Goal: Task Accomplishment & Management: Manage account settings

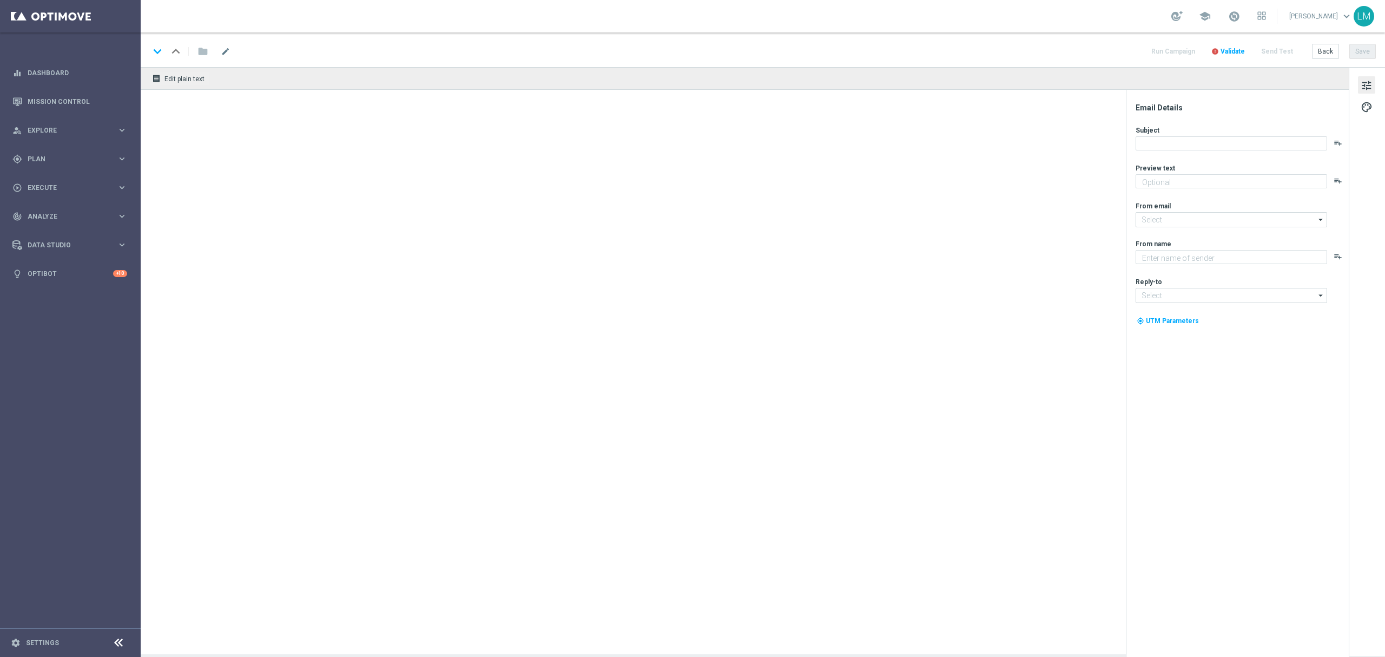
type textarea "It's all to play for, on and off the pitch 👀"
type textarea "Lottoland"
type input "[EMAIL_ADDRESS][DOMAIN_NAME]"
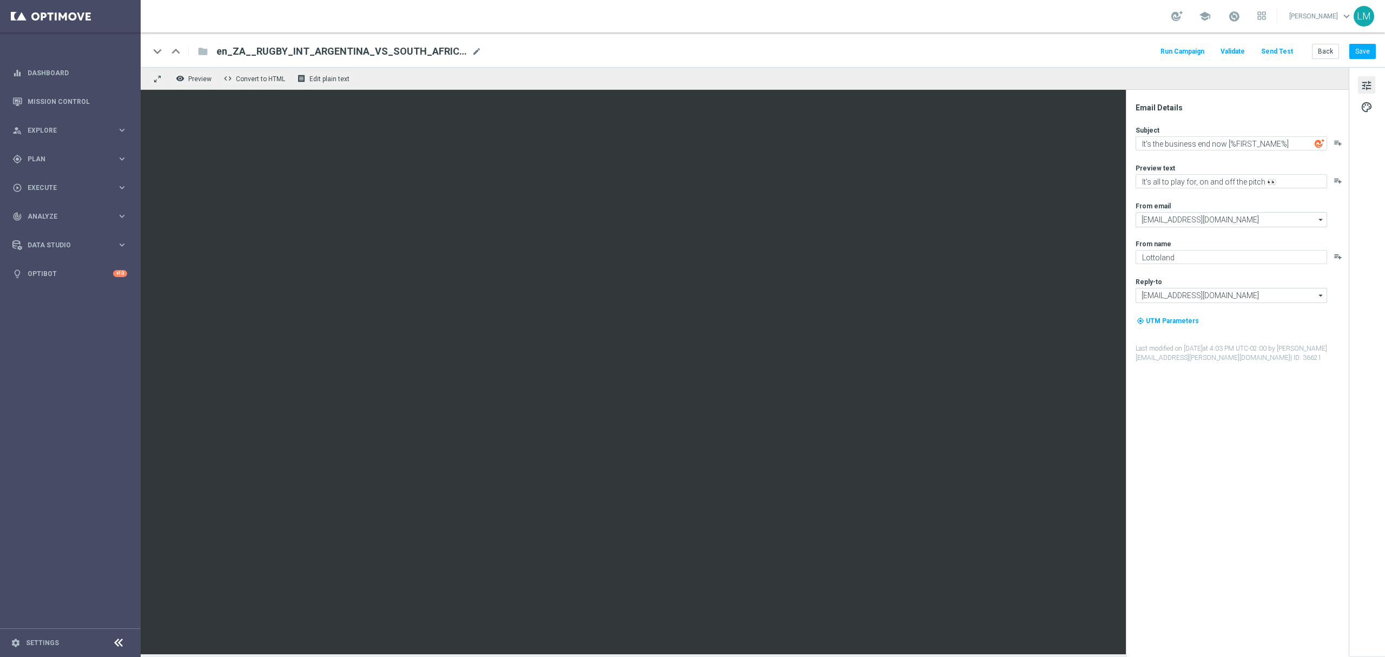
click at [1282, 53] on button "Send Test" at bounding box center [1277, 51] width 35 height 15
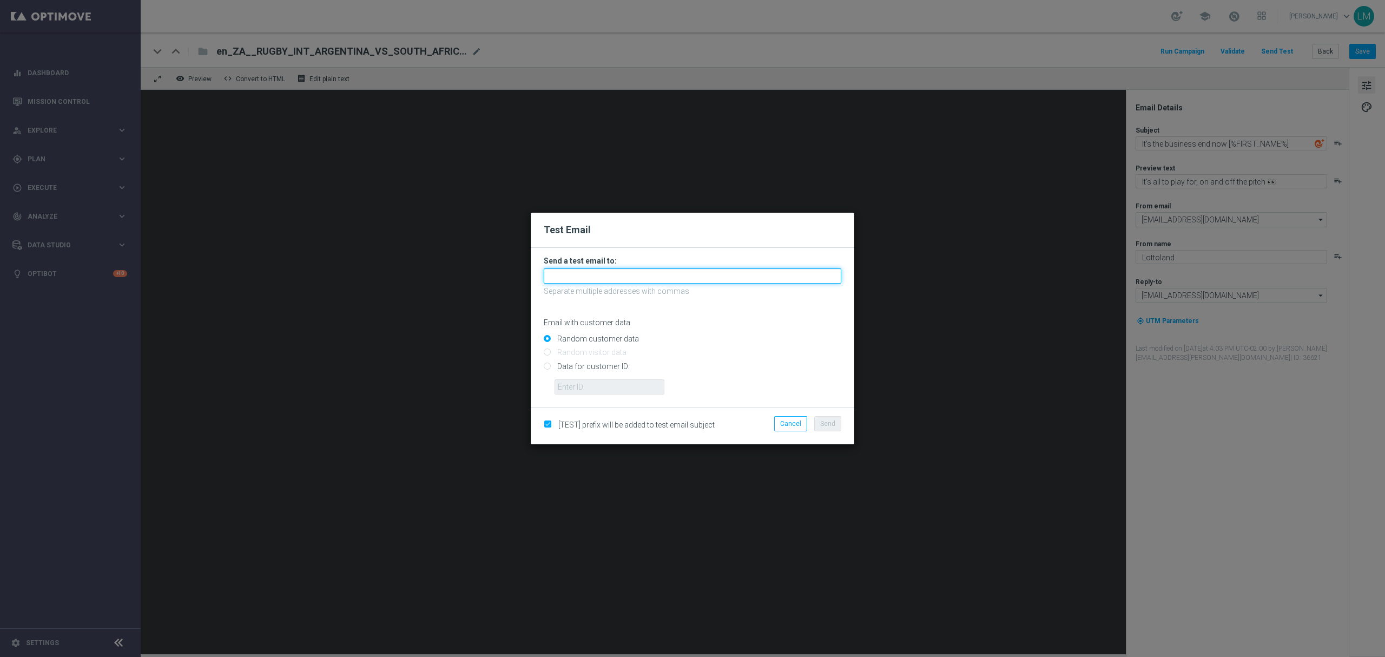
click at [606, 272] on input "text" at bounding box center [693, 275] width 298 height 15
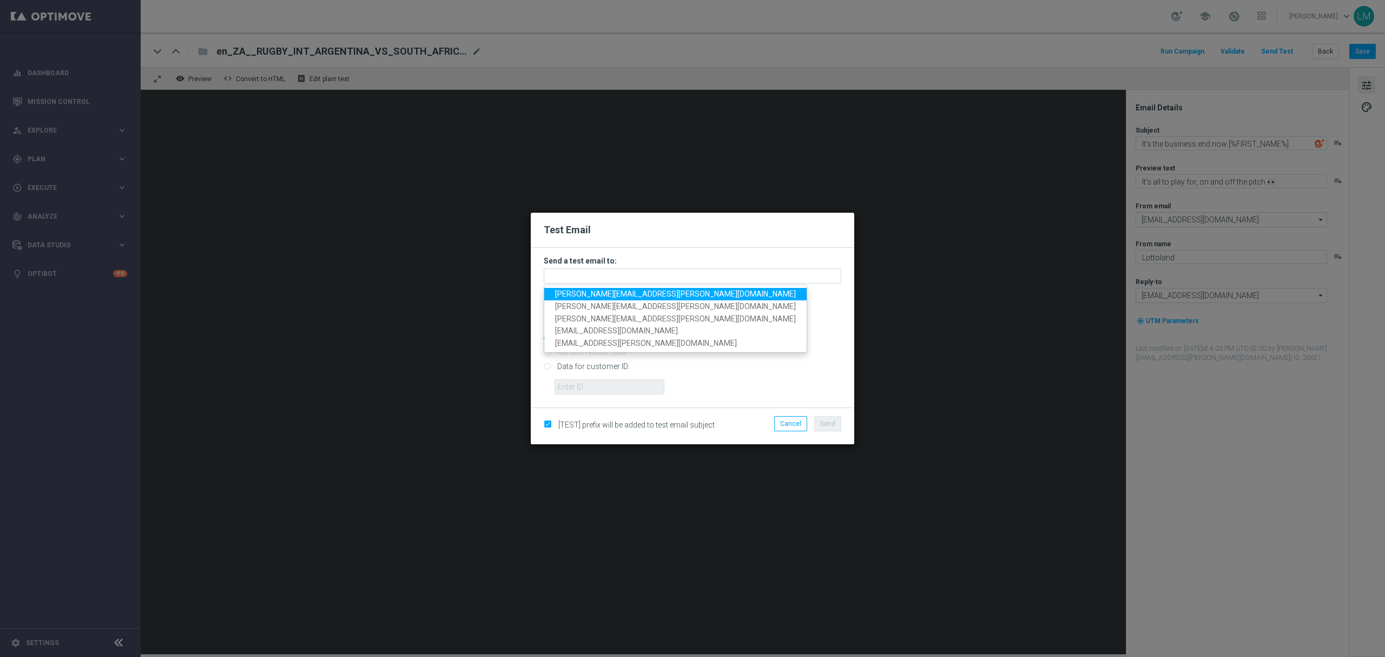
click at [610, 292] on span "leslie.martinez@lottoland.com" at bounding box center [675, 294] width 241 height 9
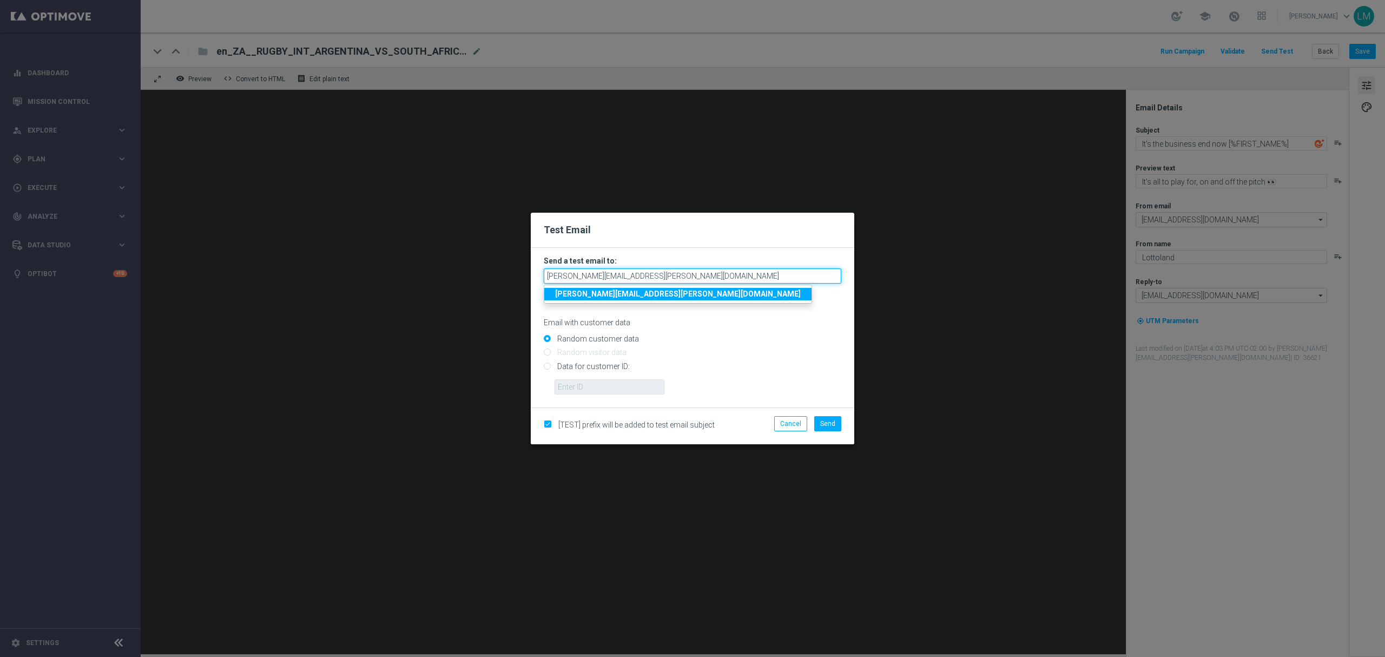
click at [691, 275] on input "leslie.martinez@lottoland.com" at bounding box center [693, 275] width 298 height 15
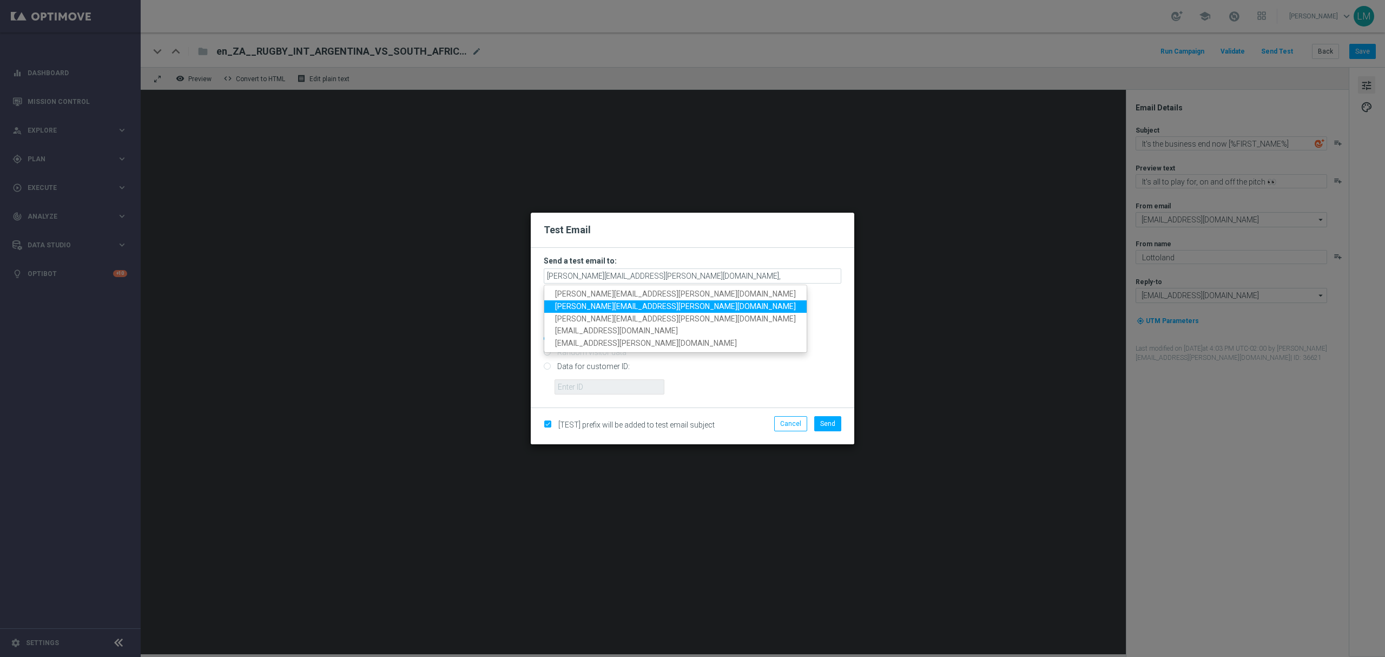
click at [626, 306] on span "ricky.hubbard@lottoland.com" at bounding box center [675, 306] width 241 height 9
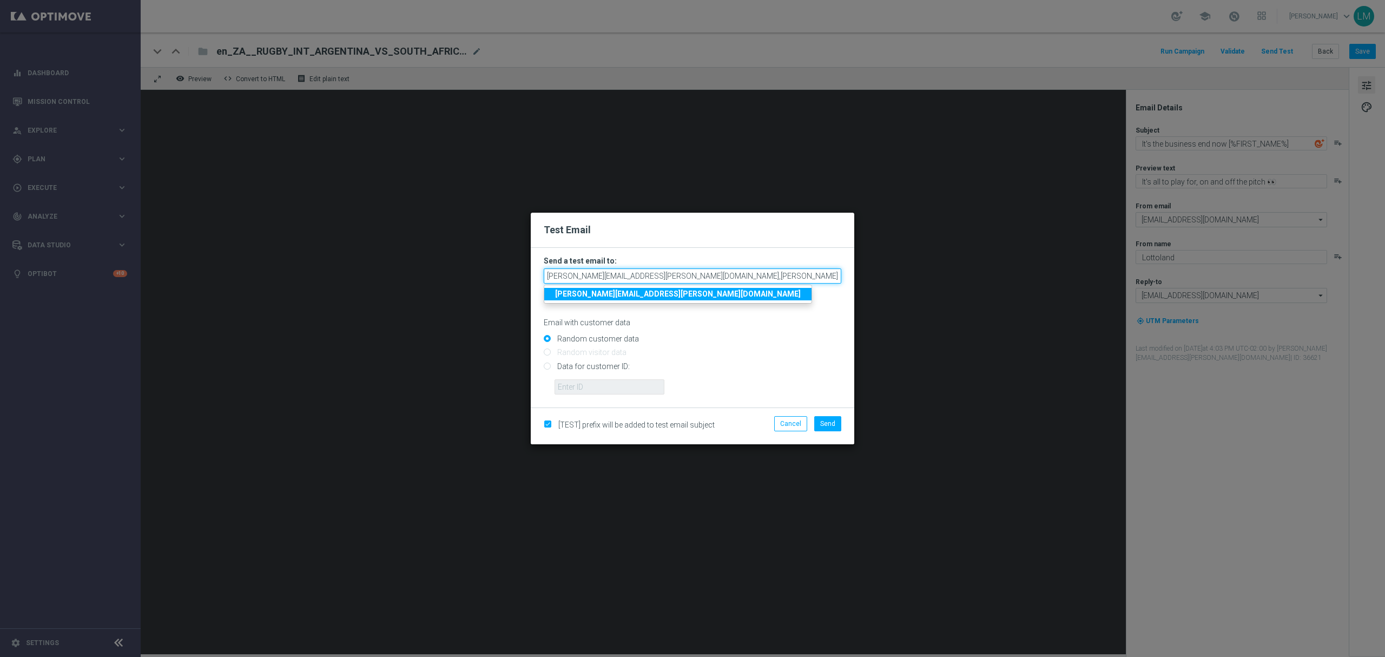
click at [762, 273] on input "leslie.martinez@lottoland.com,ricky.hubbard@lottoland.com" at bounding box center [693, 275] width 298 height 15
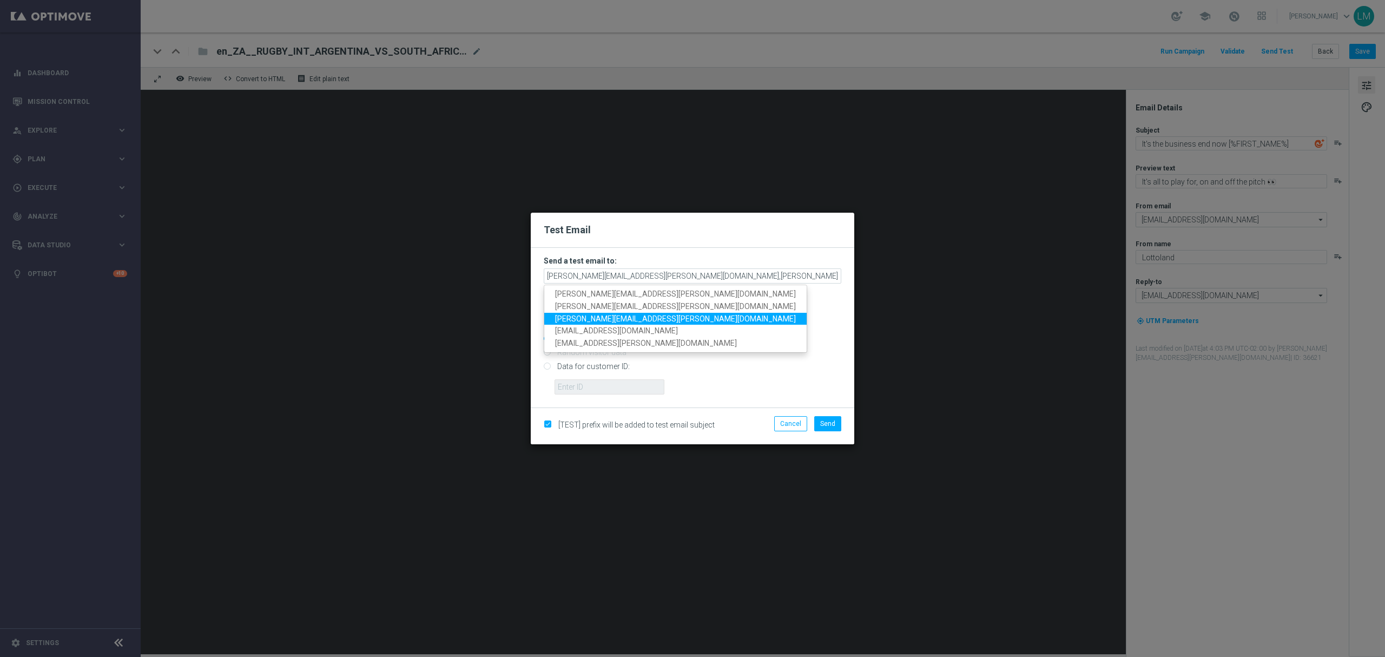
click at [617, 314] on span "millie.purcell@lottoland.com" at bounding box center [675, 318] width 241 height 9
type input "leslie.martinez@lottoland.com,ricky.hubbard@lottoland.com,millie.purcell@lottol…"
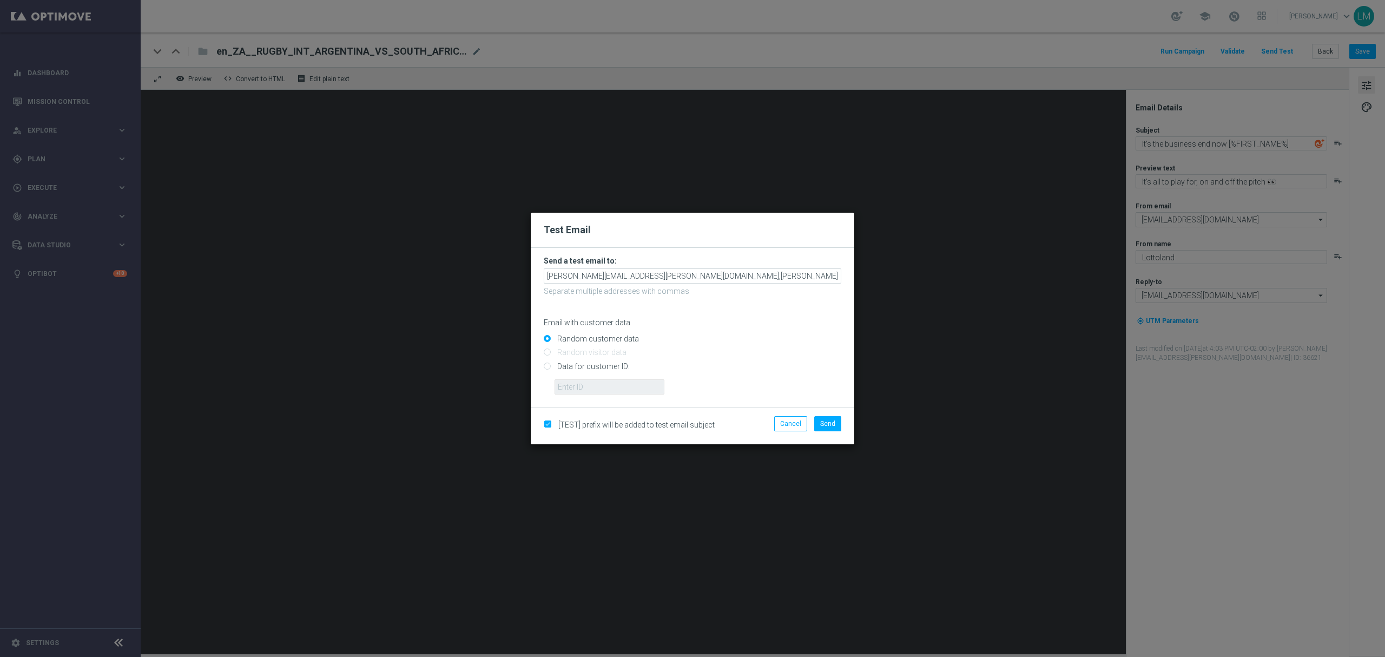
click at [578, 366] on input "Data for customer ID:" at bounding box center [693, 370] width 298 height 15
radio input "true"
drag, startPoint x: 587, startPoint y: 385, endPoint x: 594, endPoint y: 391, distance: 8.9
click at [587, 385] on input "text" at bounding box center [610, 386] width 110 height 15
type input "10505907"
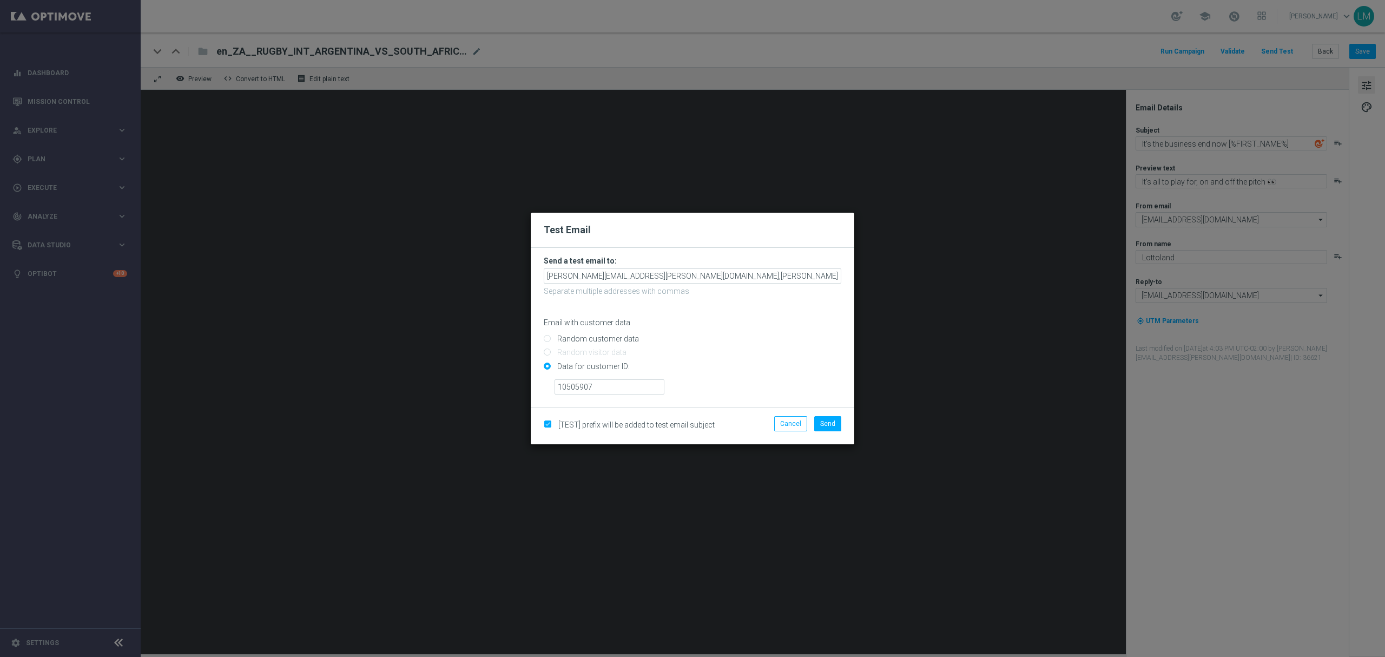
click at [812, 426] on li "Send" at bounding box center [828, 423] width 32 height 15
click at [817, 423] on button "Send" at bounding box center [827, 423] width 27 height 15
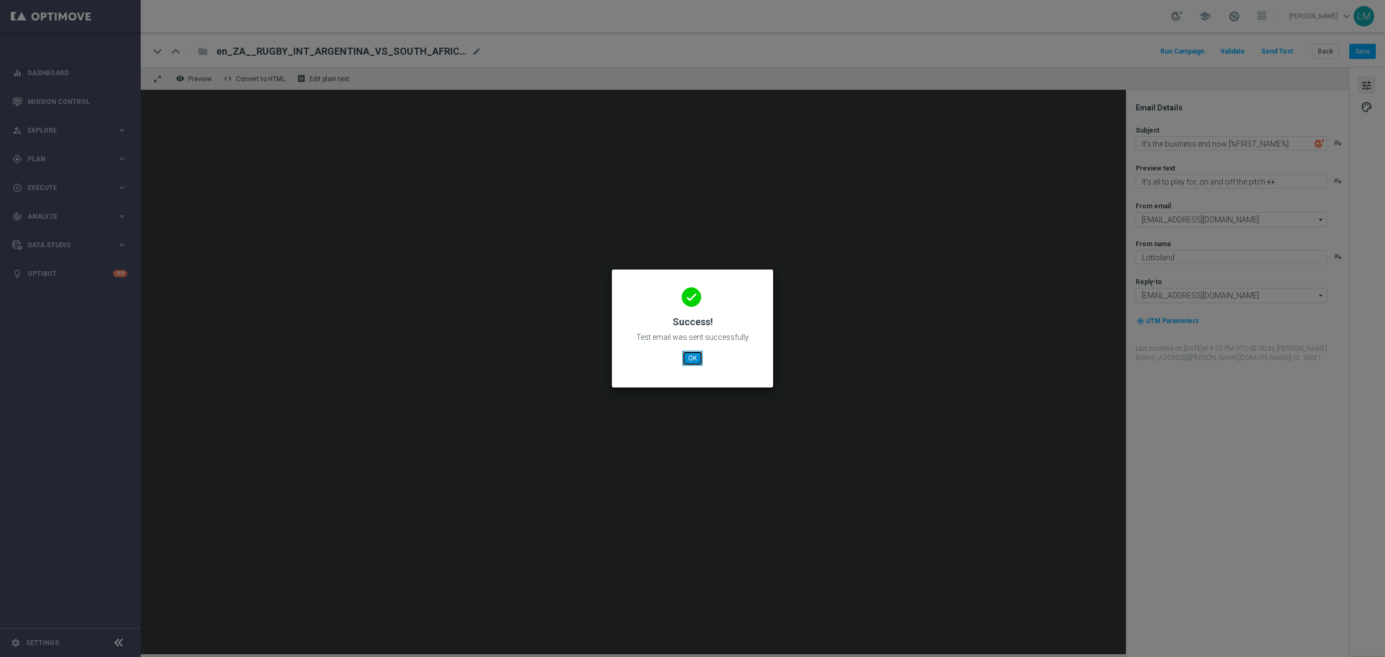
click at [687, 356] on button "OK" at bounding box center [692, 358] width 21 height 15
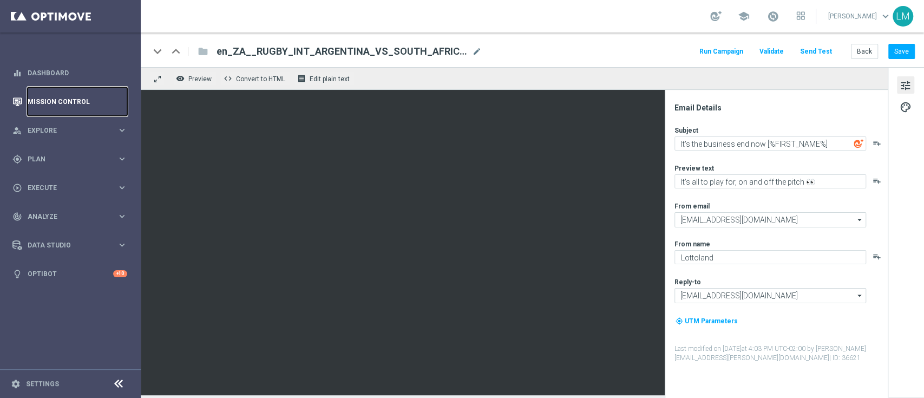
click at [102, 103] on link "Mission Control" at bounding box center [78, 101] width 100 height 29
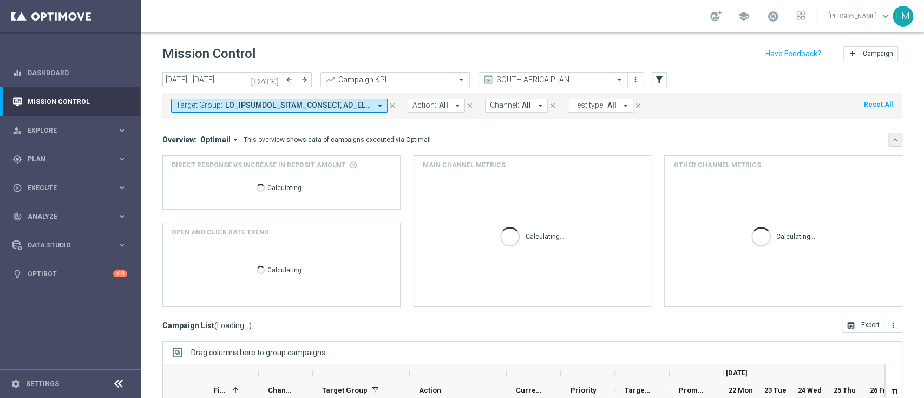
click at [891, 136] on icon "keyboard_arrow_down" at bounding box center [895, 140] width 8 height 8
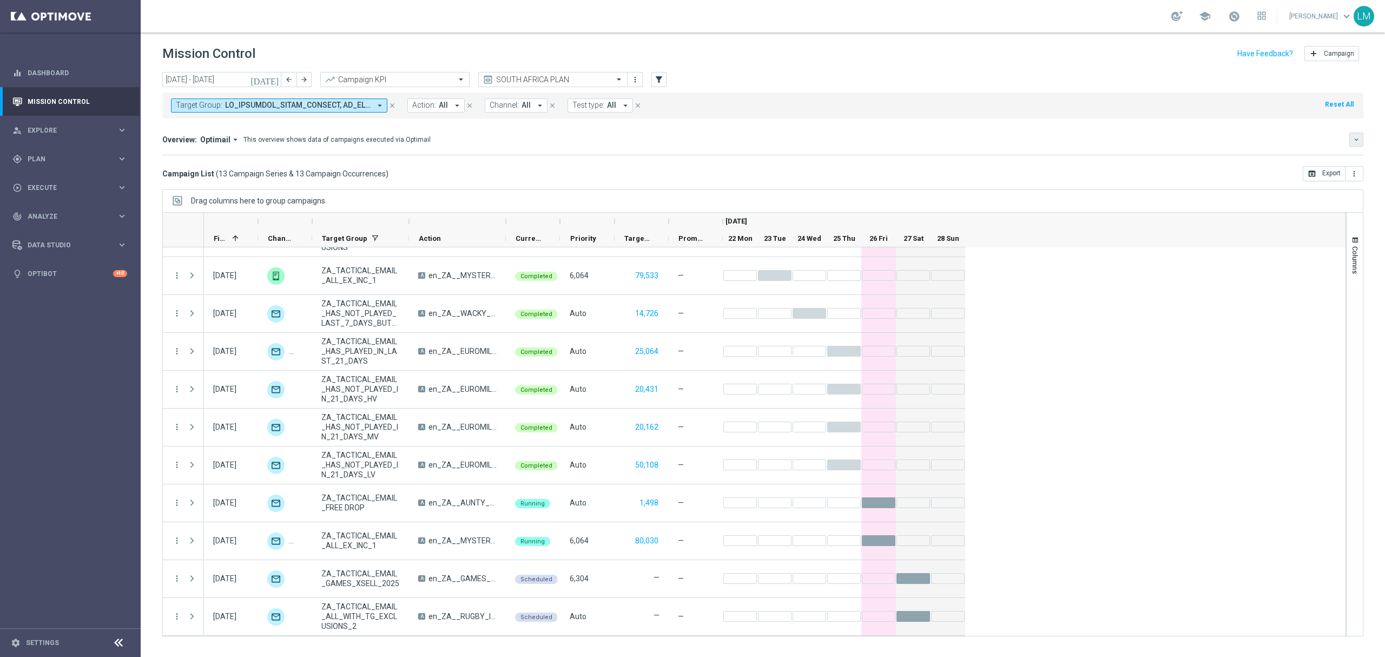
scroll to position [104, 0]
click at [97, 57] on sidenavbar "equalizer Dashboard Mission Control" at bounding box center [70, 328] width 141 height 657
click at [96, 59] on link "Dashboard" at bounding box center [78, 72] width 100 height 29
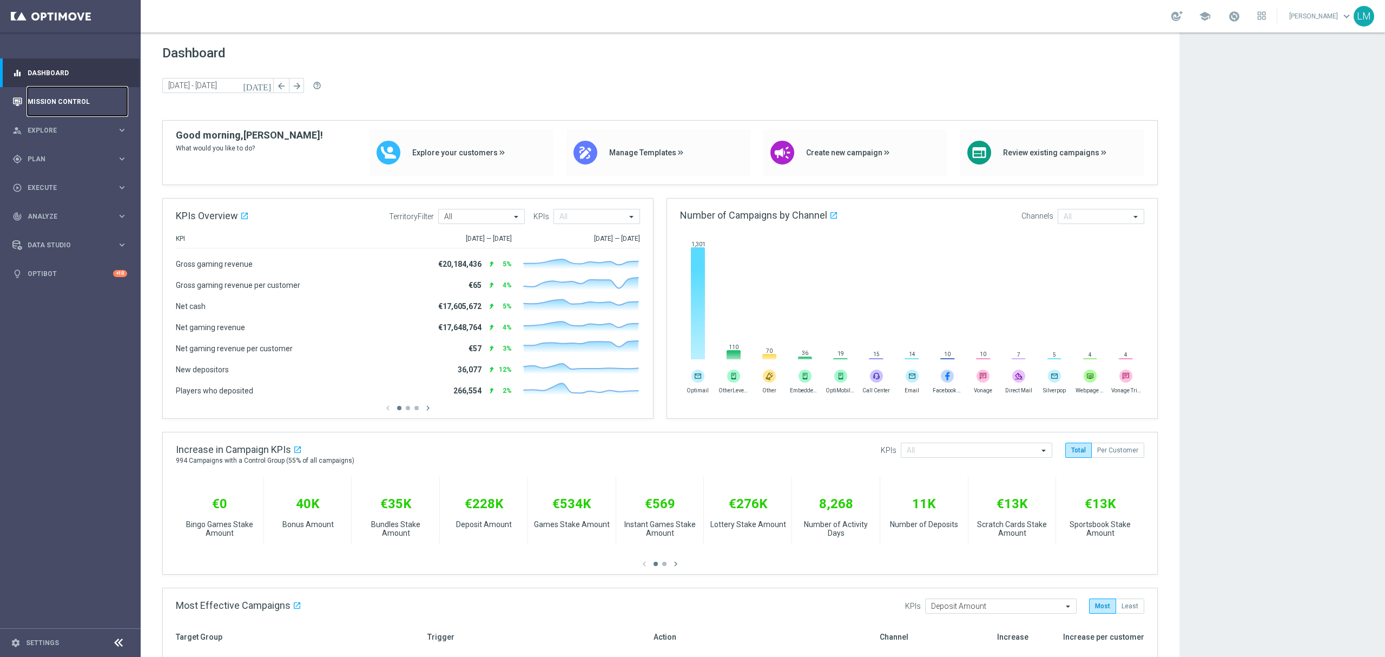
click at [53, 100] on link "Mission Control" at bounding box center [78, 101] width 100 height 29
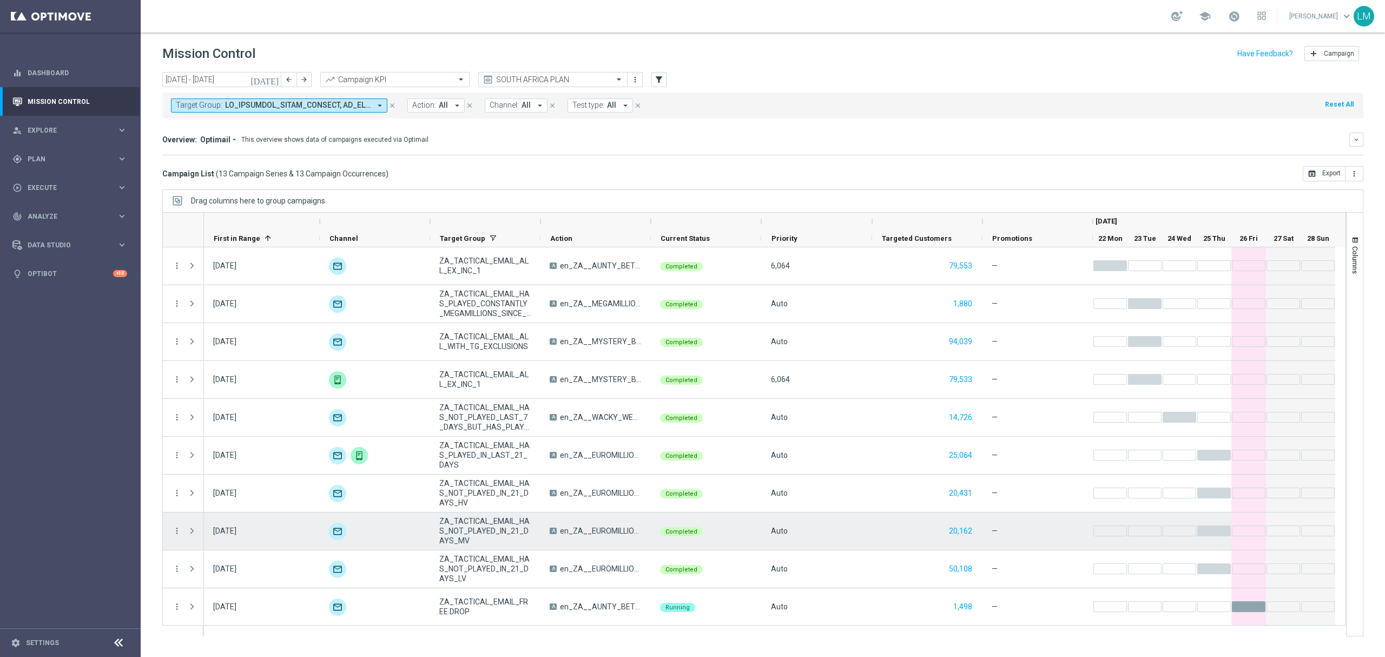
scroll to position [115, 0]
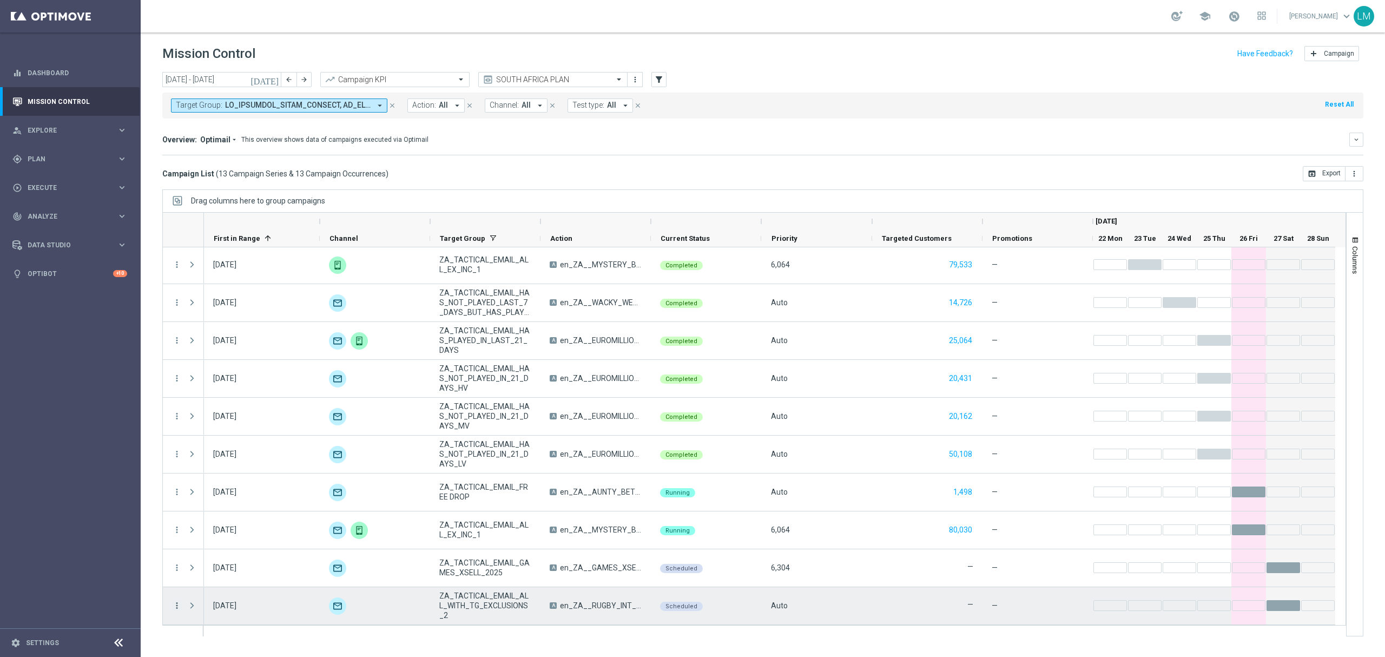
click at [176, 605] on icon "more_vert" at bounding box center [177, 606] width 10 height 10
click at [251, 494] on div "Campaign Details" at bounding box center [249, 493] width 101 height 8
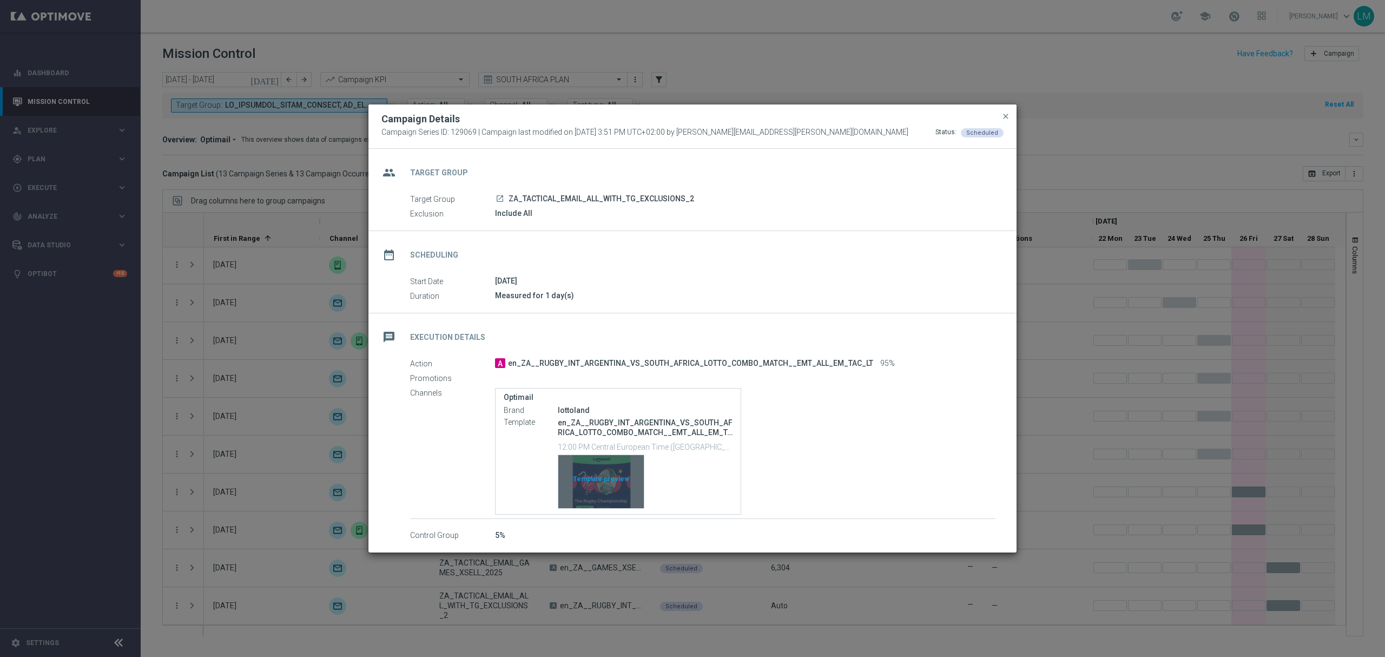
click at [597, 470] on div "Template preview" at bounding box center [601, 481] width 86 height 53
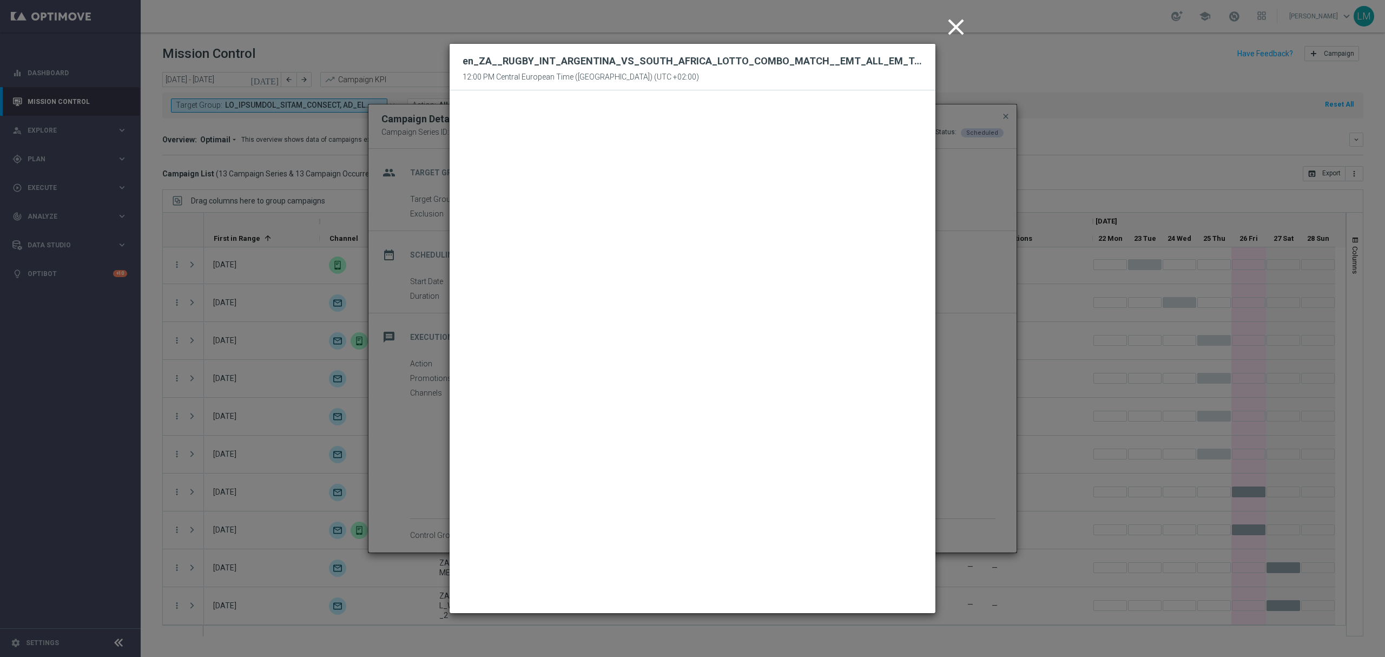
click at [964, 16] on icon "close" at bounding box center [956, 27] width 27 height 27
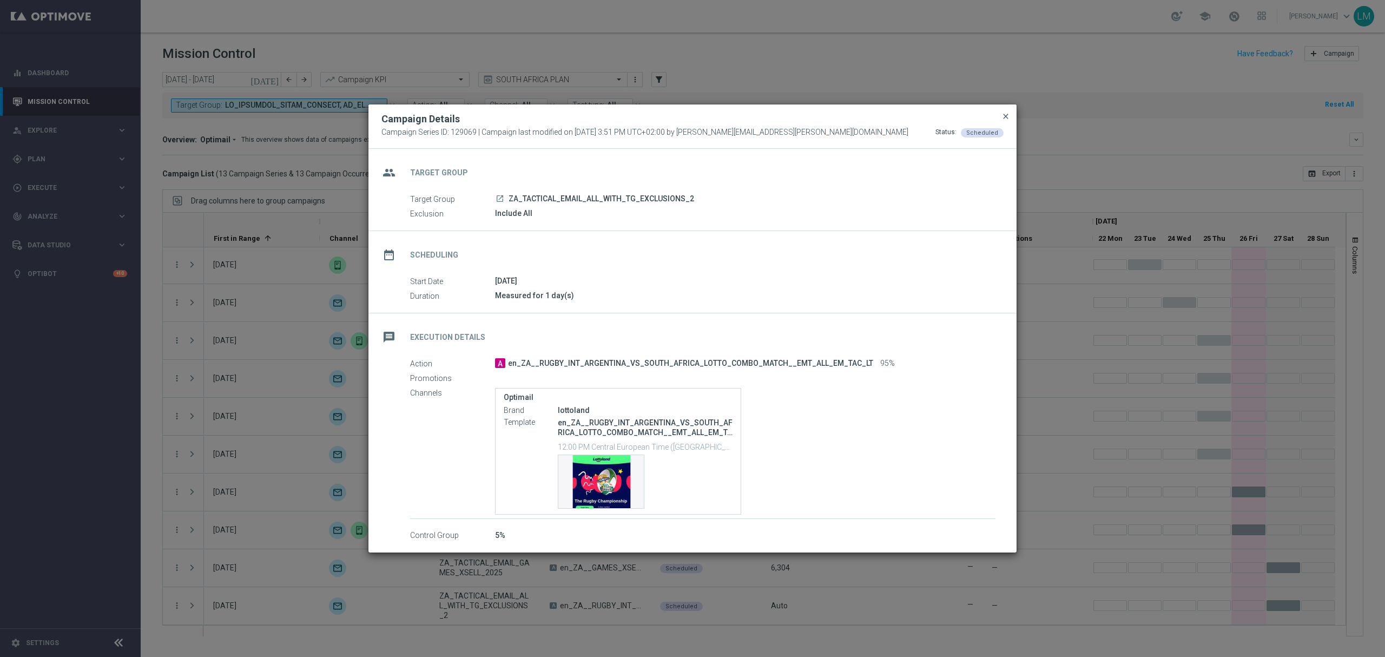
click at [1003, 117] on span "close" at bounding box center [1006, 116] width 9 height 9
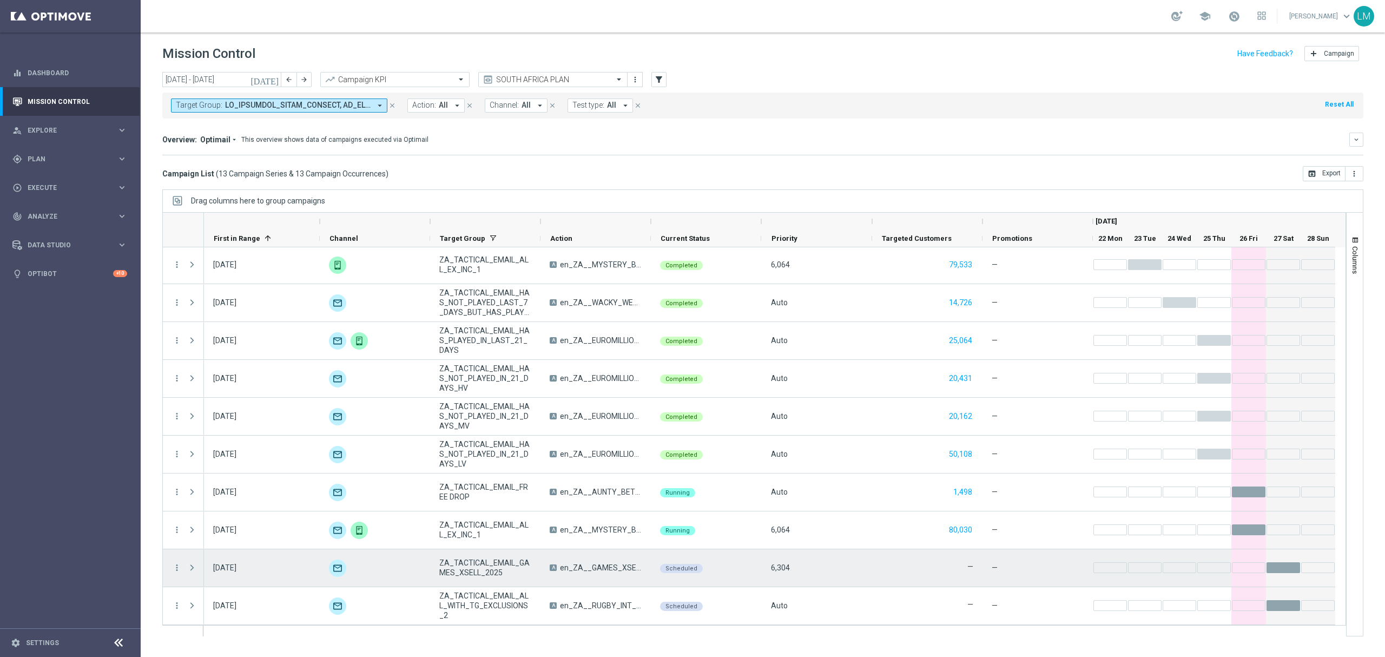
click at [172, 567] on div "more_vert" at bounding box center [172, 567] width 19 height 37
click at [176, 566] on icon "more_vert" at bounding box center [177, 568] width 10 height 10
click at [68, 364] on sidenavbar "equalizer Dashboard Mission Control" at bounding box center [70, 328] width 141 height 657
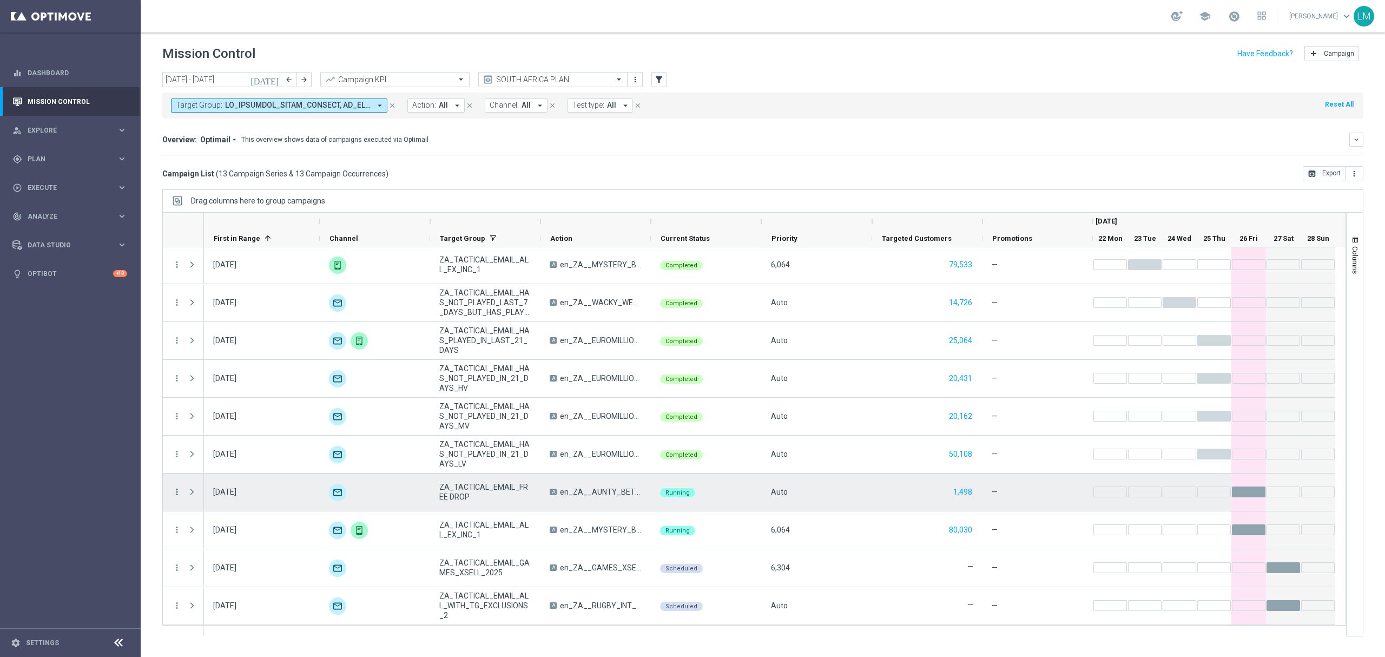
click at [175, 492] on icon "more_vert" at bounding box center [177, 492] width 10 height 10
click at [245, 501] on span "Campaign Details" at bounding box center [226, 499] width 55 height 8
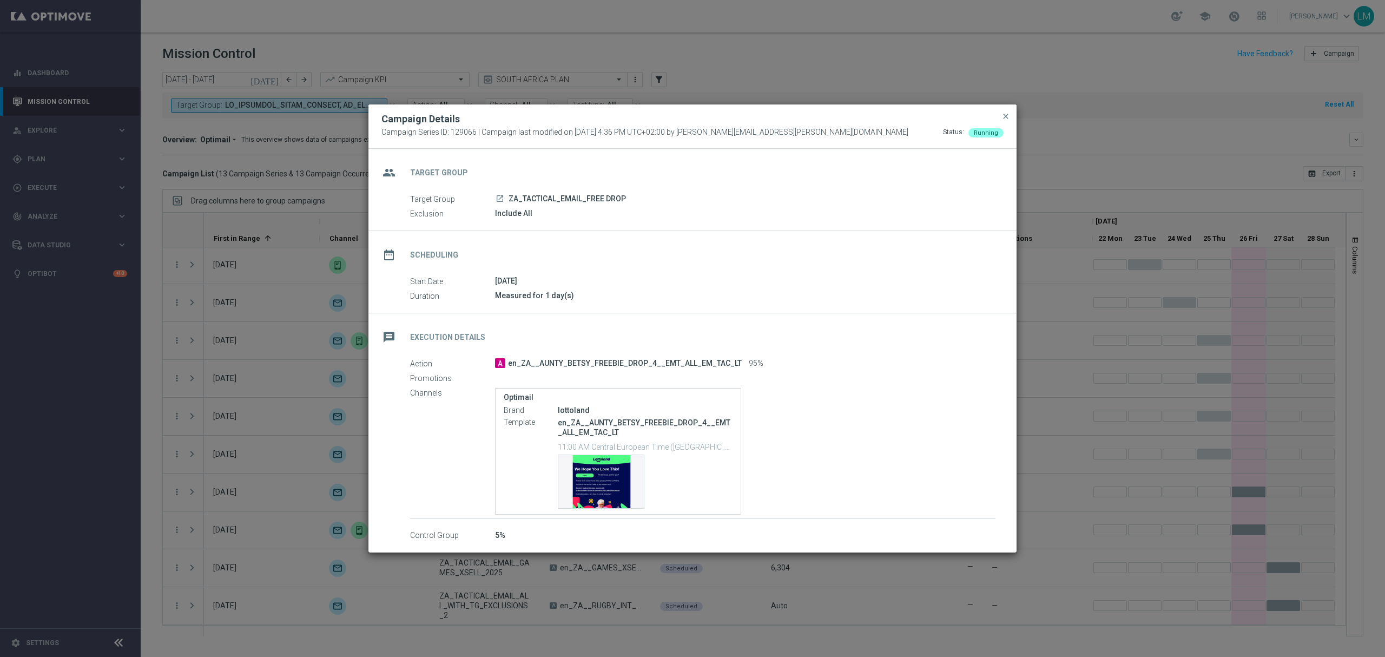
click at [602, 170] on div "group Target Group" at bounding box center [693, 171] width 648 height 44
click at [1002, 115] on span "close" at bounding box center [1006, 116] width 9 height 9
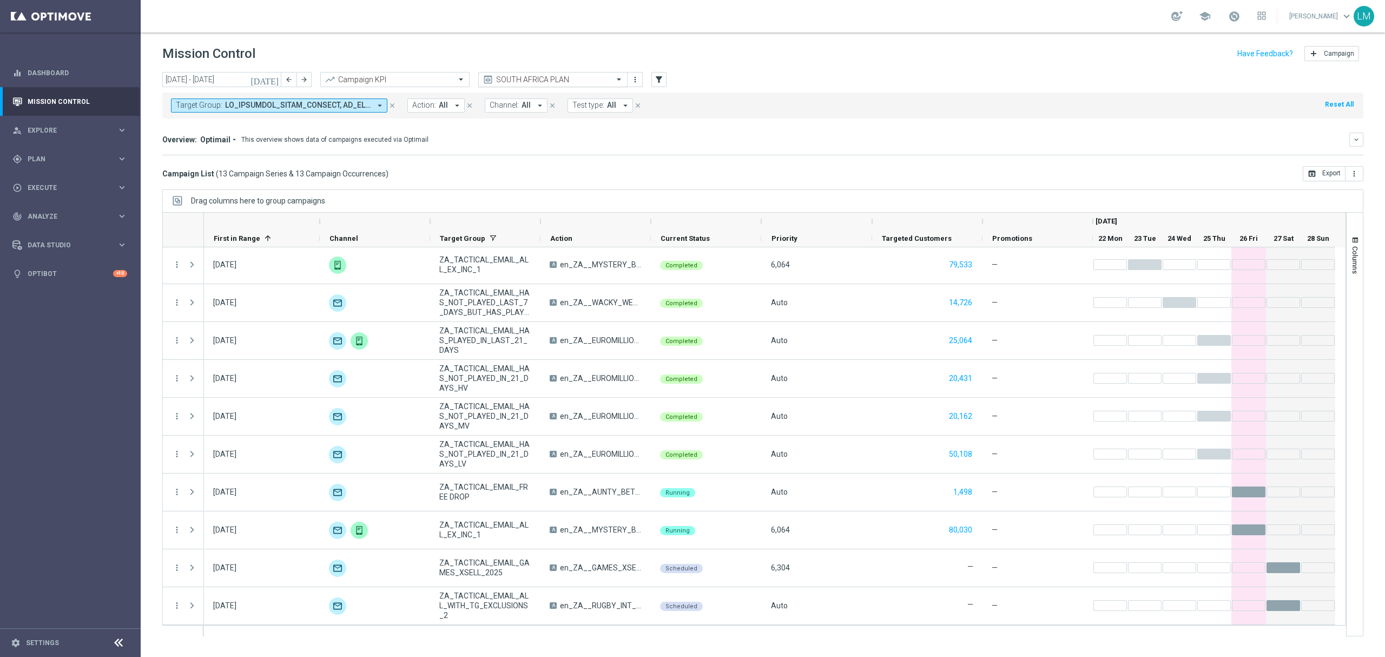
click at [576, 87] on div "SOUTH AFRICA PLAN" at bounding box center [552, 79] width 149 height 15
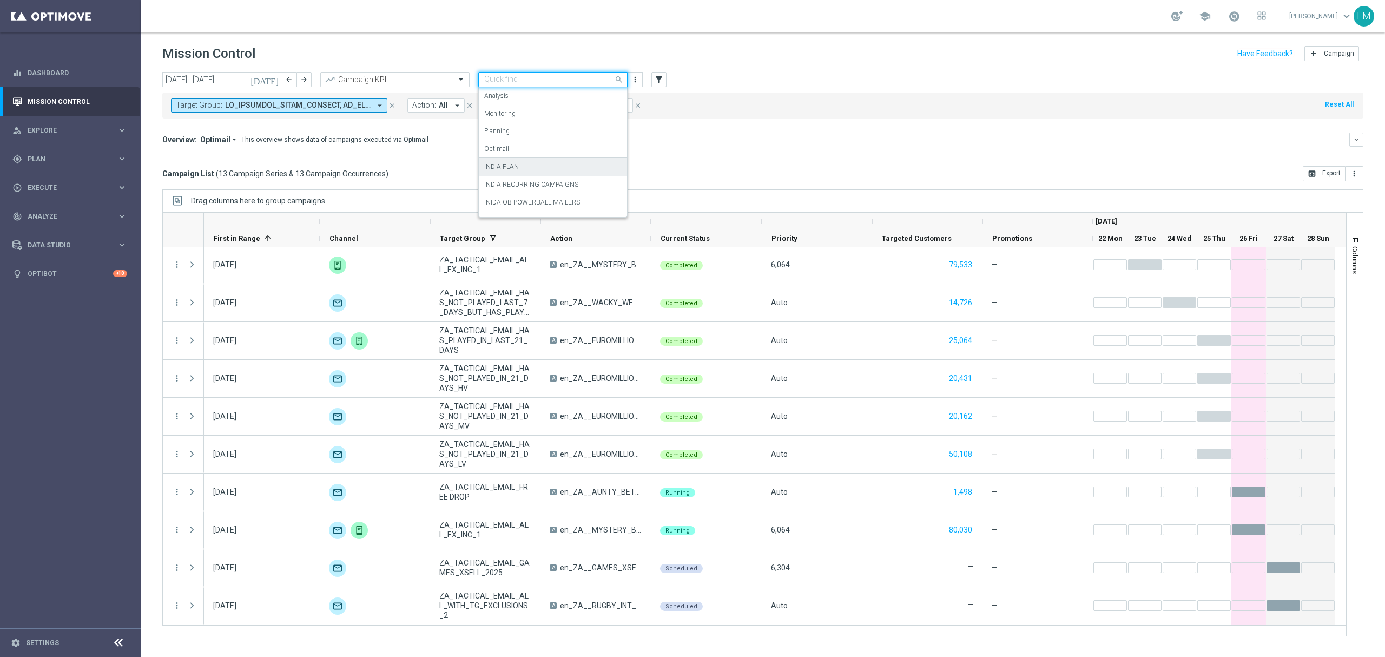
scroll to position [66, 0]
click at [576, 169] on div "SOUTH AFRICA - STREAMS" at bounding box center [552, 172] width 137 height 18
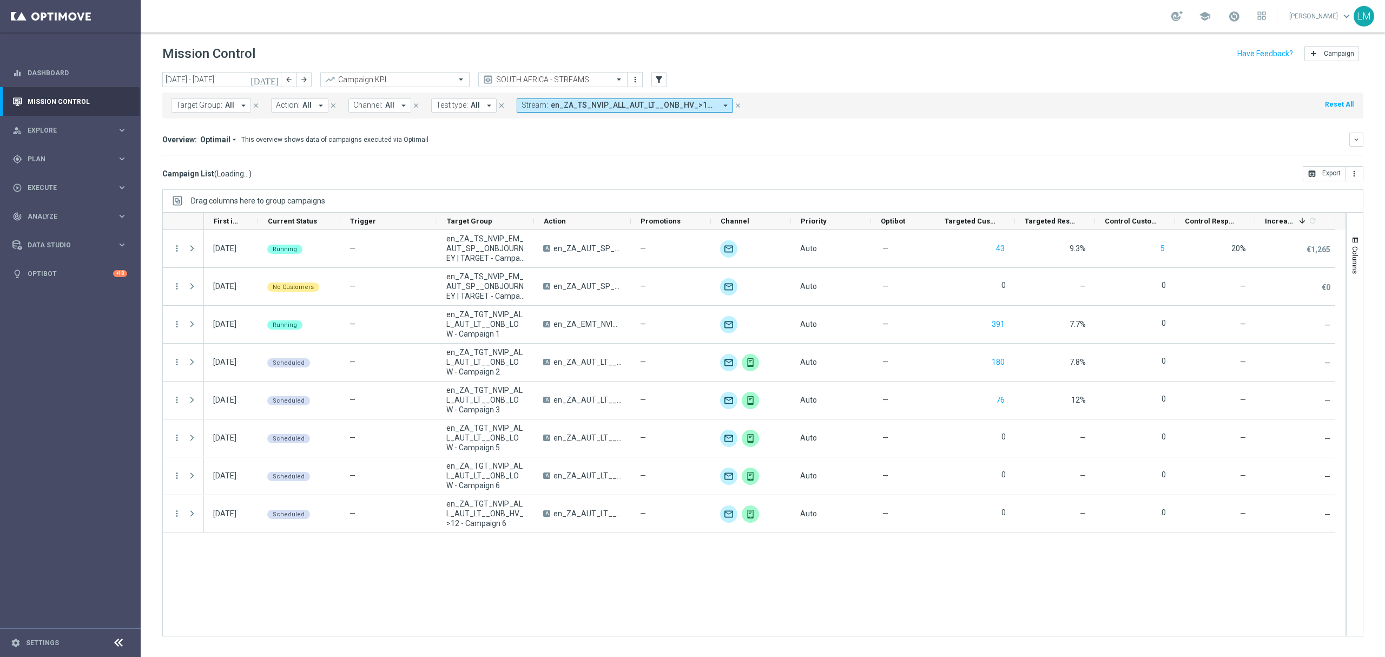
scroll to position [0, 0]
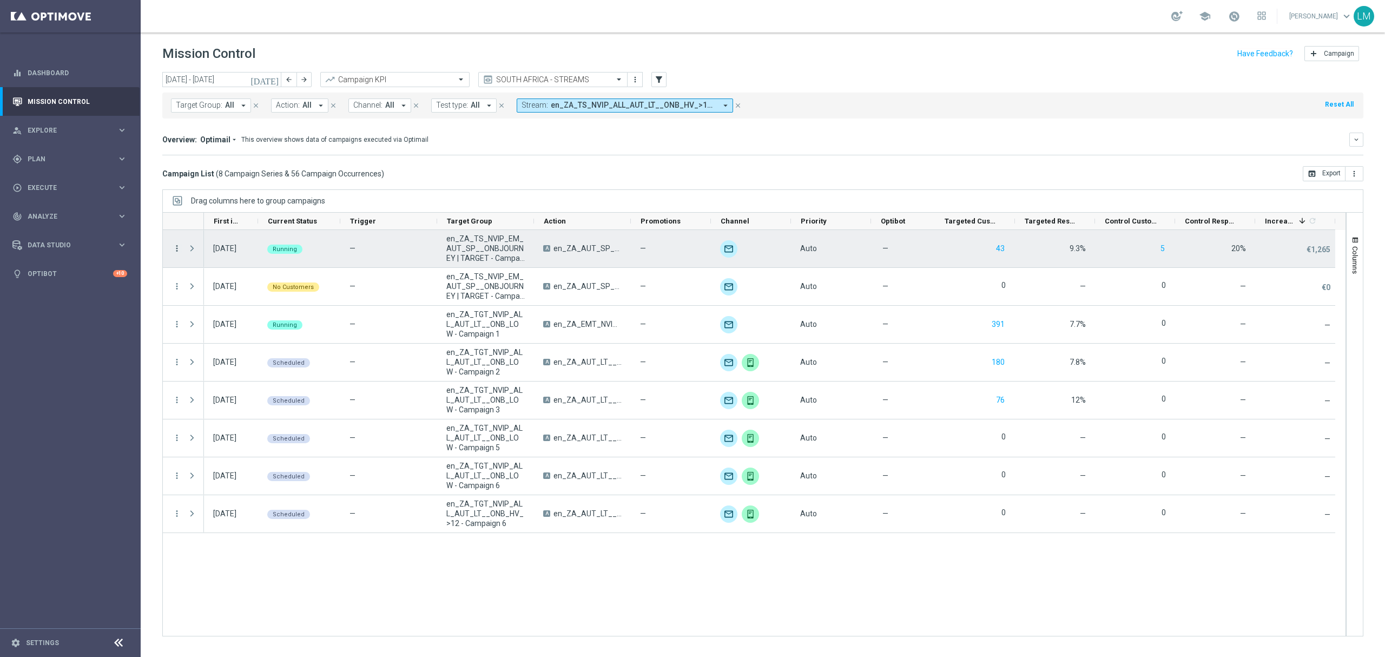
click at [179, 249] on icon "more_vert" at bounding box center [177, 249] width 10 height 10
click at [226, 367] on div "Delete" at bounding box center [249, 367] width 101 height 8
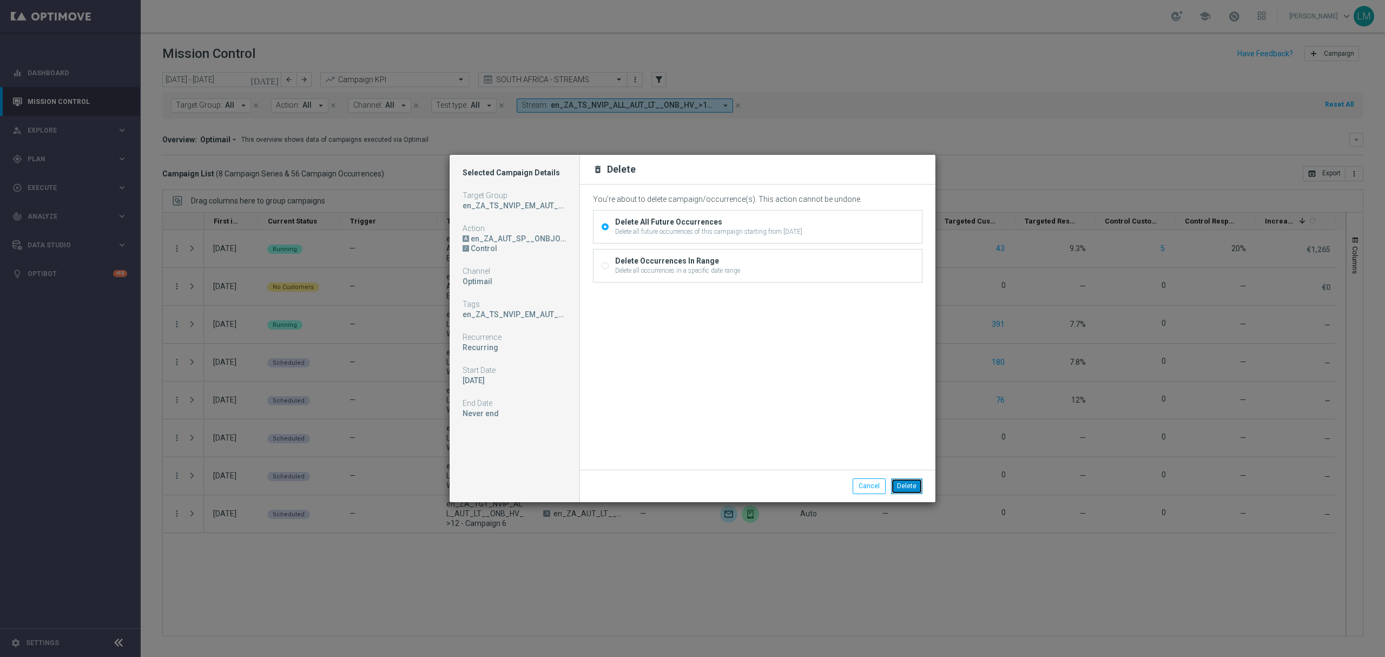
click at [901, 490] on button "Delete" at bounding box center [906, 485] width 31 height 15
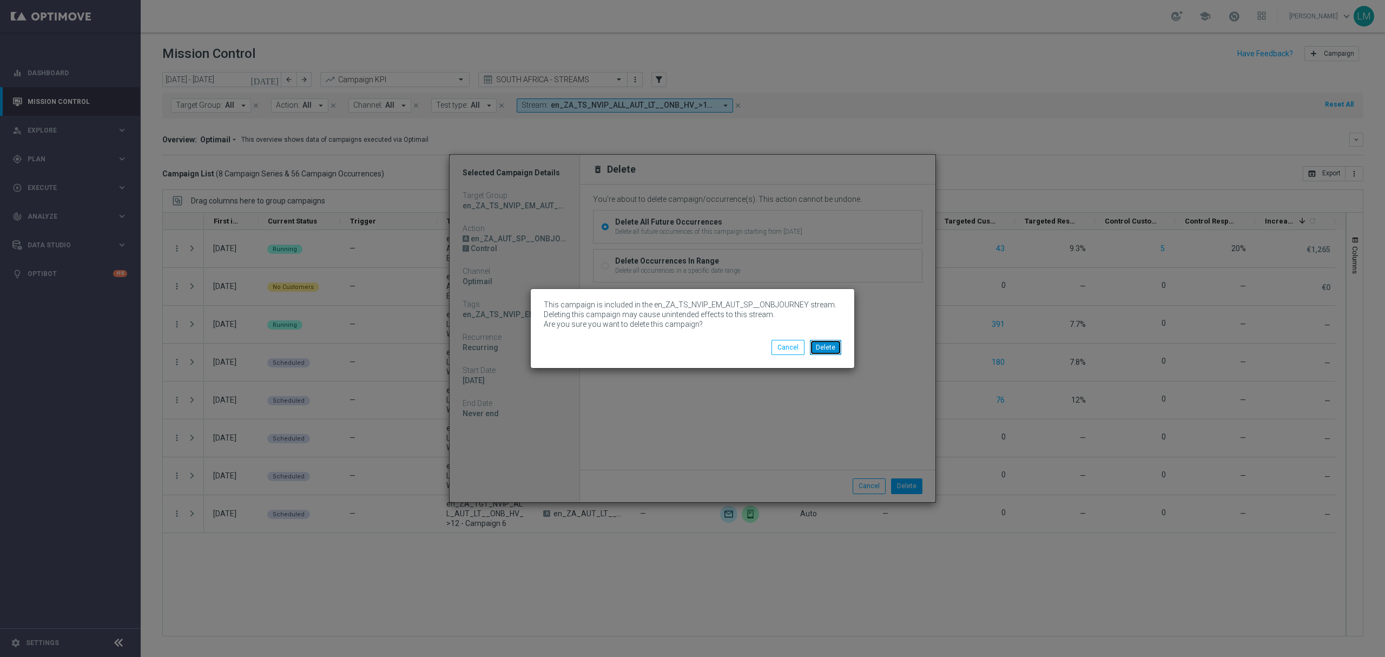
click at [838, 343] on button "Delete" at bounding box center [825, 347] width 31 height 15
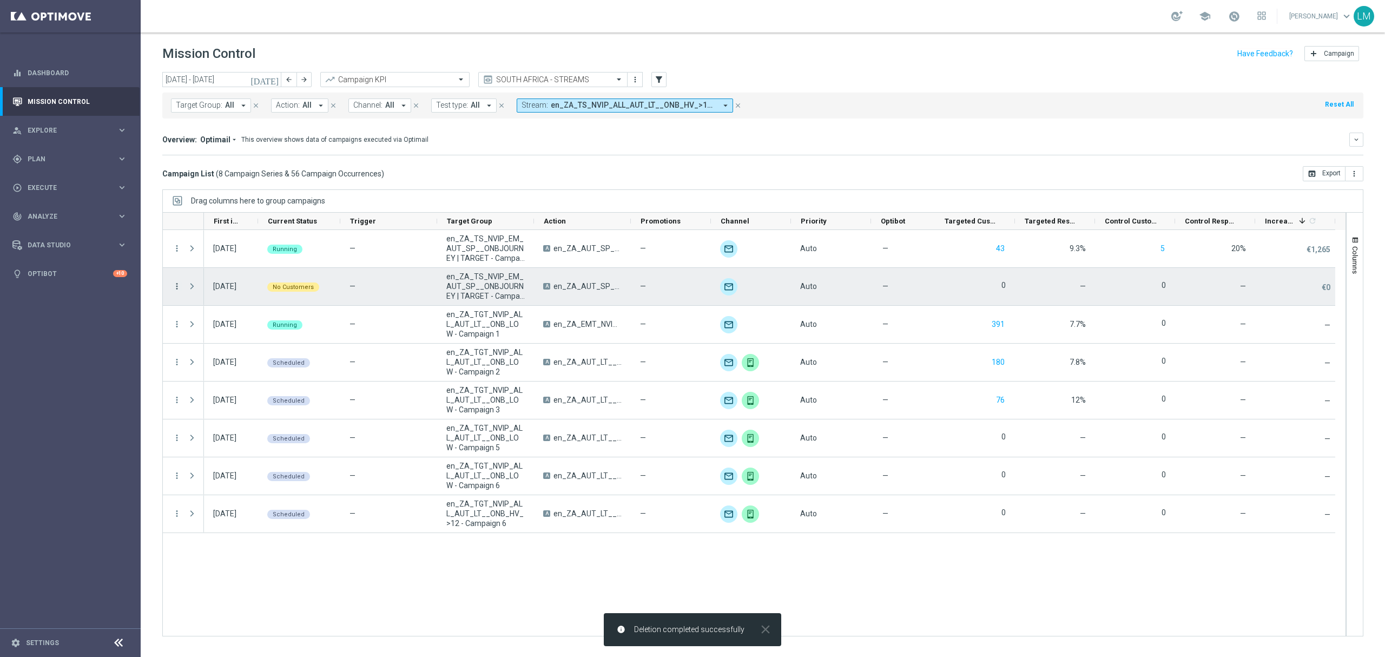
click at [178, 288] on icon "more_vert" at bounding box center [177, 286] width 10 height 10
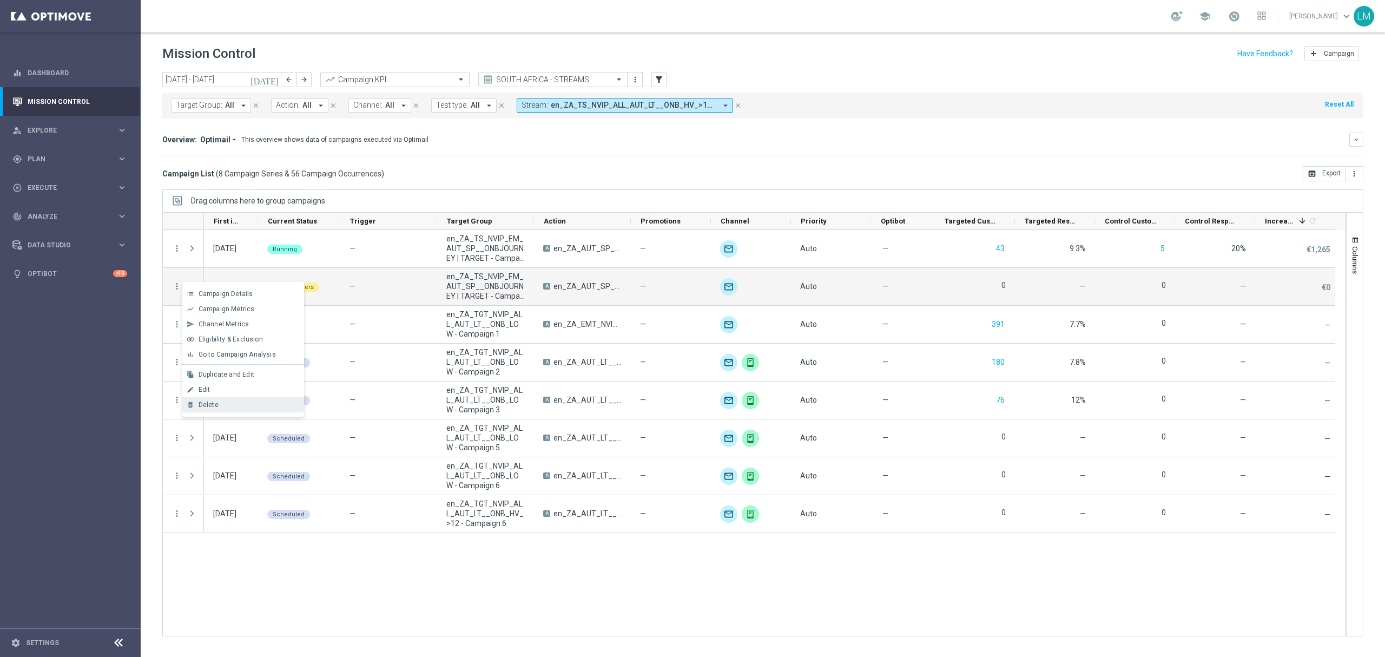
click at [249, 403] on div "Delete" at bounding box center [249, 405] width 101 height 8
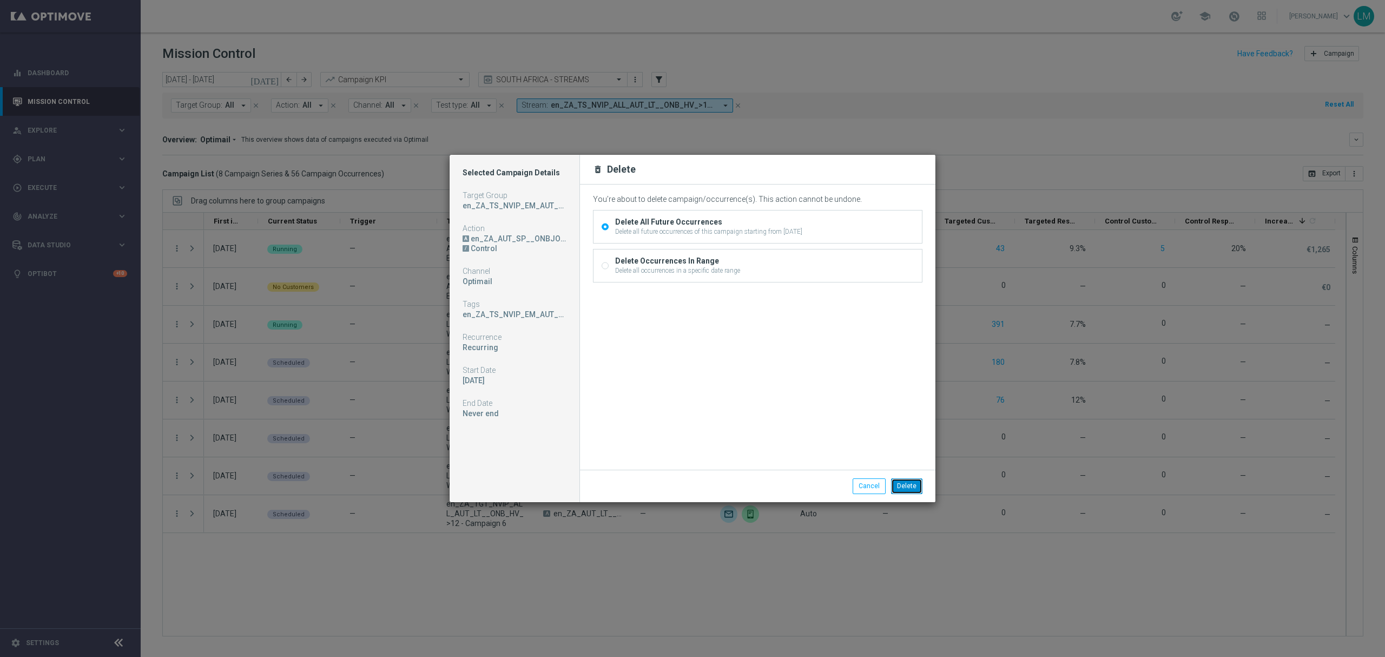
click at [905, 481] on button "Delete" at bounding box center [906, 485] width 31 height 15
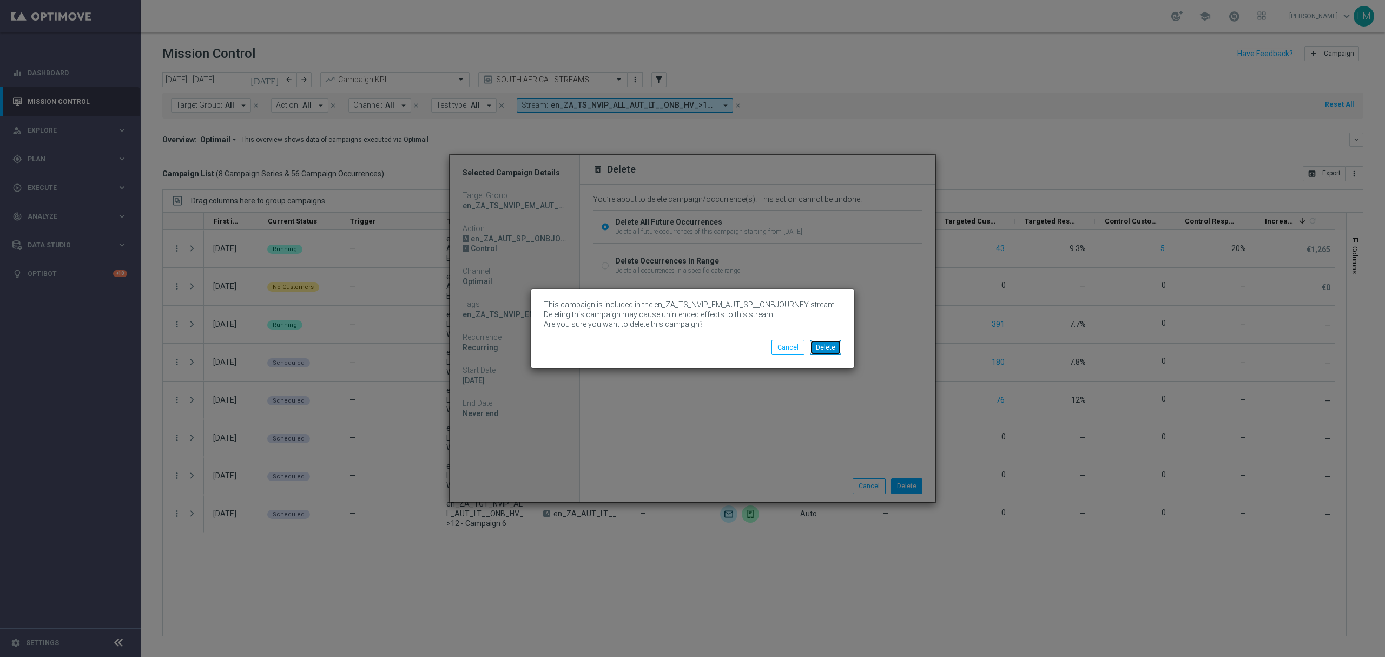
click at [823, 344] on button "Delete" at bounding box center [825, 347] width 31 height 15
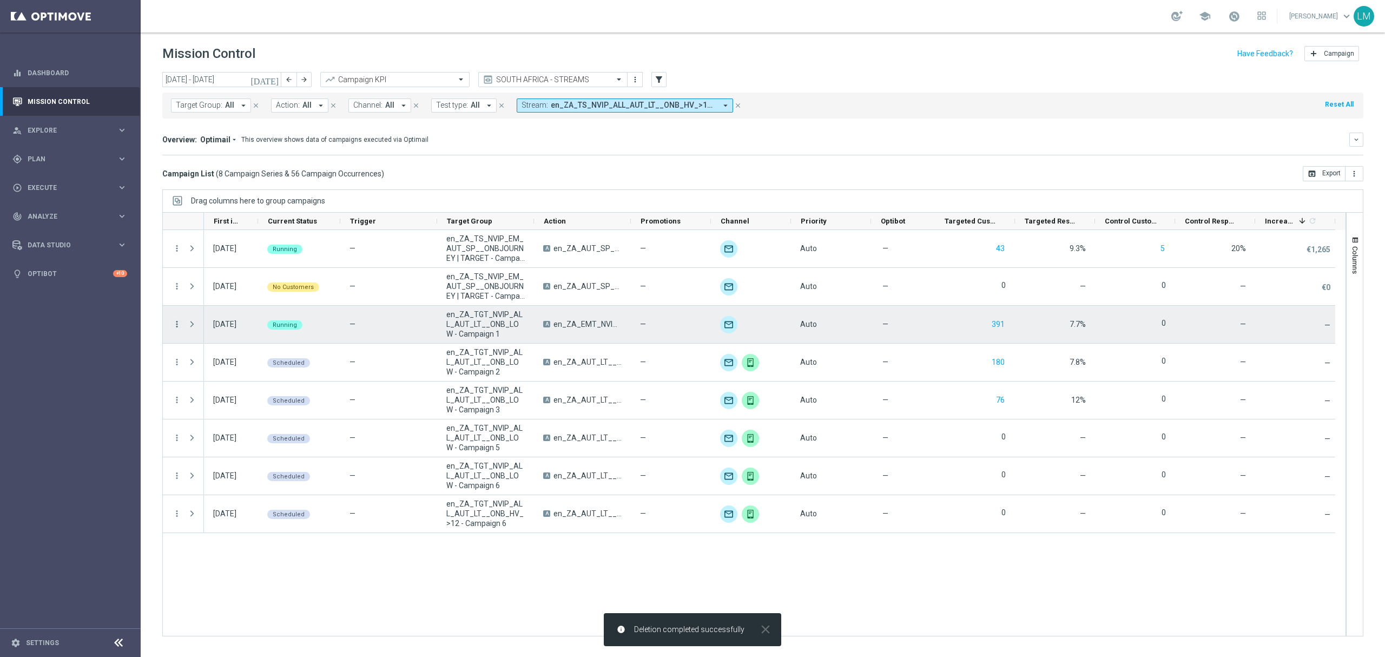
click at [178, 326] on icon "more_vert" at bounding box center [177, 324] width 10 height 10
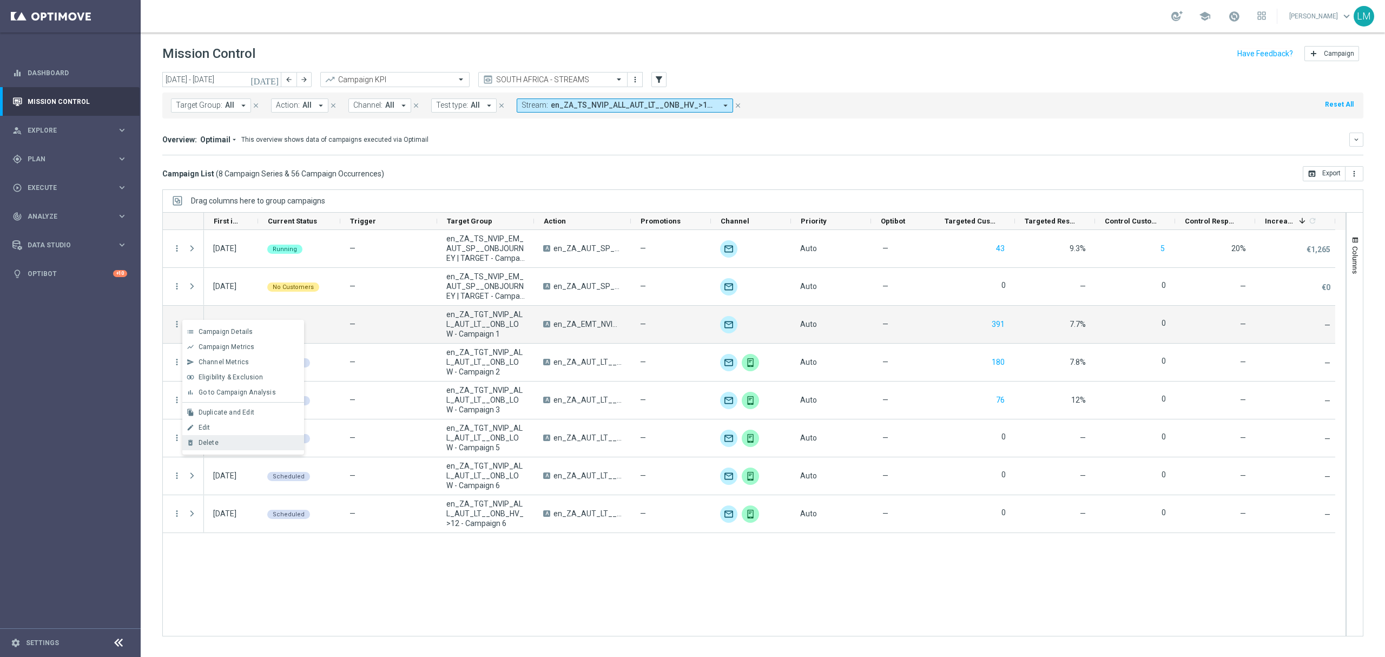
click at [236, 442] on div "Delete" at bounding box center [249, 443] width 101 height 8
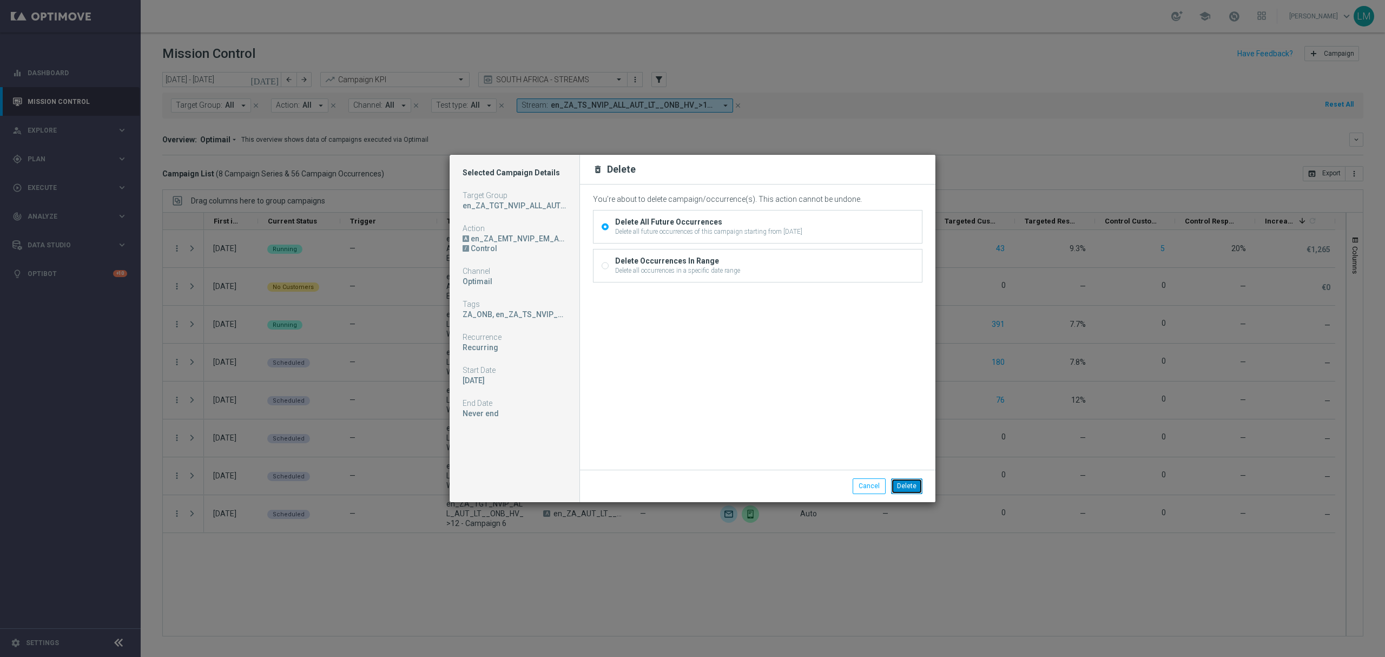
click at [916, 482] on button "Delete" at bounding box center [906, 485] width 31 height 15
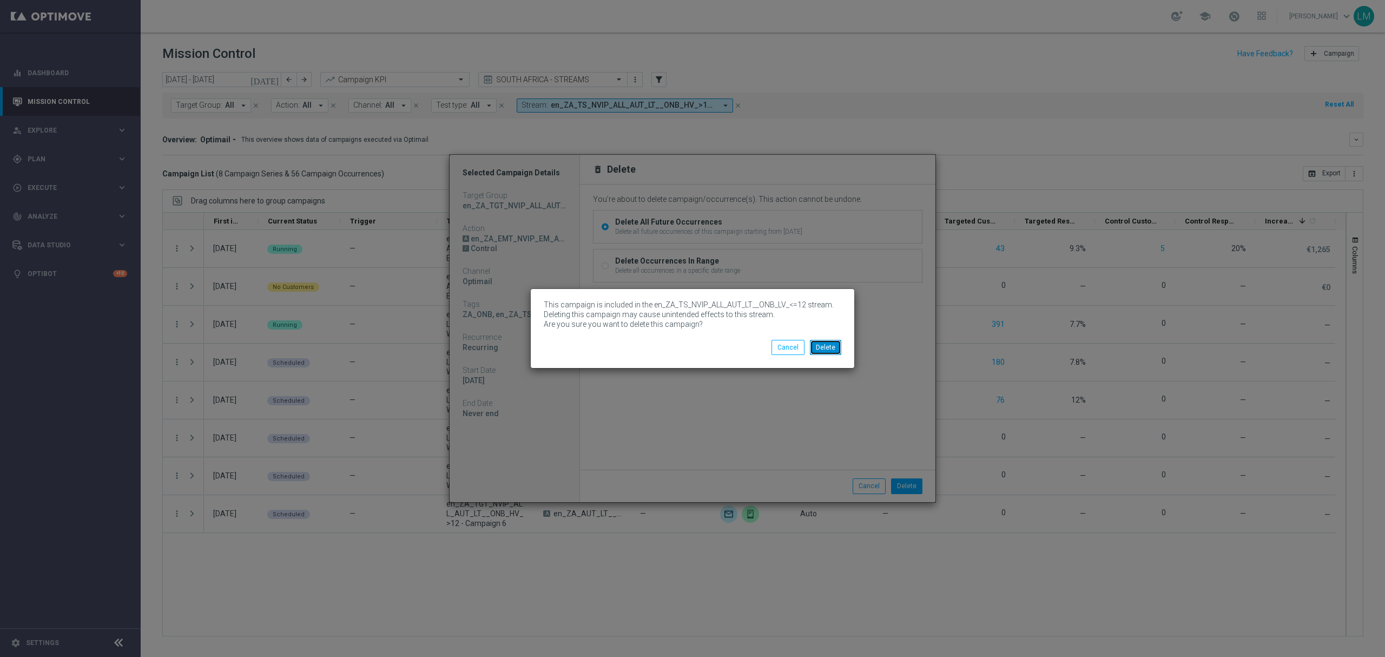
click at [833, 349] on button "Delete" at bounding box center [825, 347] width 31 height 15
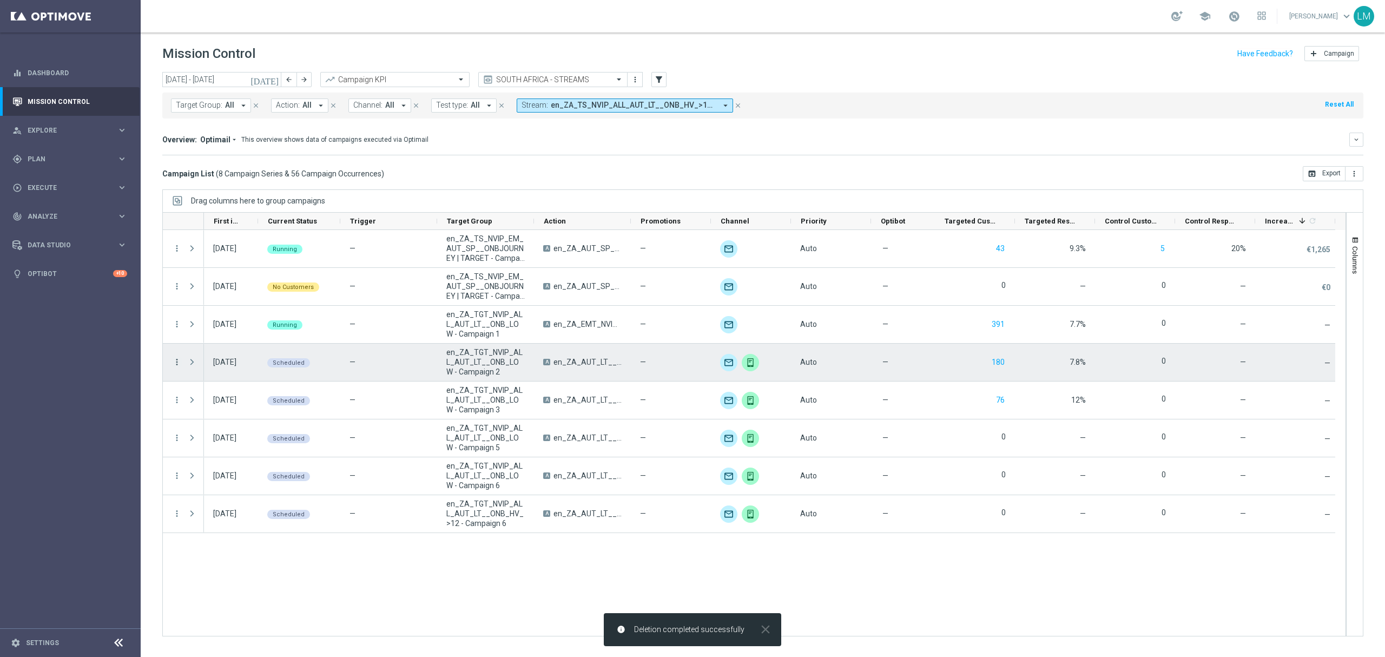
click at [178, 363] on icon "more_vert" at bounding box center [177, 362] width 10 height 10
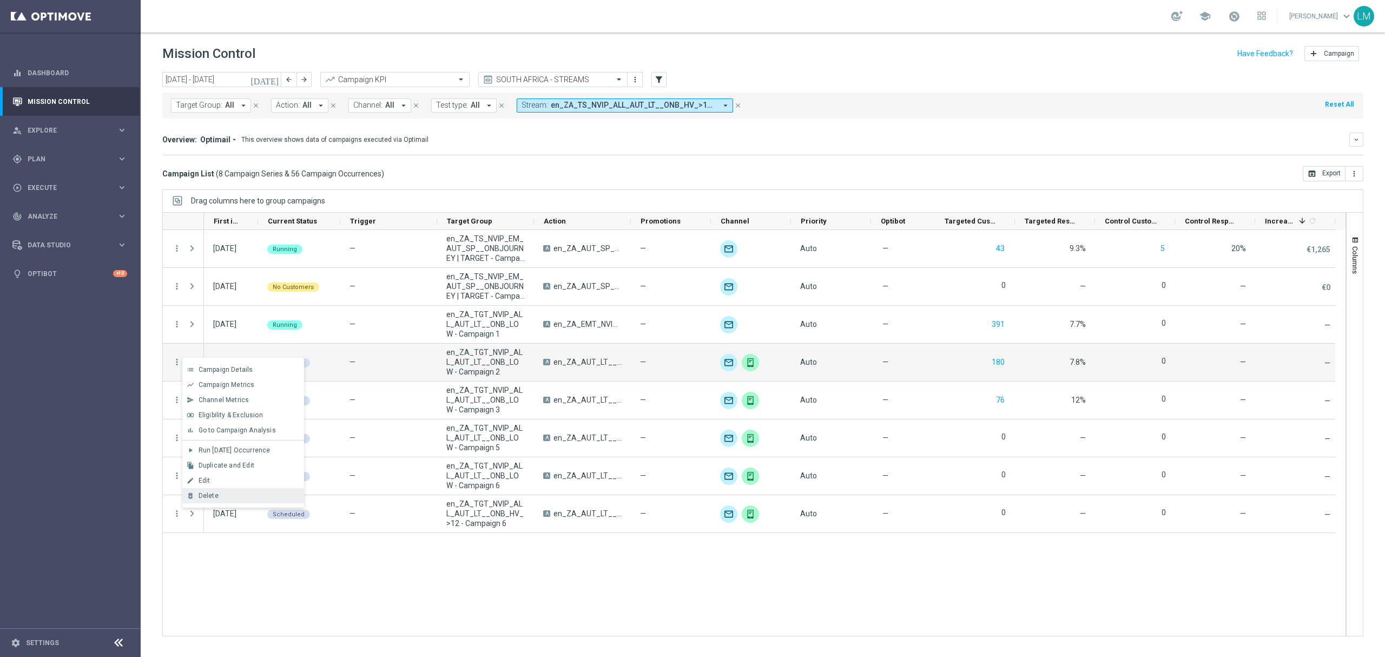
click at [242, 489] on div "delete_forever Delete" at bounding box center [243, 495] width 122 height 15
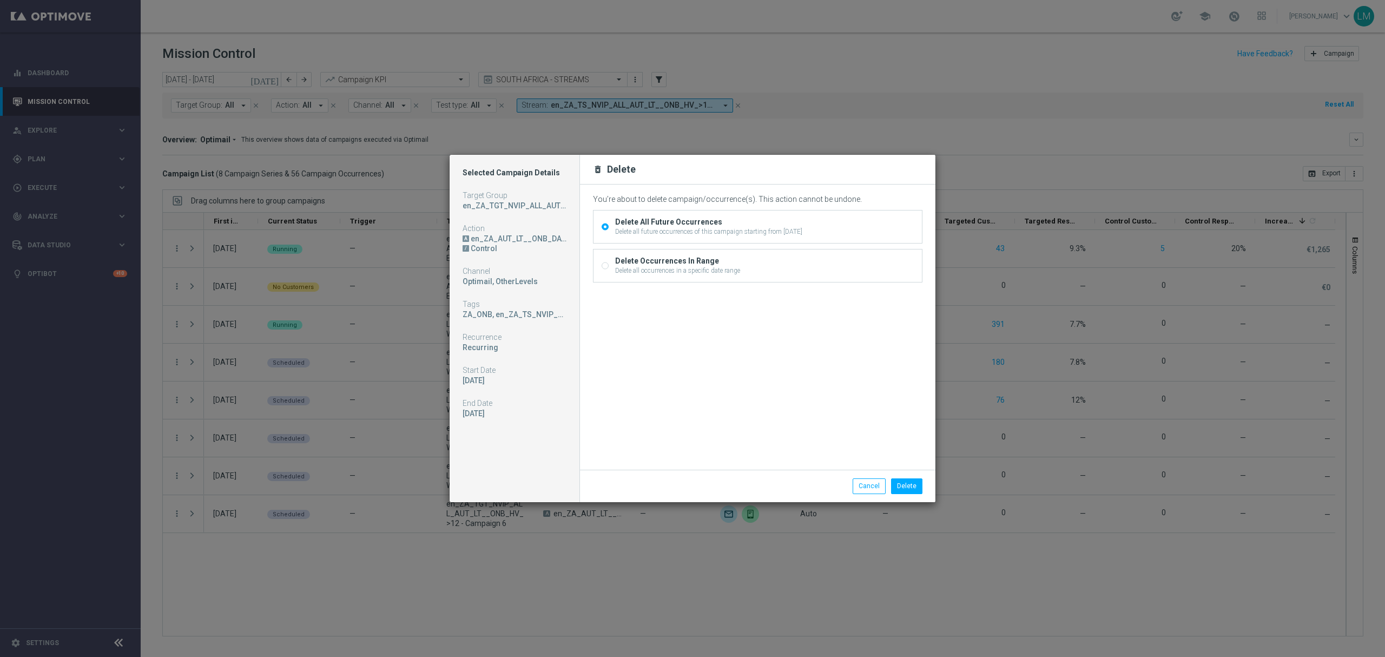
click at [629, 270] on div "Delete all occurrences in a specific date range" at bounding box center [677, 271] width 125 height 10
click at [609, 270] on input "Delete Occurrences In Range Delete all occurrences in a specific date range" at bounding box center [605, 267] width 7 height 7
radio input "true"
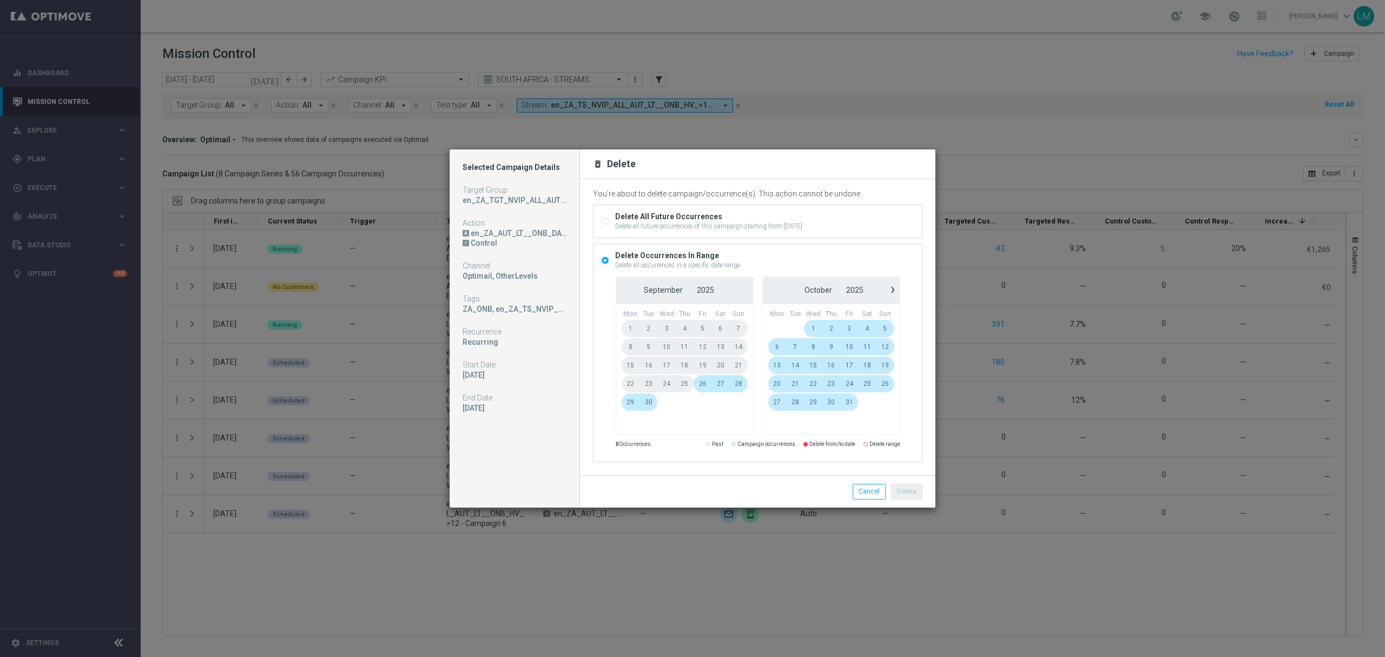
click at [684, 224] on div "Delete all future occurrences of this campaign starting from today" at bounding box center [708, 226] width 187 height 10
click at [609, 224] on input "Delete All Future Occurrences Delete all future occurrences of this campaign st…" at bounding box center [605, 222] width 7 height 7
radio input "true"
radio input "false"
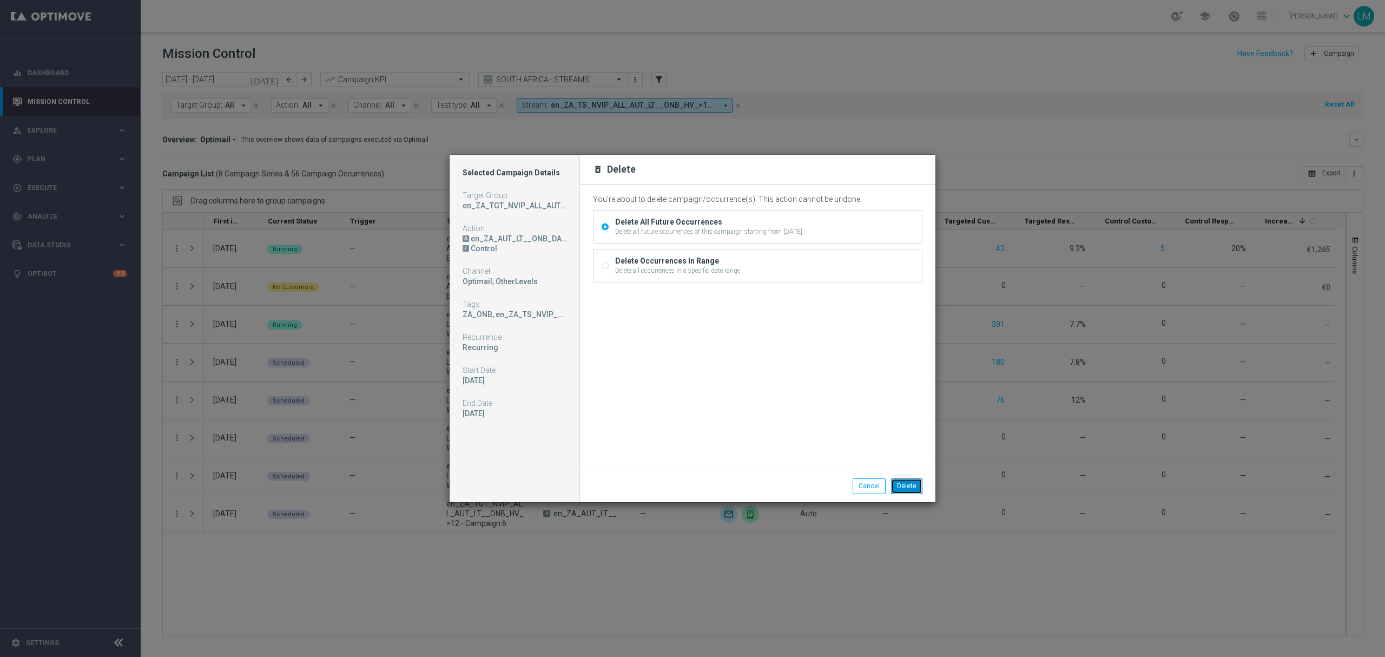
click at [908, 492] on button "Delete" at bounding box center [906, 485] width 31 height 15
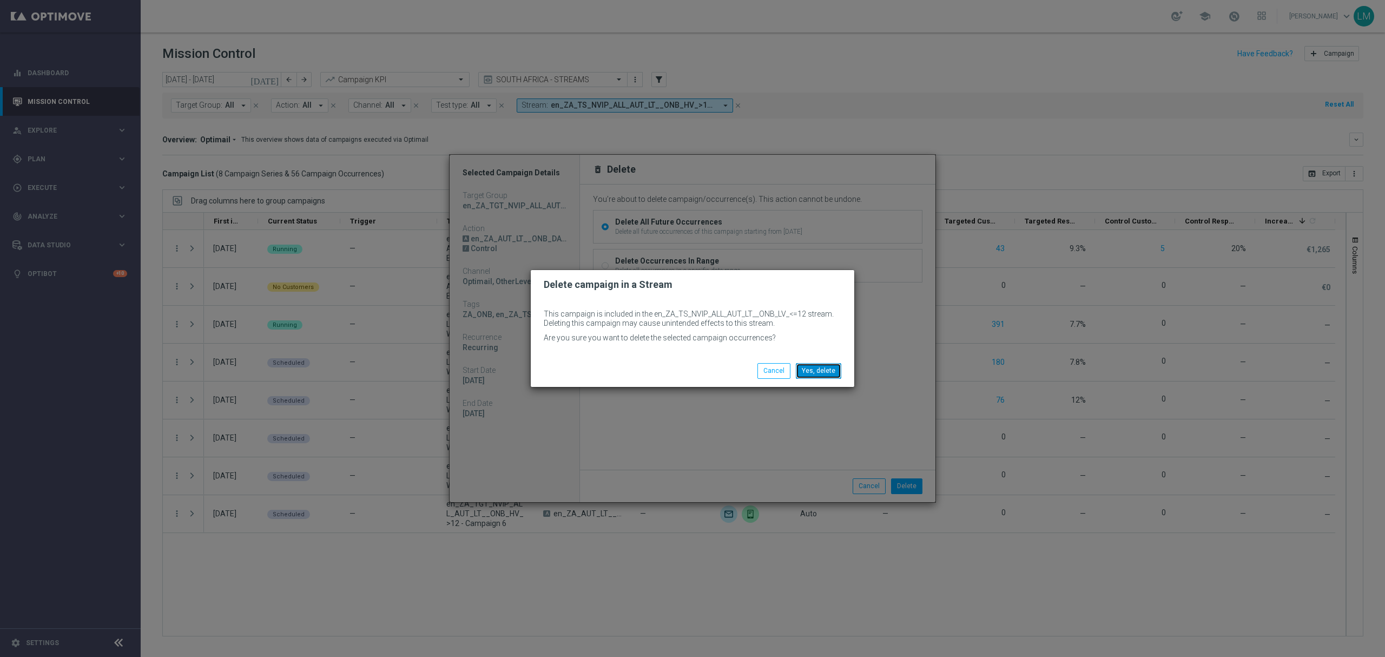
click at [830, 370] on button "Yes, delete" at bounding box center [818, 370] width 45 height 15
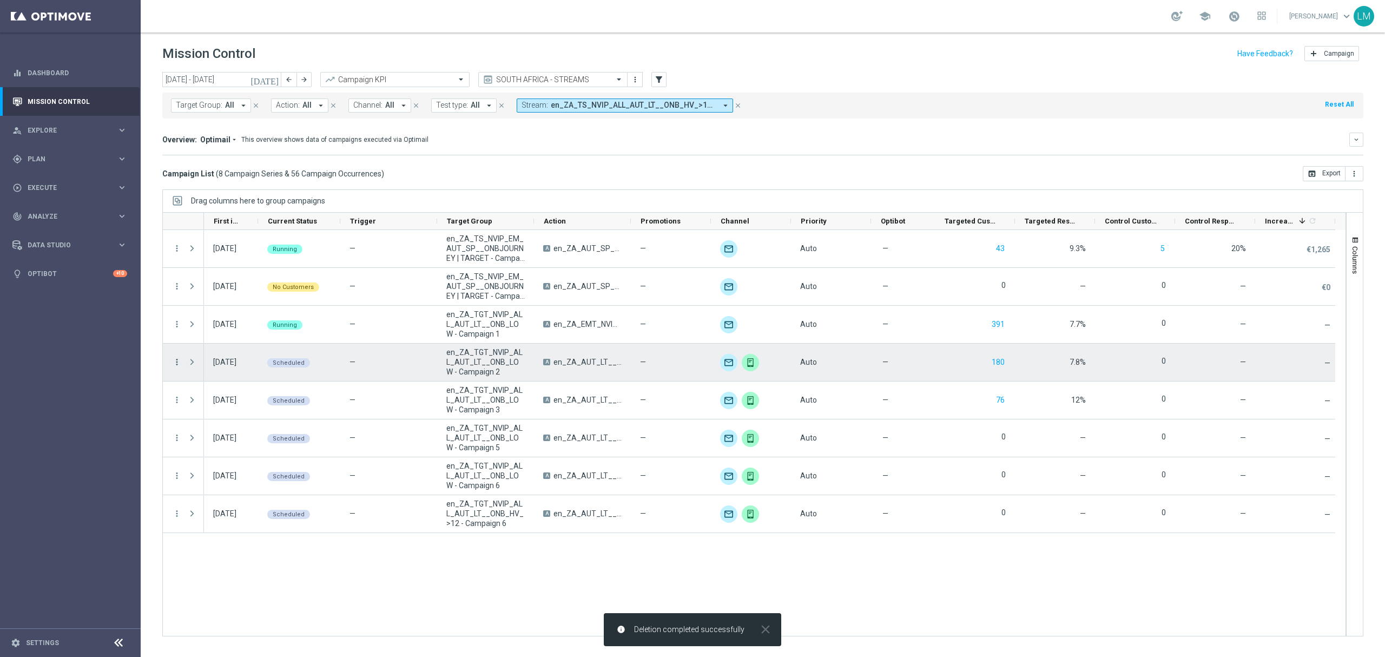
click at [176, 366] on icon "more_vert" at bounding box center [177, 362] width 10 height 10
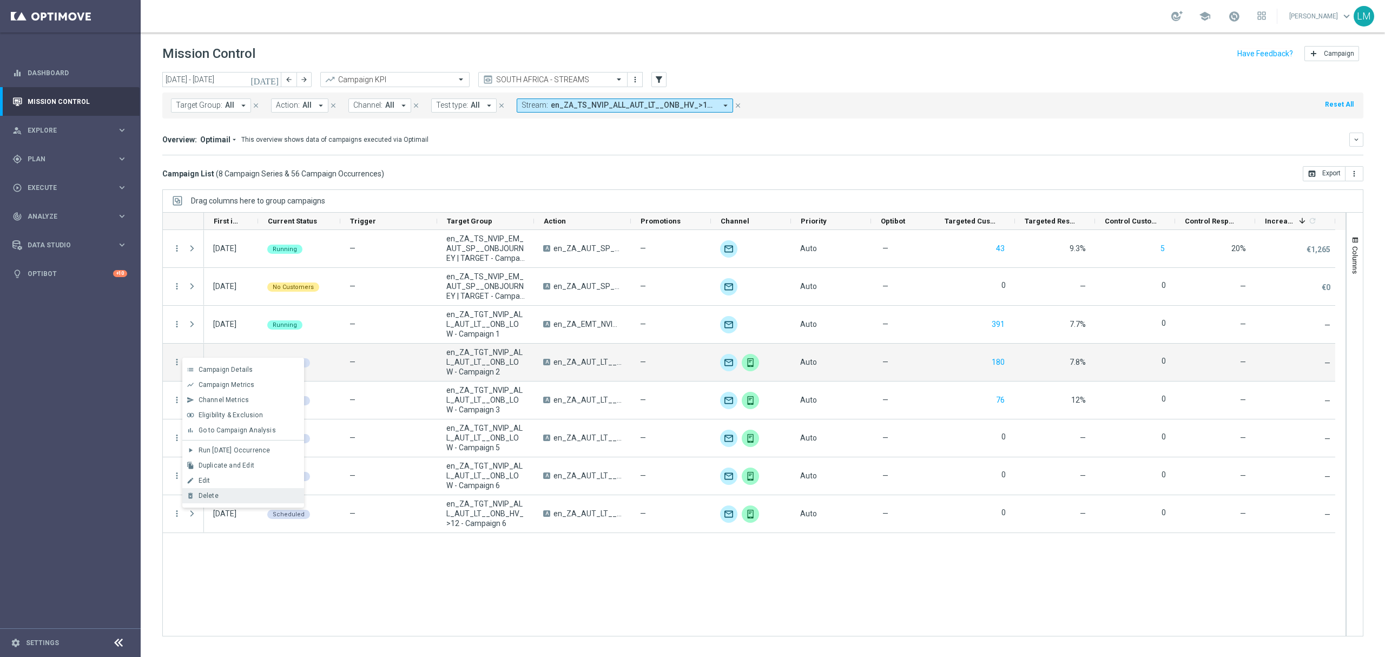
click at [239, 494] on div "Delete" at bounding box center [249, 496] width 101 height 8
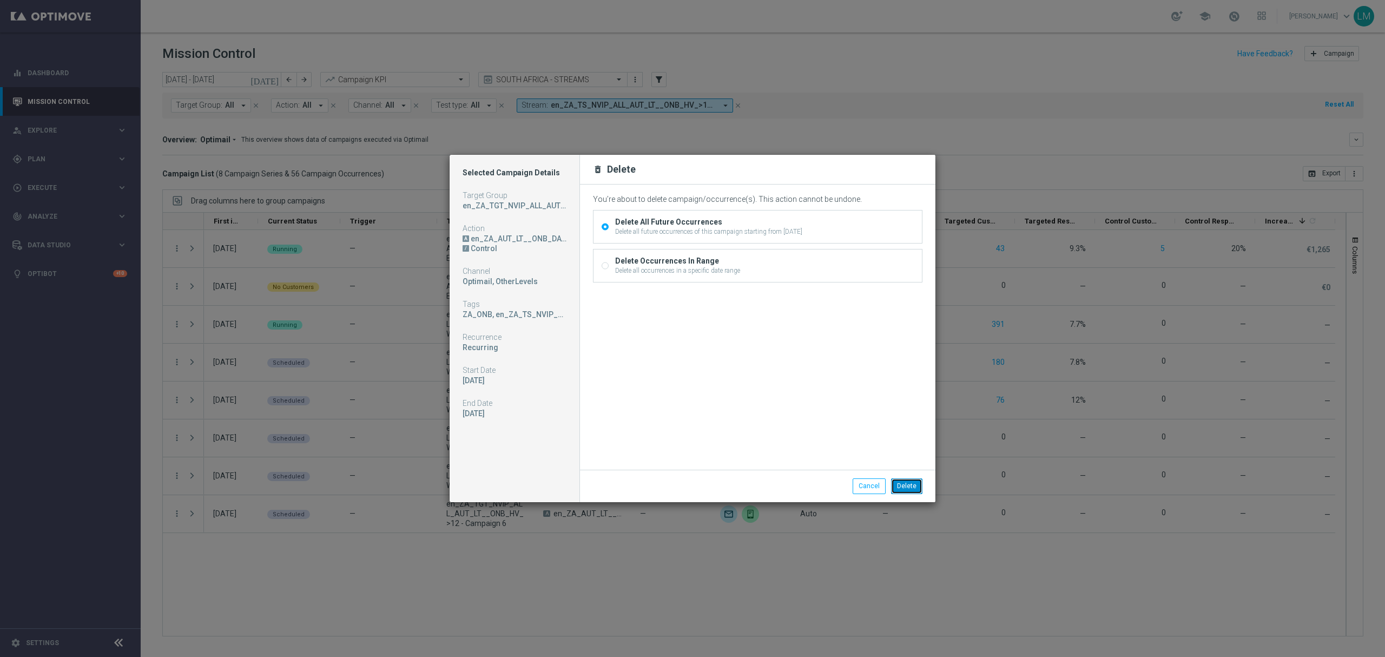
click at [901, 488] on button "Delete" at bounding box center [906, 485] width 31 height 15
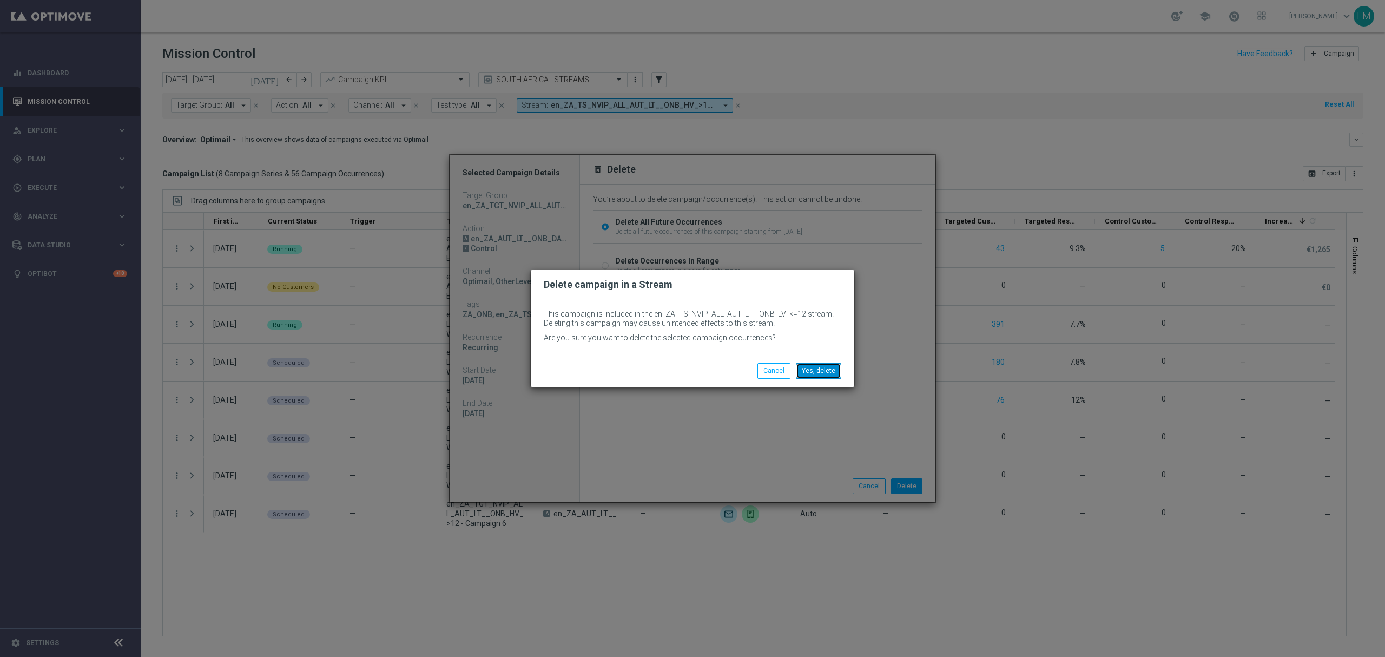
click at [819, 378] on button "Yes, delete" at bounding box center [818, 370] width 45 height 15
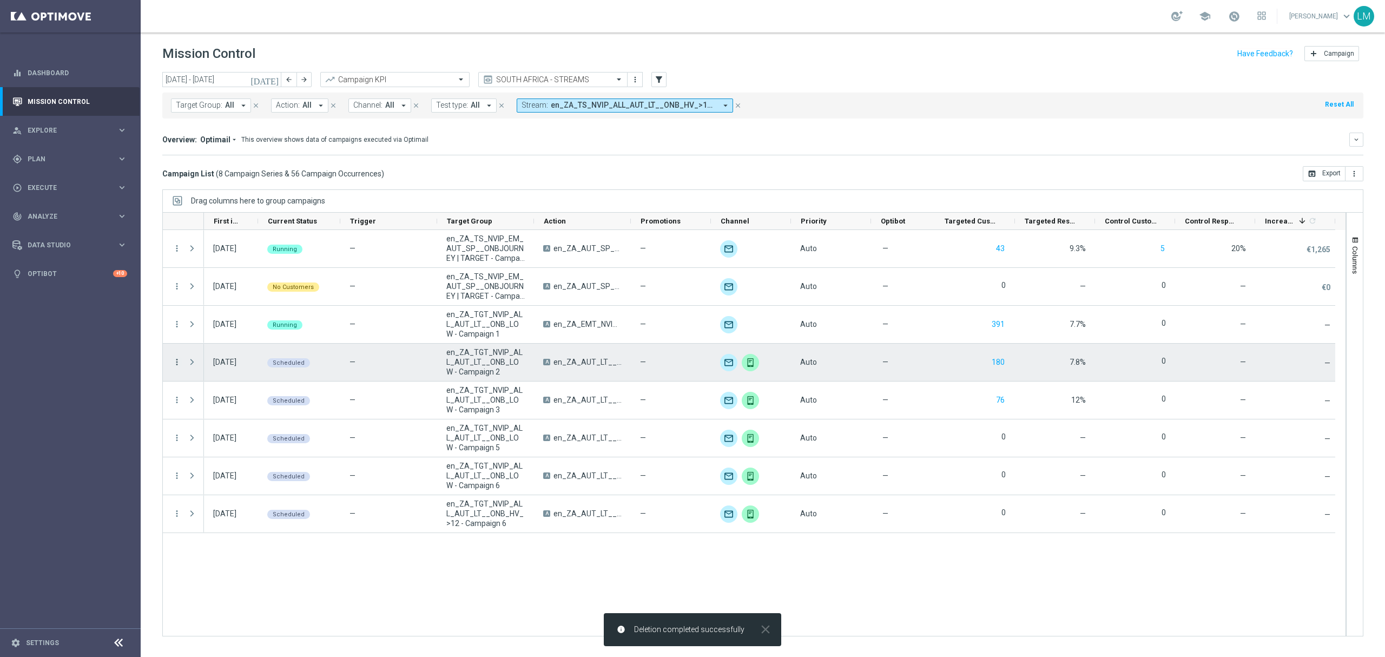
click at [174, 365] on icon "more_vert" at bounding box center [177, 362] width 10 height 10
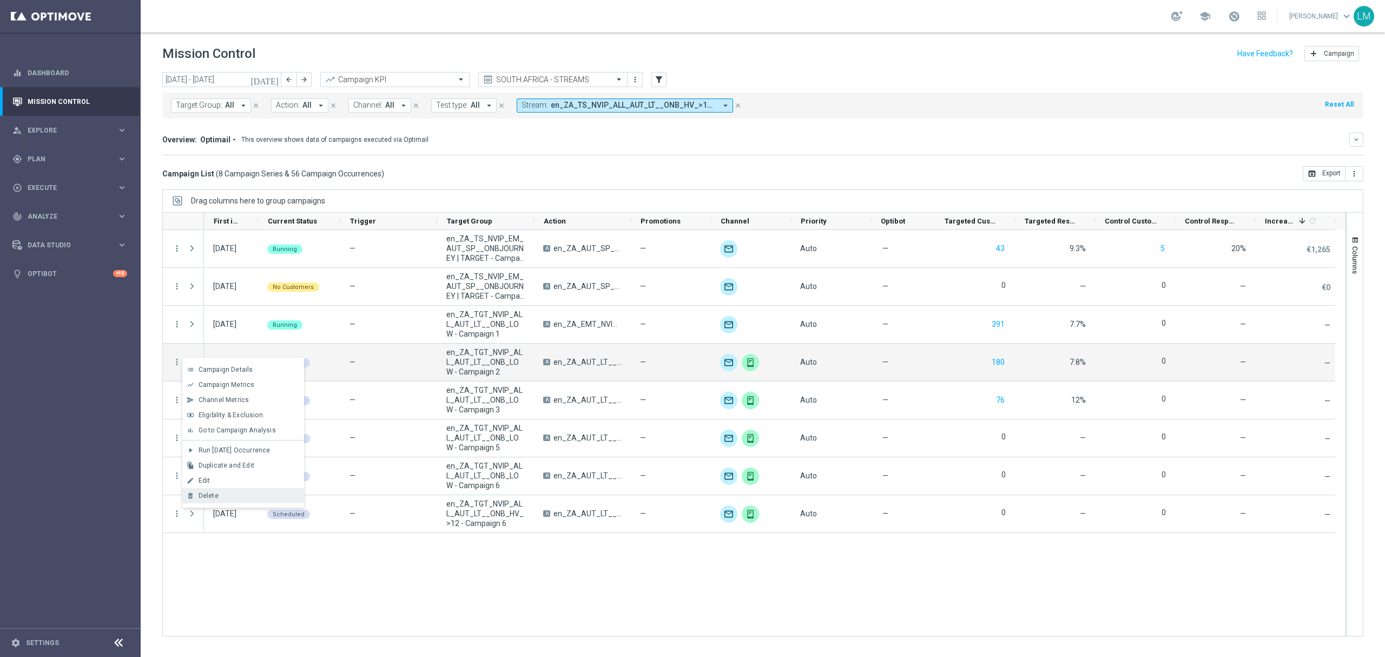
click at [248, 495] on div "Delete" at bounding box center [249, 496] width 101 height 8
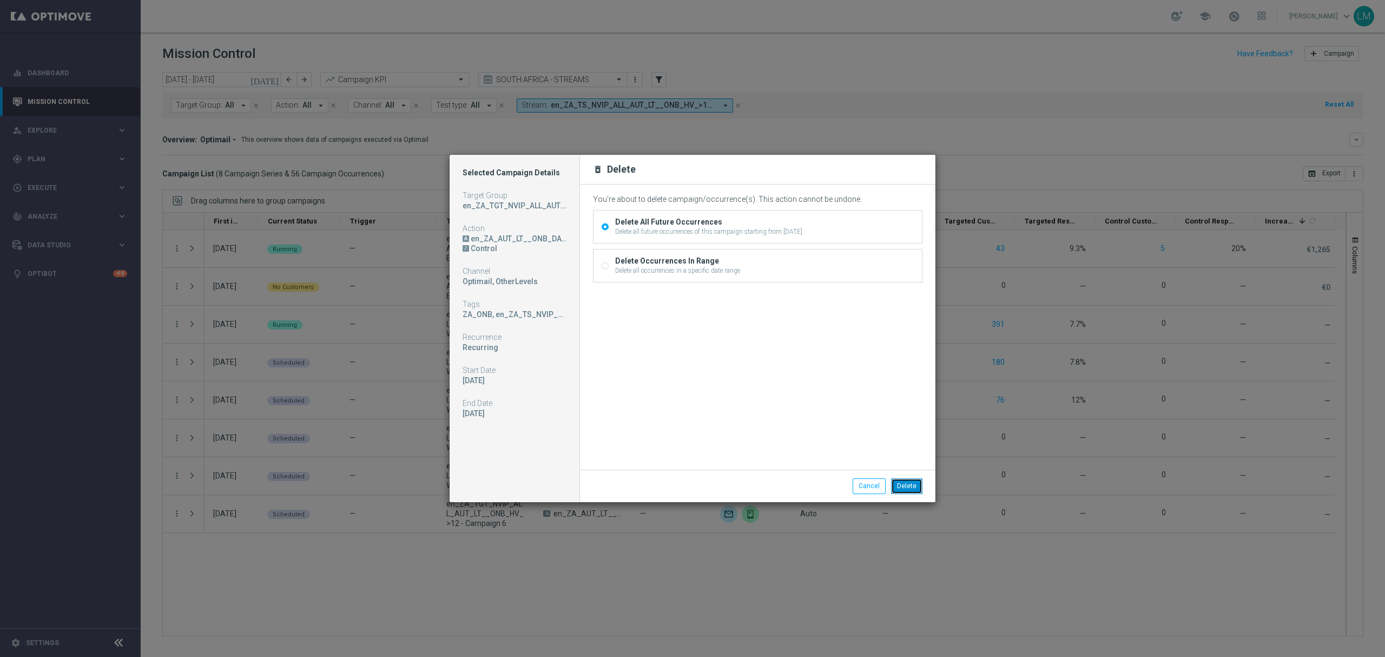
click at [903, 487] on button "Delete" at bounding box center [906, 485] width 31 height 15
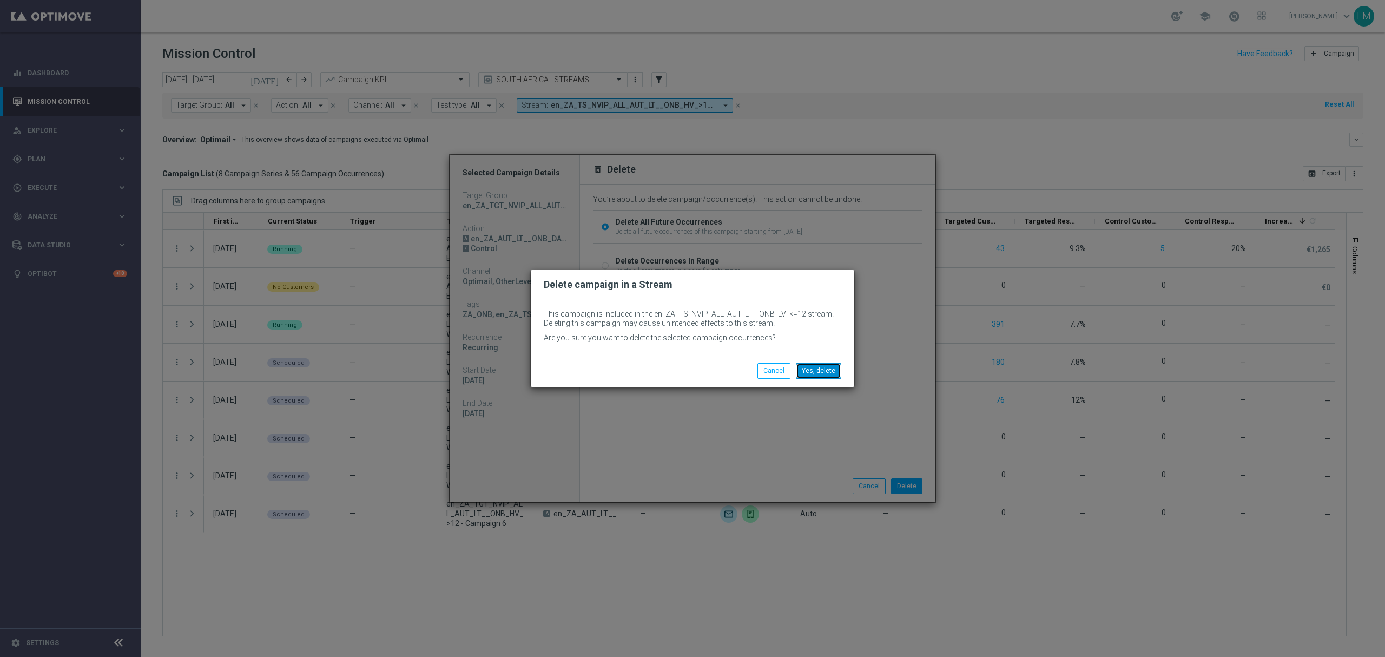
click at [825, 370] on button "Yes, delete" at bounding box center [818, 370] width 45 height 15
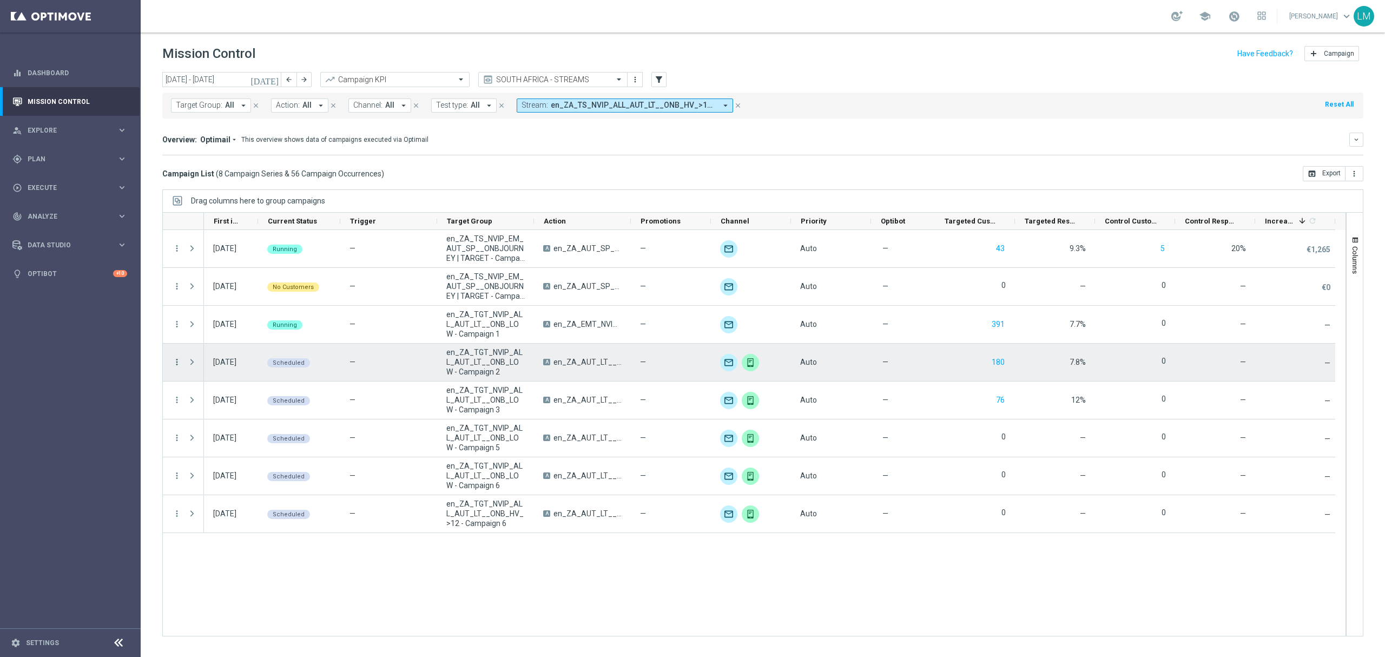
click at [176, 362] on icon "more_vert" at bounding box center [177, 362] width 10 height 10
click at [240, 494] on div "Delete" at bounding box center [249, 496] width 101 height 8
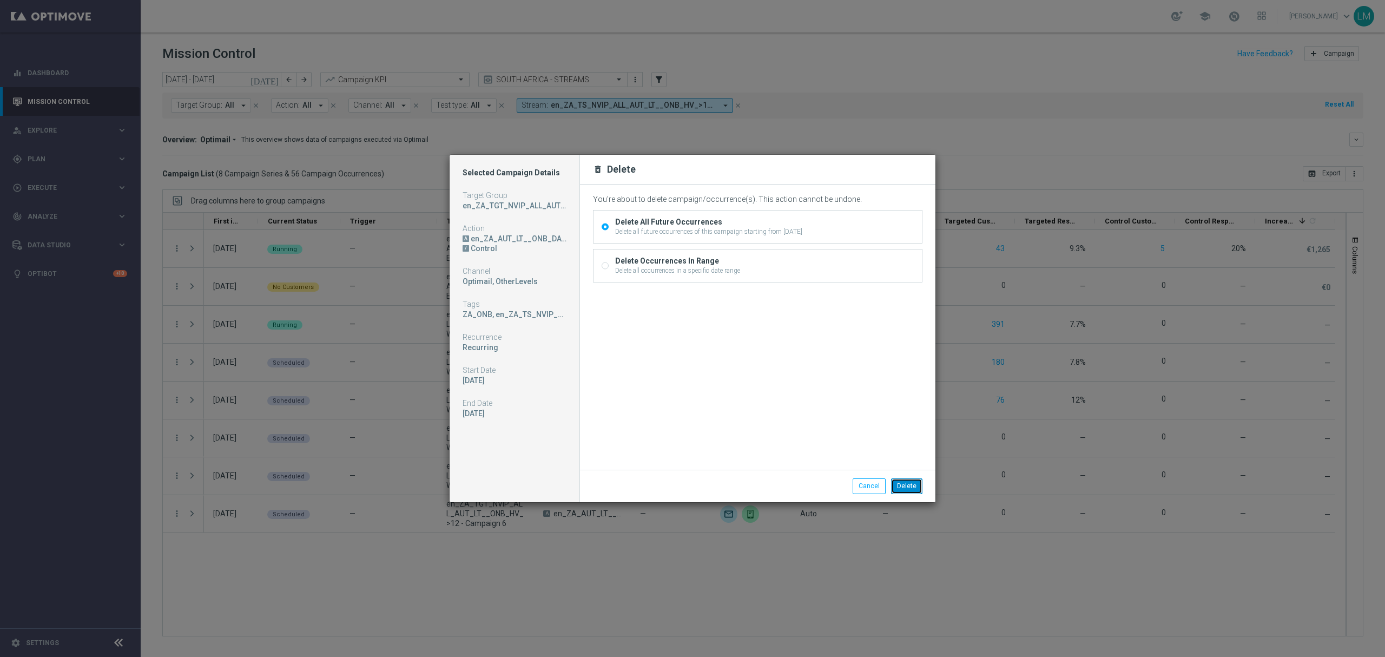
click at [918, 489] on button "Delete" at bounding box center [906, 485] width 31 height 15
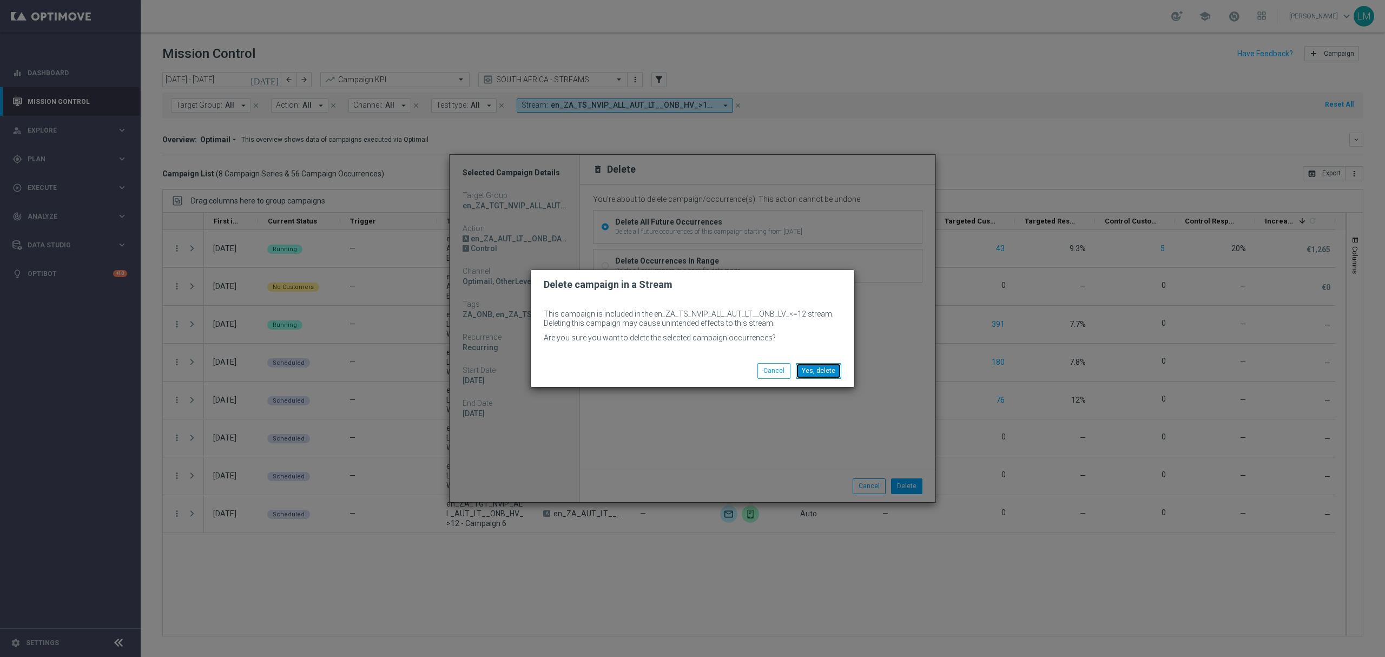
click at [812, 370] on button "Yes, delete" at bounding box center [818, 370] width 45 height 15
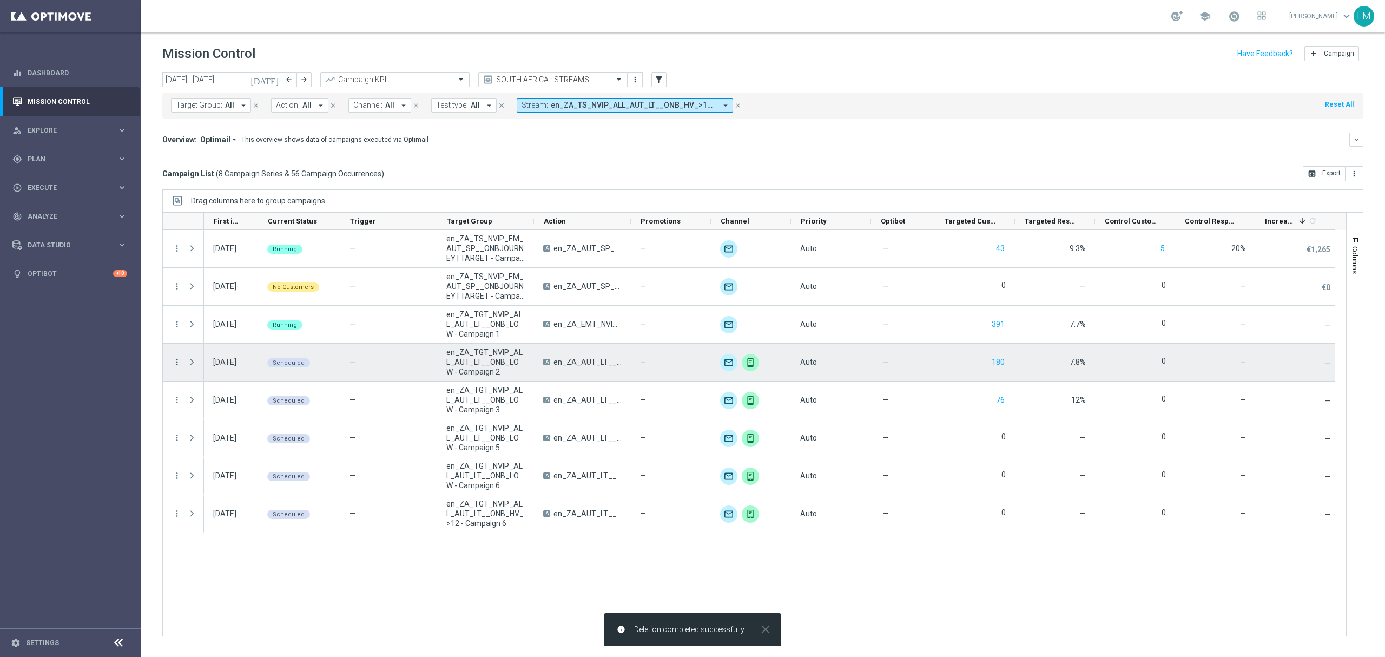
click at [175, 362] on icon "more_vert" at bounding box center [177, 362] width 10 height 10
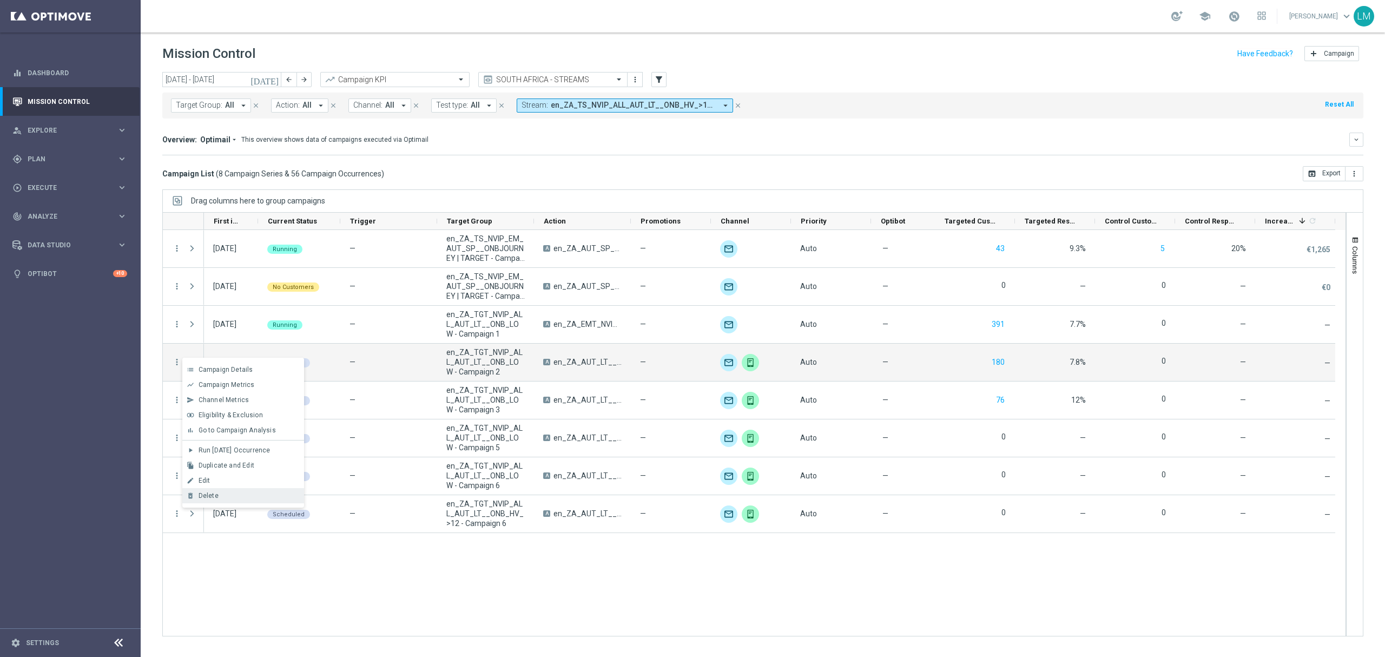
click at [231, 495] on div "Delete" at bounding box center [249, 496] width 101 height 8
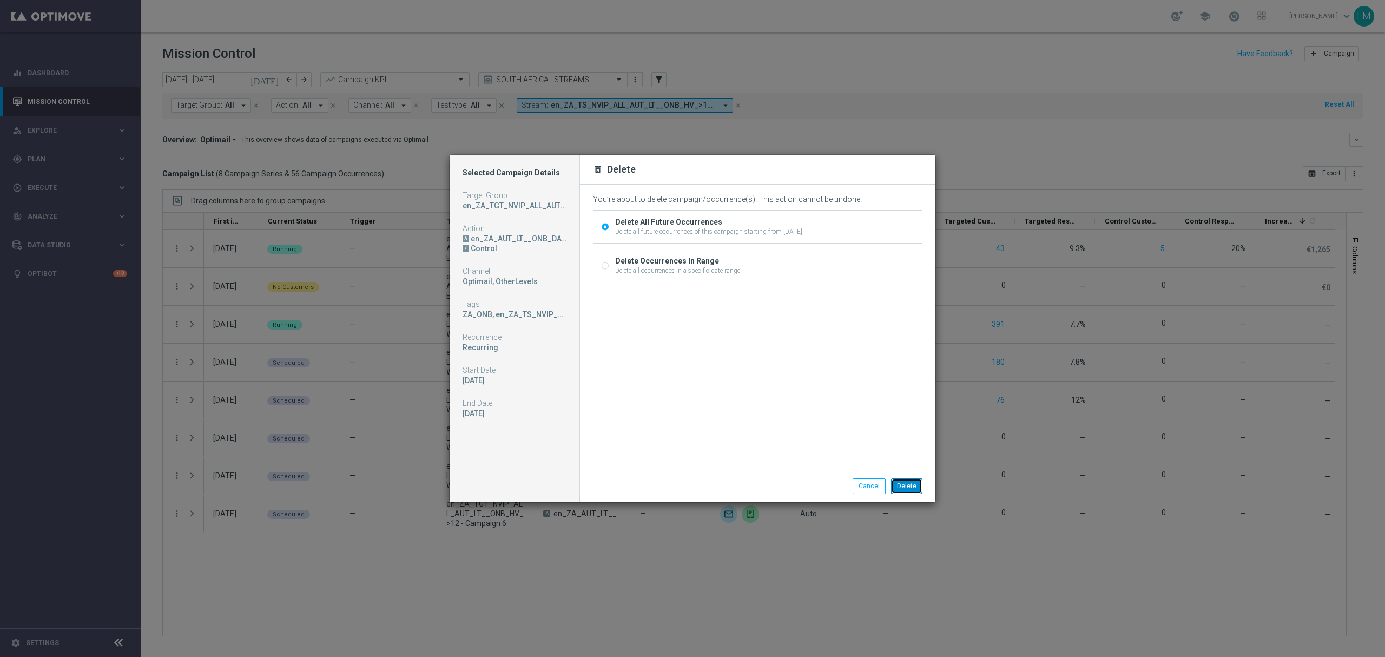
click at [895, 478] on button "Delete" at bounding box center [906, 485] width 31 height 15
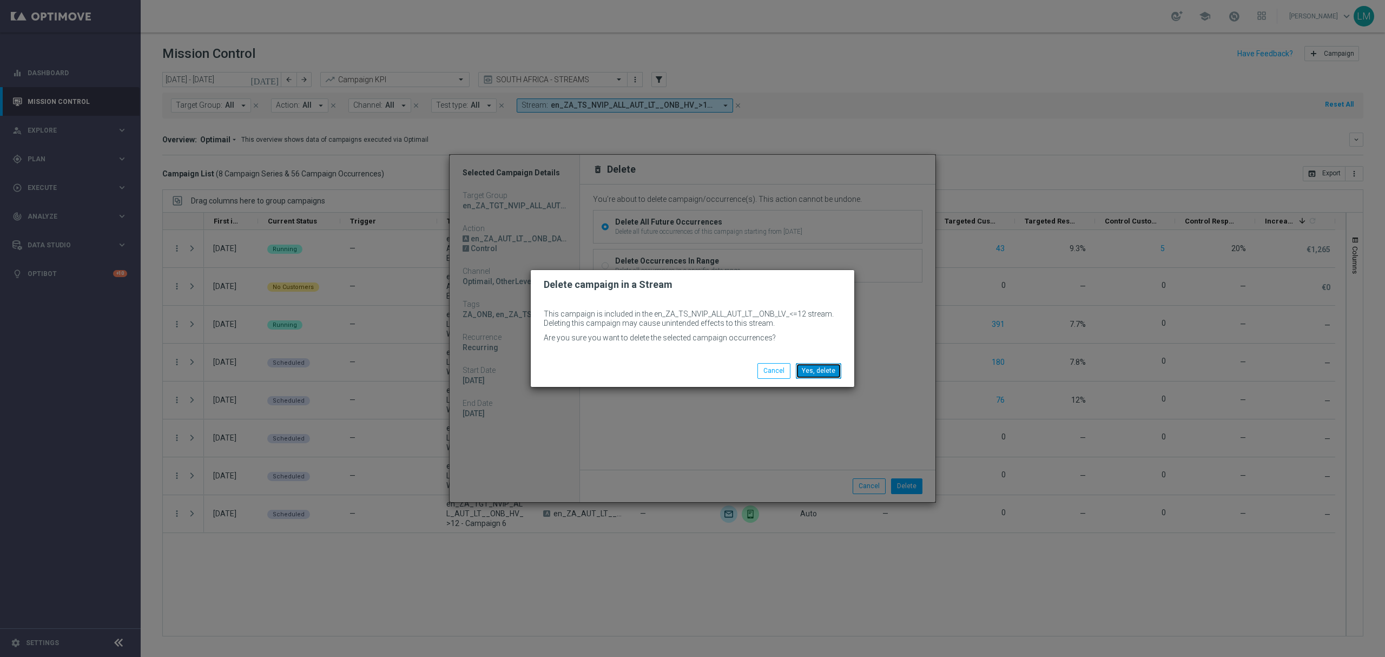
click at [812, 378] on button "Yes, delete" at bounding box center [818, 370] width 45 height 15
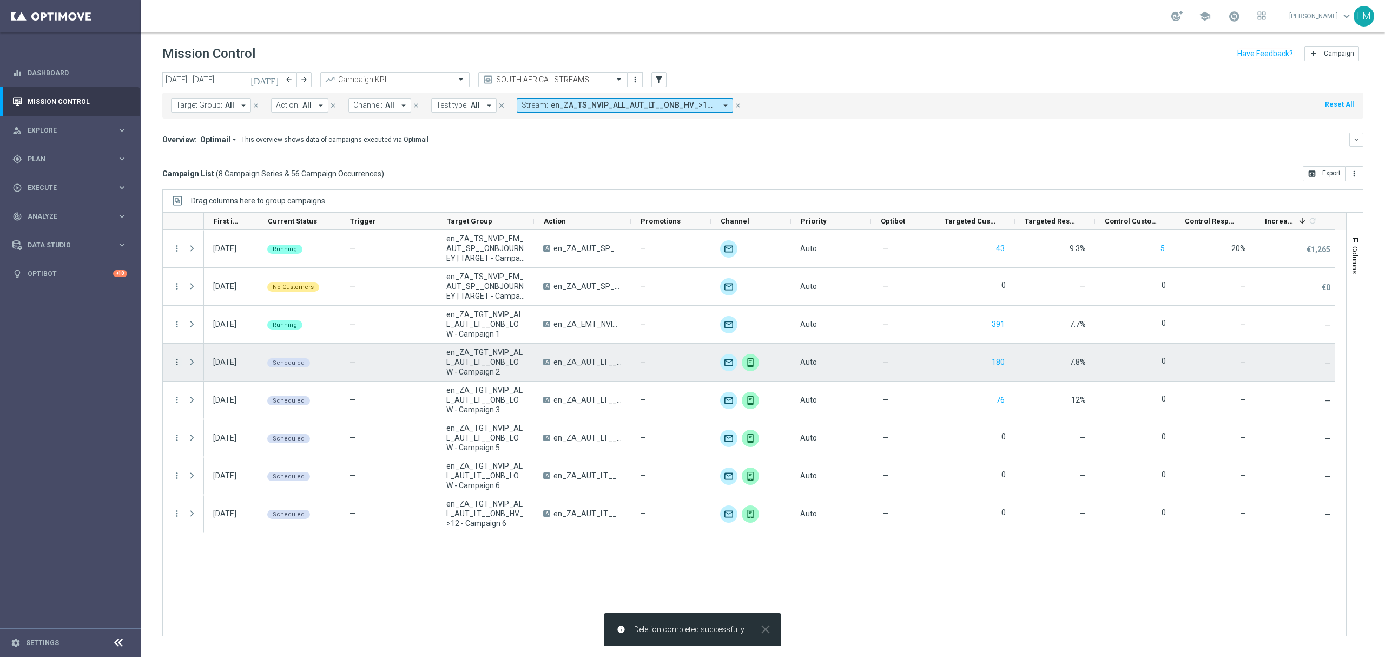
click at [180, 364] on icon "more_vert" at bounding box center [177, 362] width 10 height 10
click at [245, 496] on div "Delete" at bounding box center [249, 496] width 101 height 8
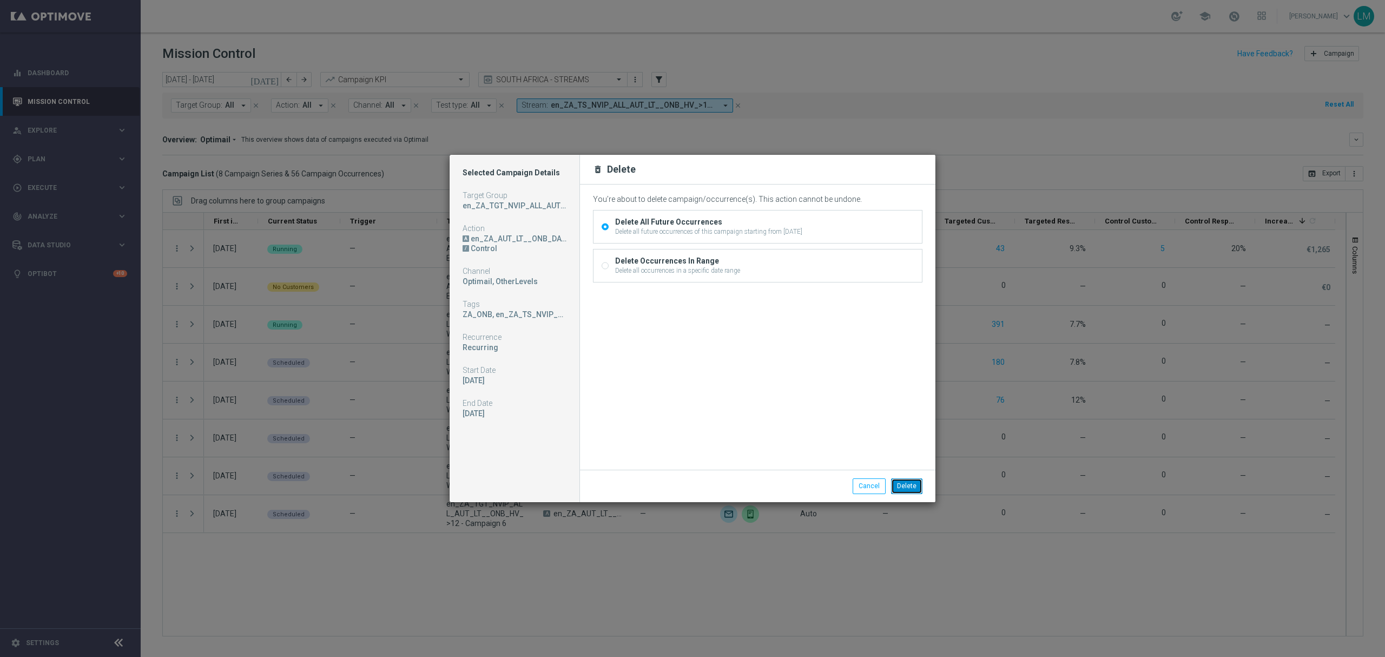
click at [898, 488] on button "Delete" at bounding box center [906, 485] width 31 height 15
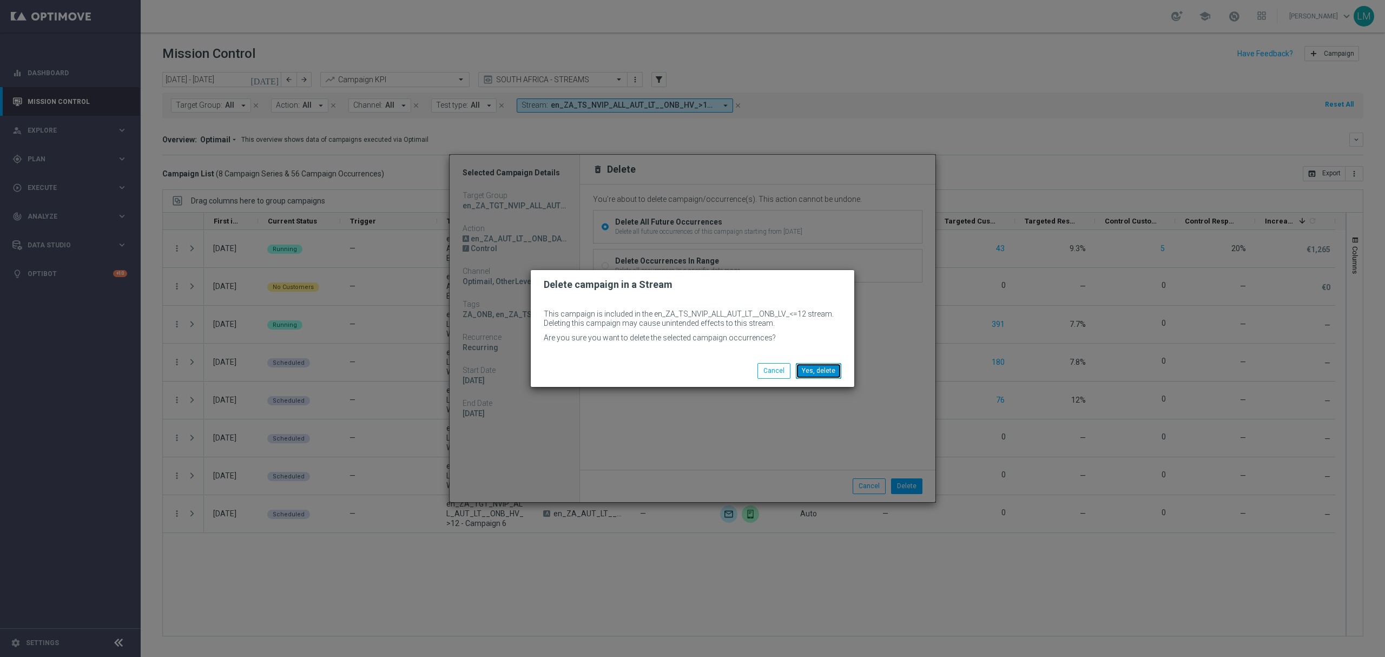
click at [810, 377] on button "Yes, delete" at bounding box center [818, 370] width 45 height 15
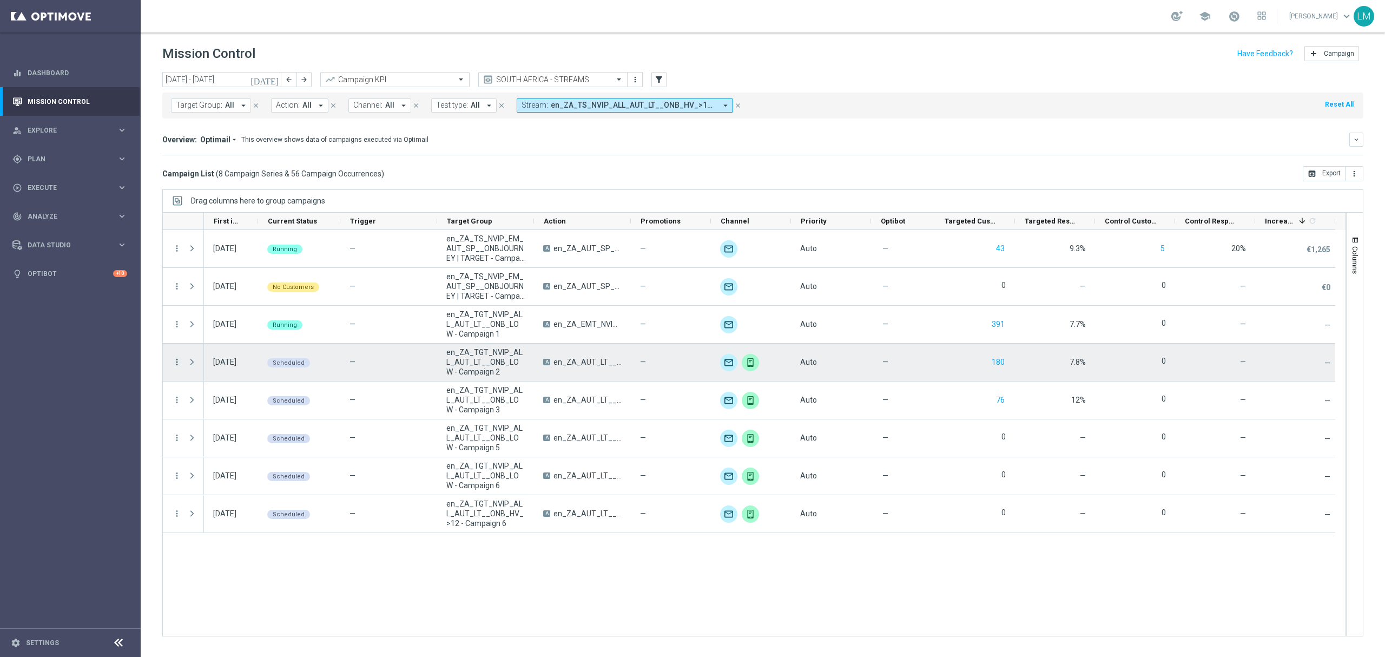
click at [180, 362] on icon "more_vert" at bounding box center [177, 362] width 10 height 10
click at [220, 494] on div "Delete" at bounding box center [249, 496] width 101 height 8
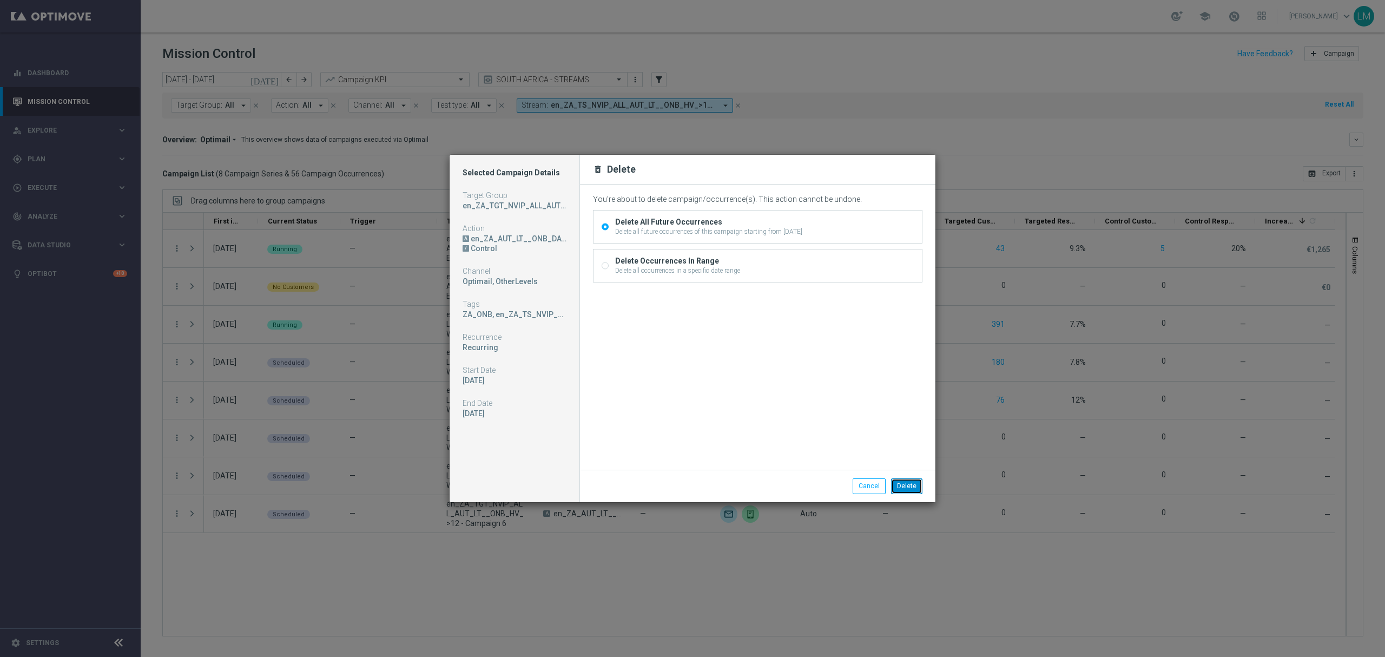
click at [918, 492] on button "Delete" at bounding box center [906, 485] width 31 height 15
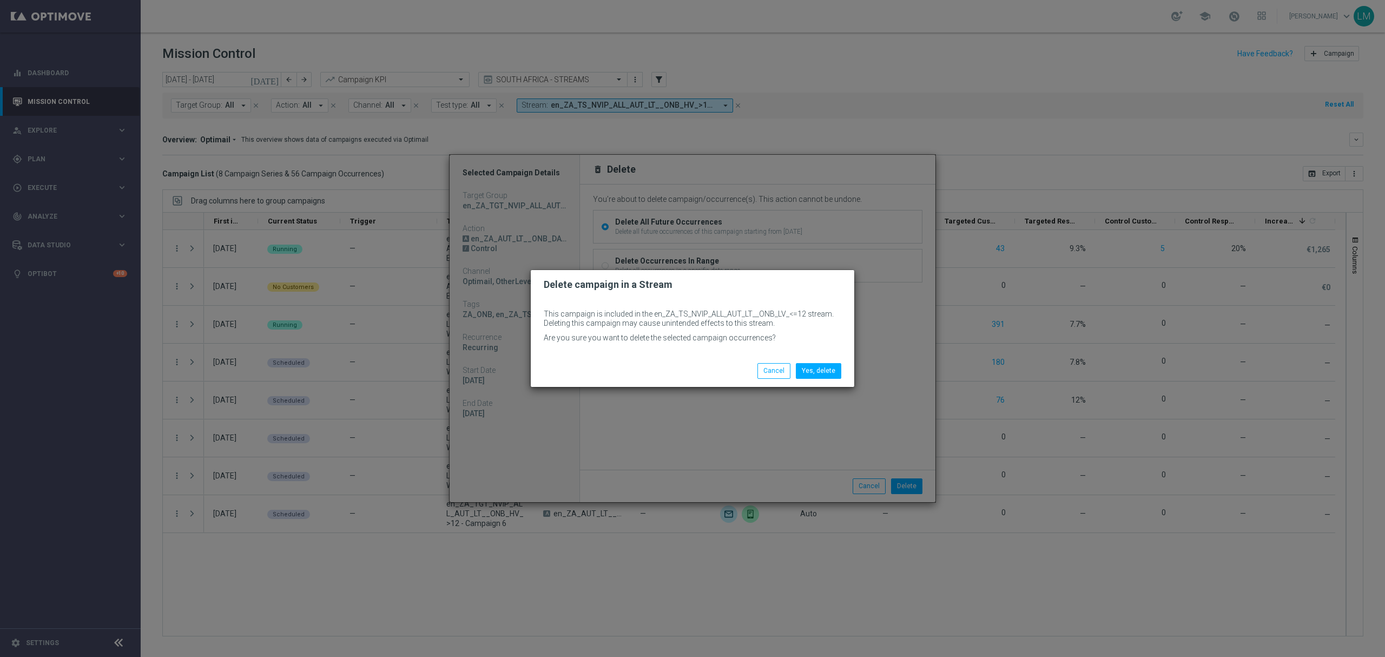
click at [814, 362] on div "Yes, delete Cancel" at bounding box center [693, 370] width 324 height 31
click at [815, 370] on button "Yes, delete" at bounding box center [818, 370] width 45 height 15
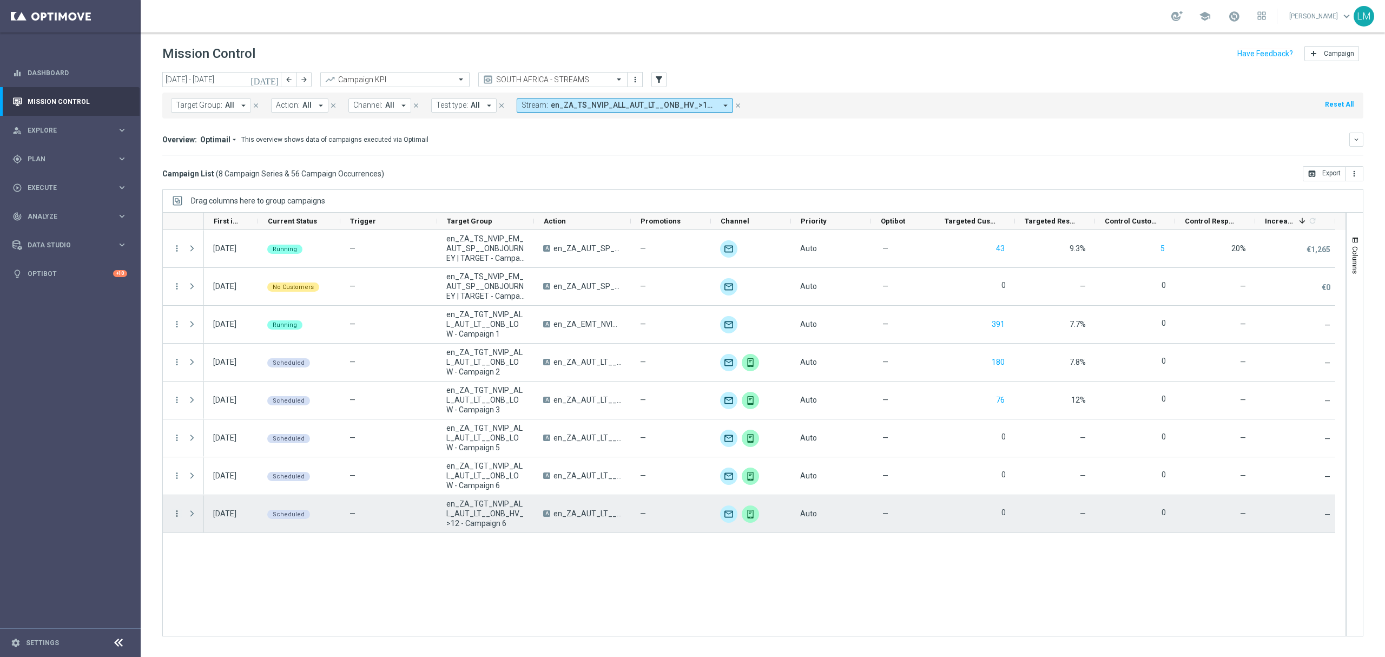
click at [179, 512] on icon "more_vert" at bounding box center [177, 514] width 10 height 10
click at [226, 496] on div "Delete" at bounding box center [249, 498] width 101 height 8
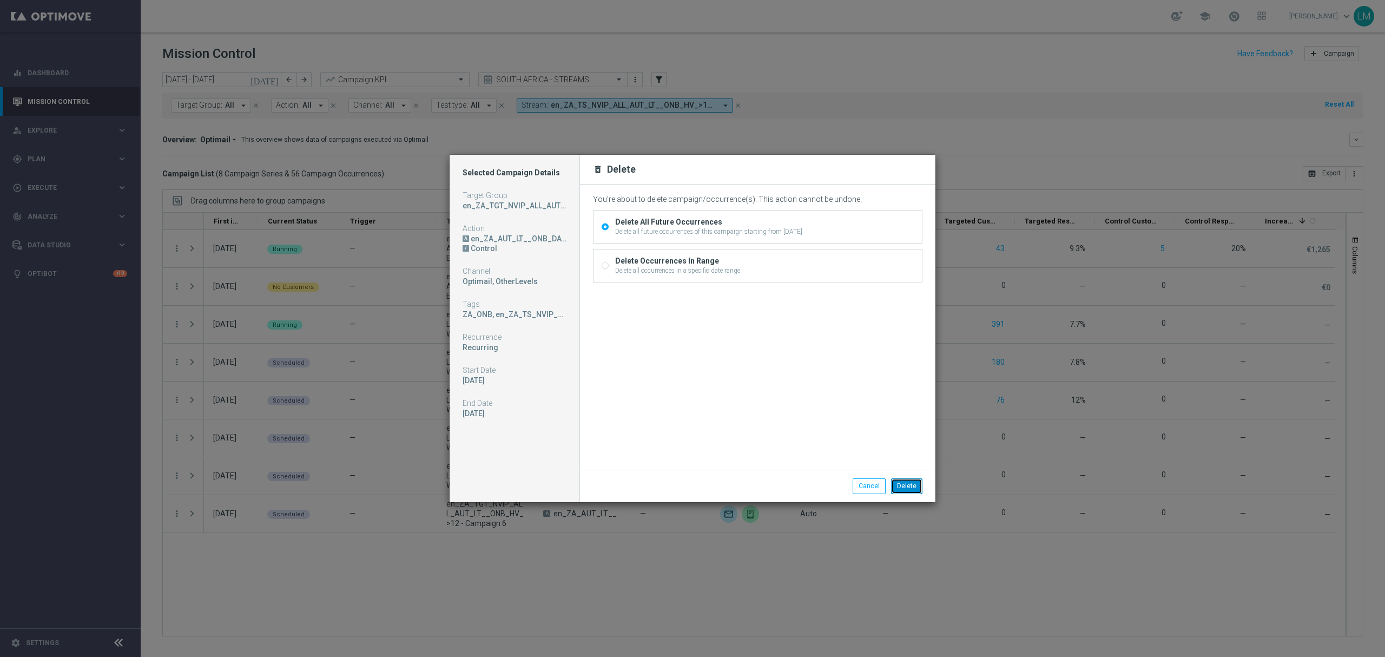
click at [912, 492] on button "Delete" at bounding box center [906, 485] width 31 height 15
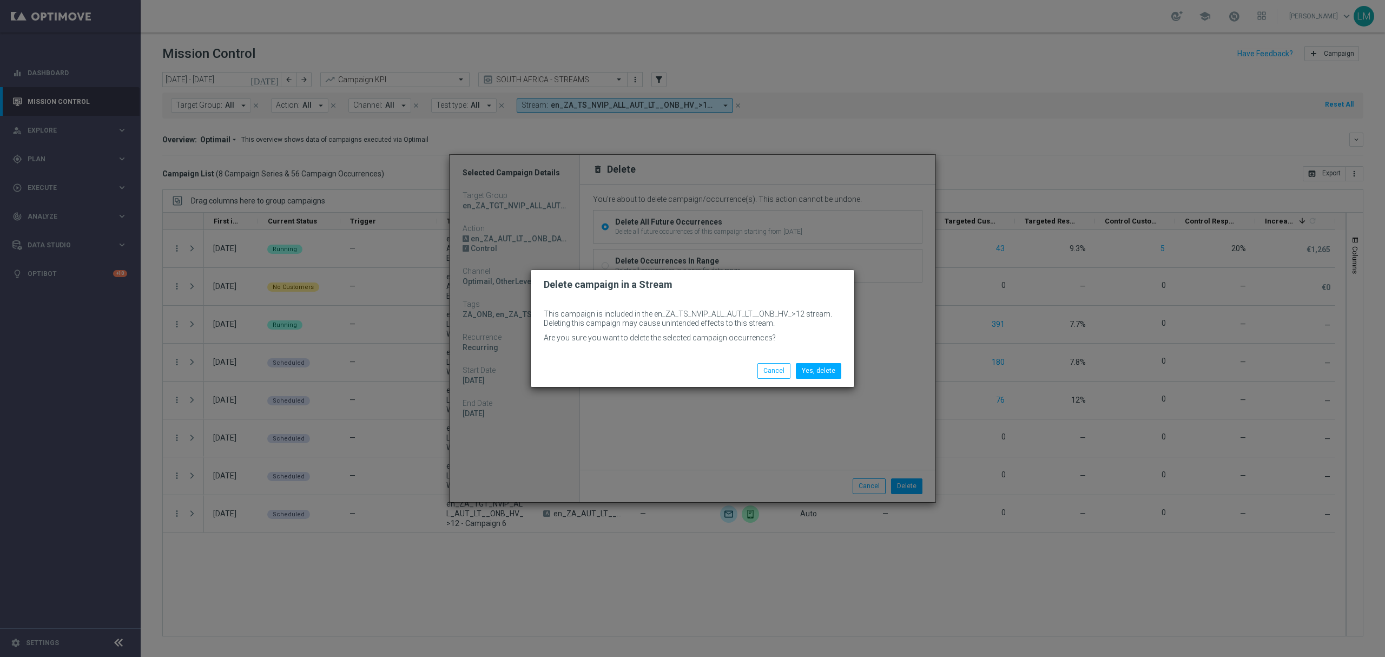
click at [824, 379] on div "Yes, delete Cancel" at bounding box center [693, 370] width 324 height 31
click at [823, 377] on button "Yes, delete" at bounding box center [818, 370] width 45 height 15
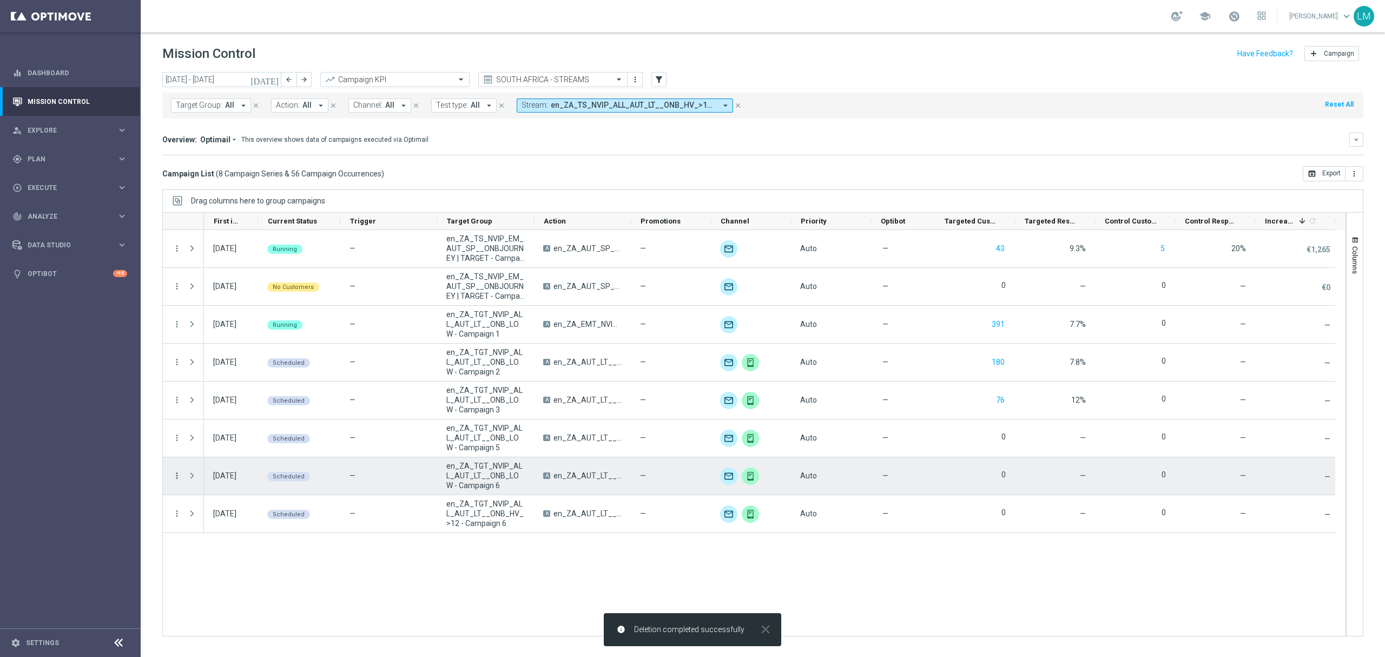
click at [176, 479] on icon "more_vert" at bounding box center [177, 476] width 10 height 10
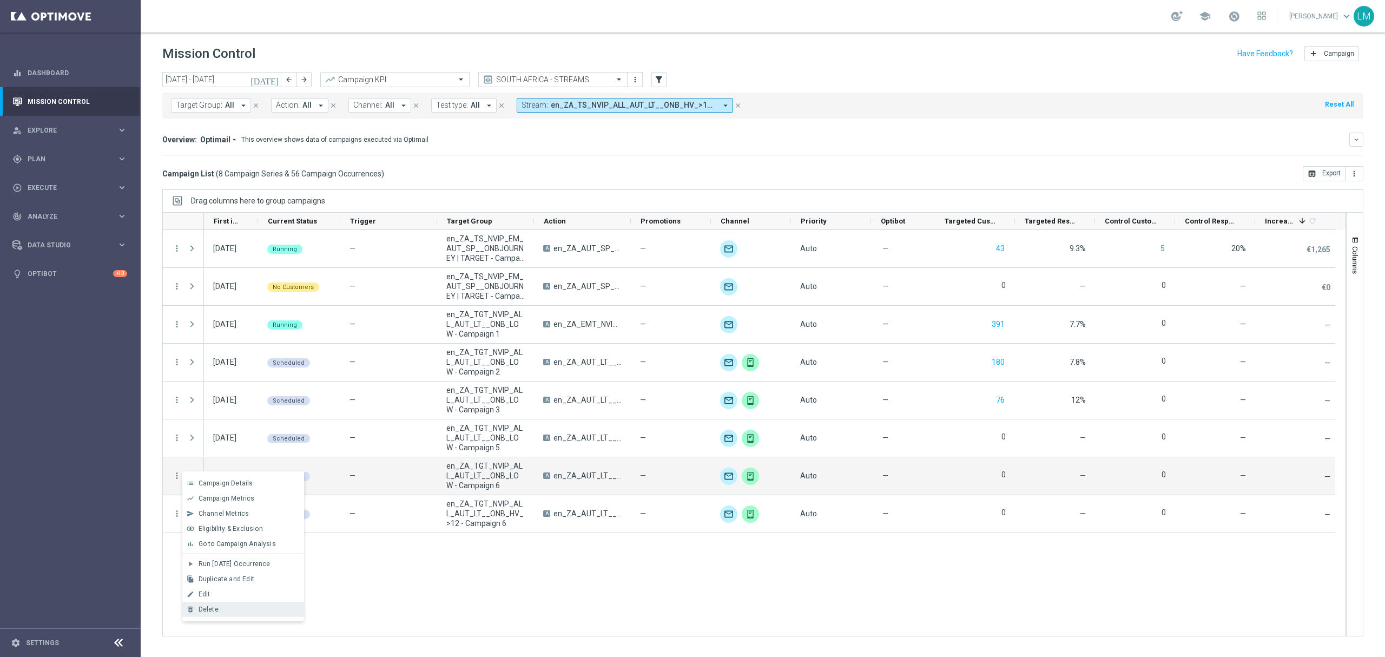
click at [240, 610] on div "Delete" at bounding box center [249, 610] width 101 height 8
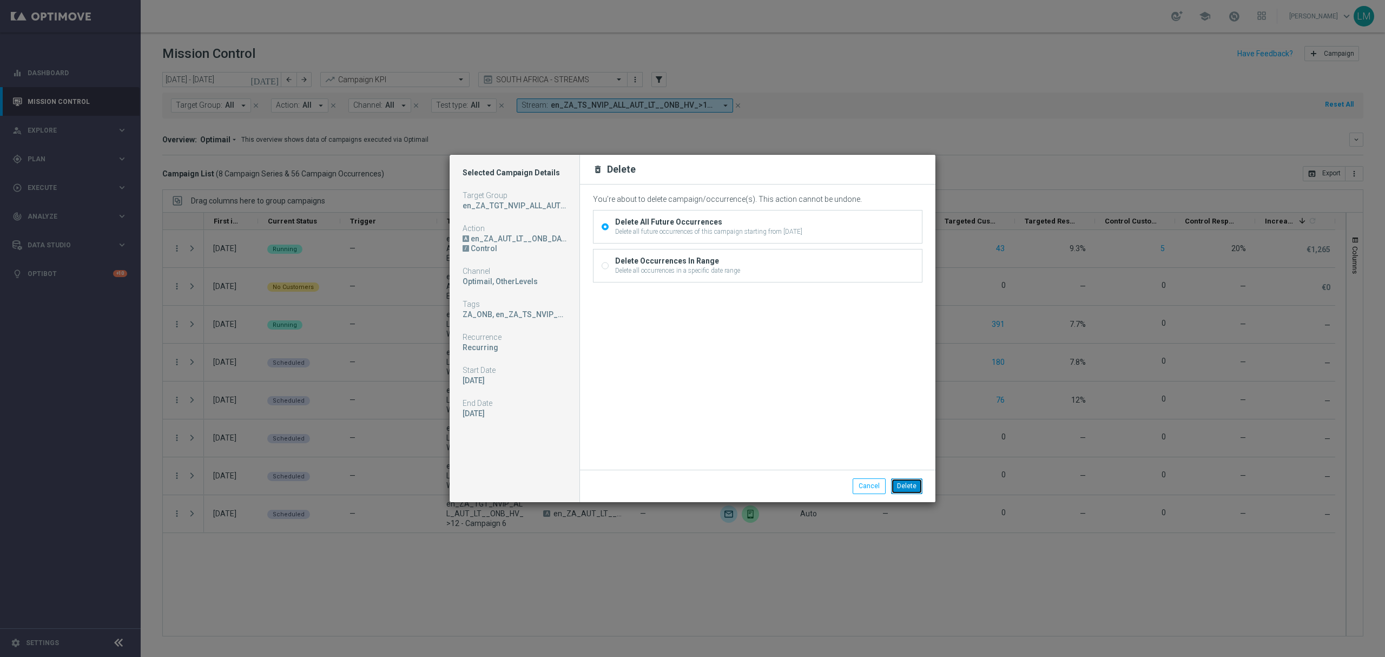
click at [905, 487] on button "Delete" at bounding box center [906, 485] width 31 height 15
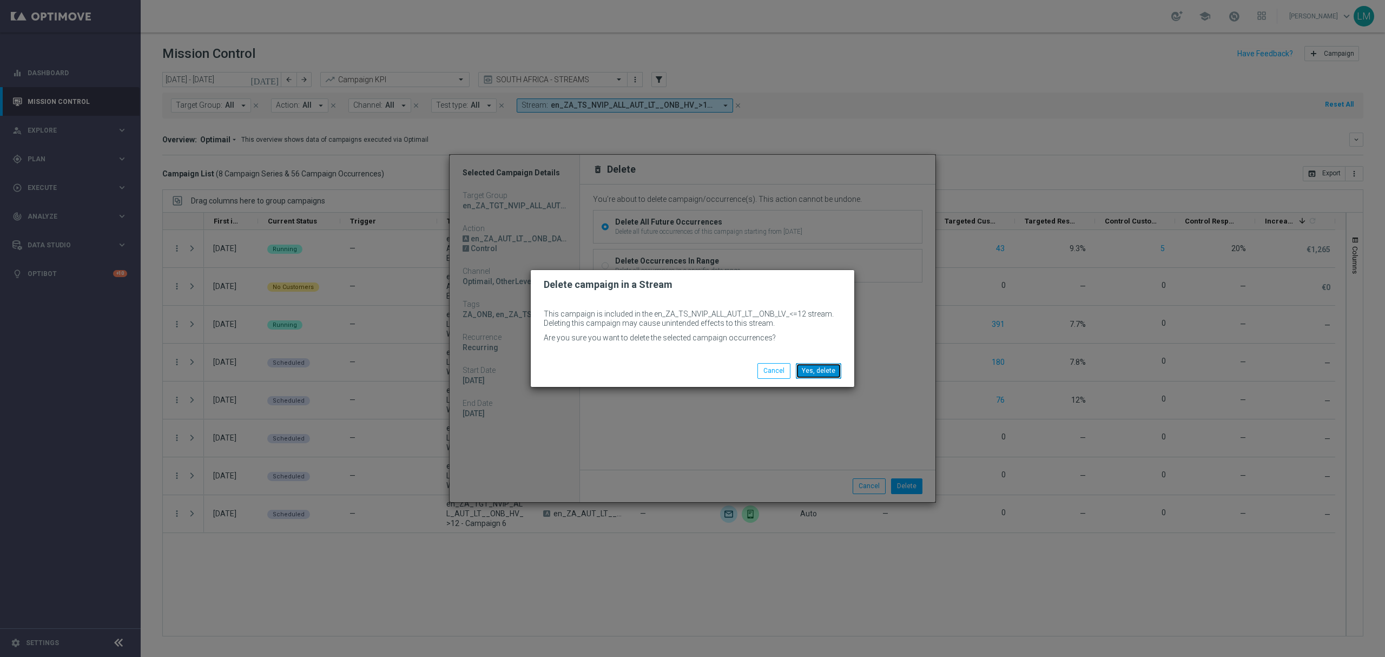
click at [823, 371] on button "Yes, delete" at bounding box center [818, 370] width 45 height 15
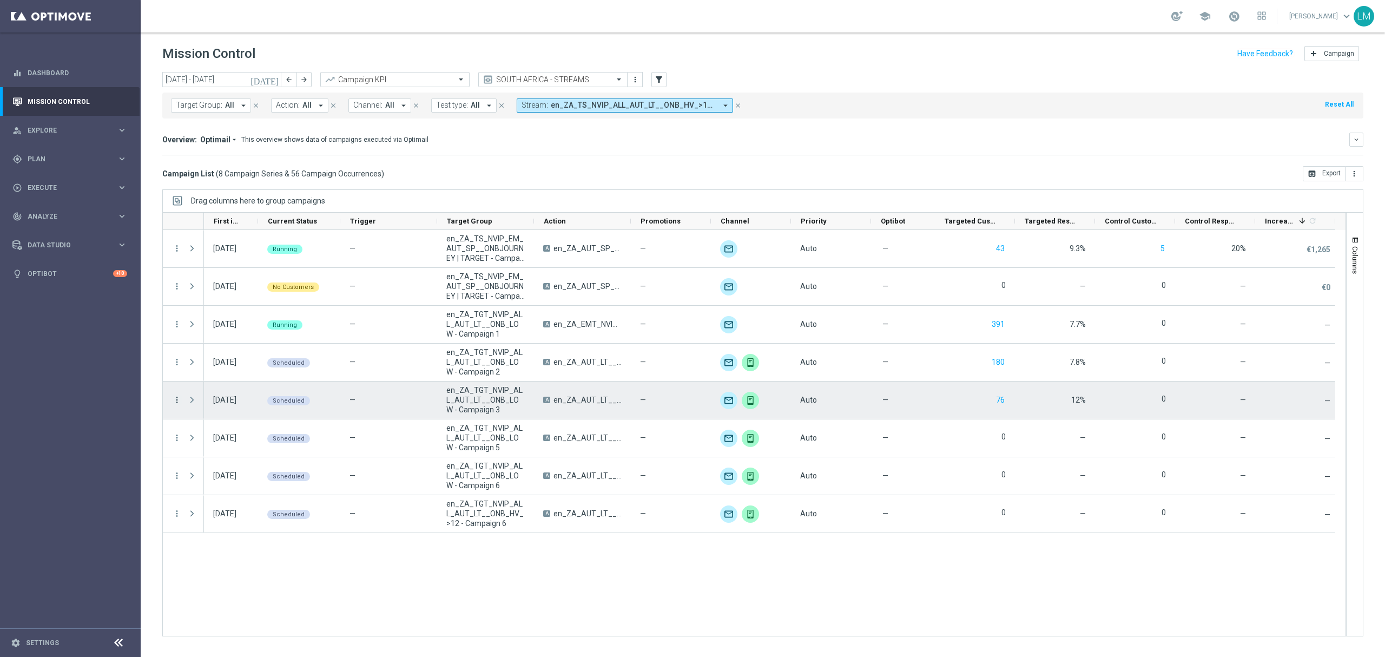
click at [179, 403] on icon "more_vert" at bounding box center [177, 400] width 10 height 10
click at [223, 530] on div "Delete" at bounding box center [249, 534] width 101 height 8
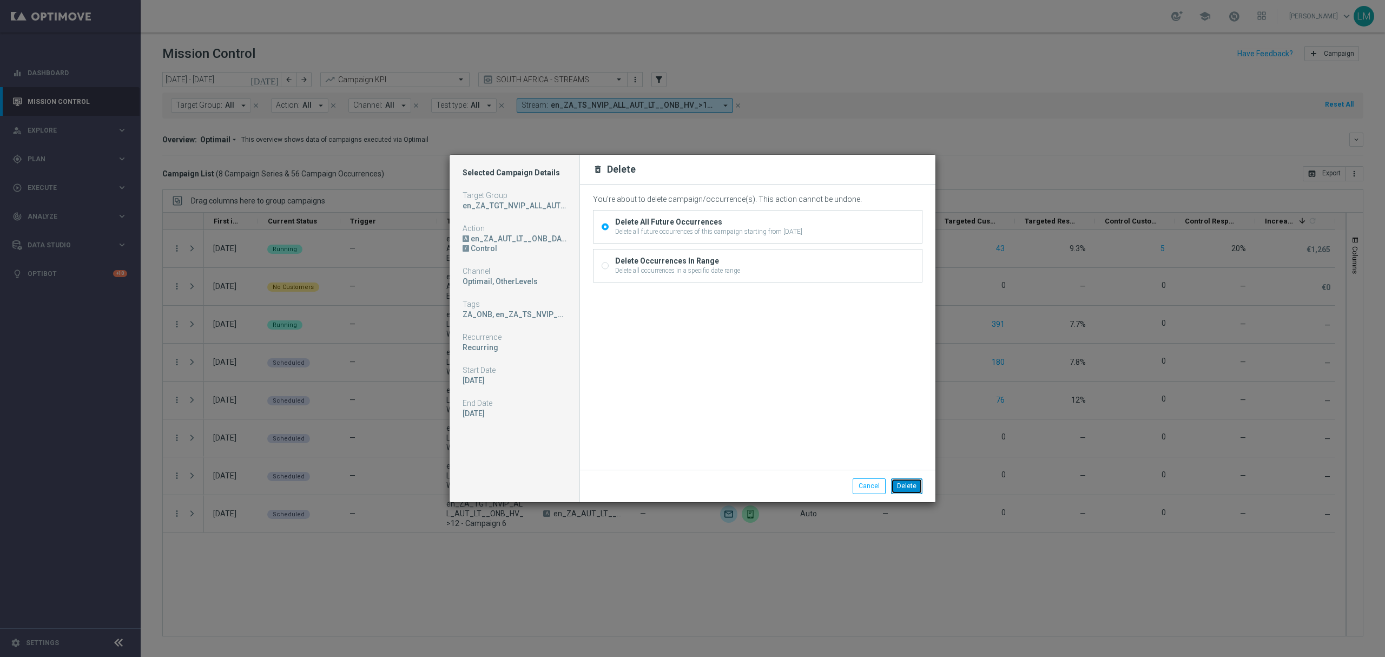
click at [901, 481] on button "Delete" at bounding box center [906, 485] width 31 height 15
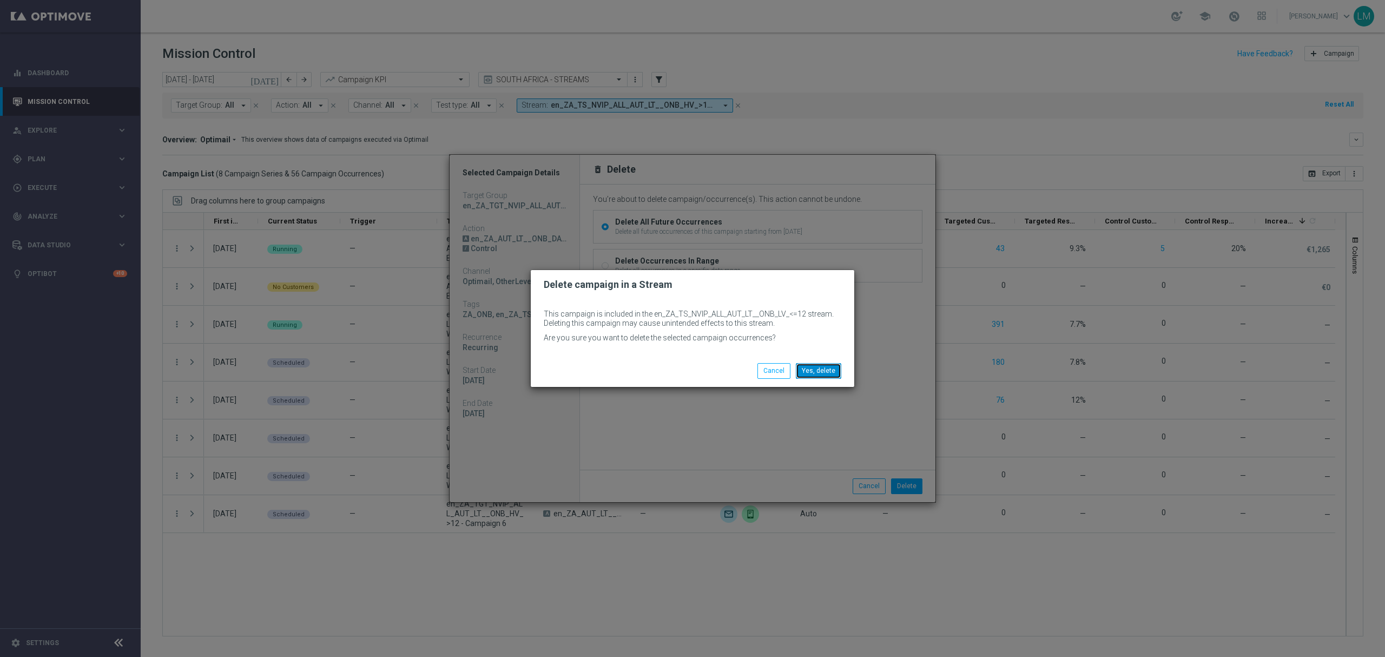
click at [802, 368] on button "Yes, delete" at bounding box center [818, 370] width 45 height 15
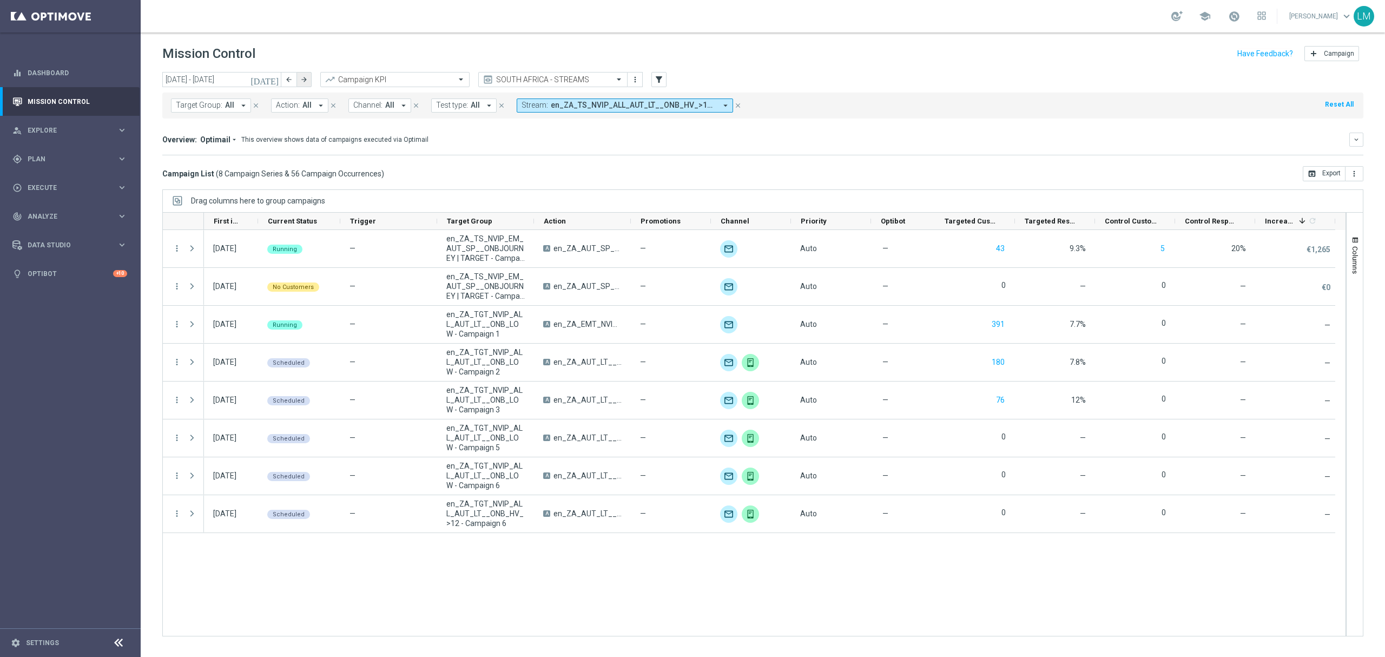
click at [310, 81] on button "arrow_forward" at bounding box center [304, 79] width 15 height 15
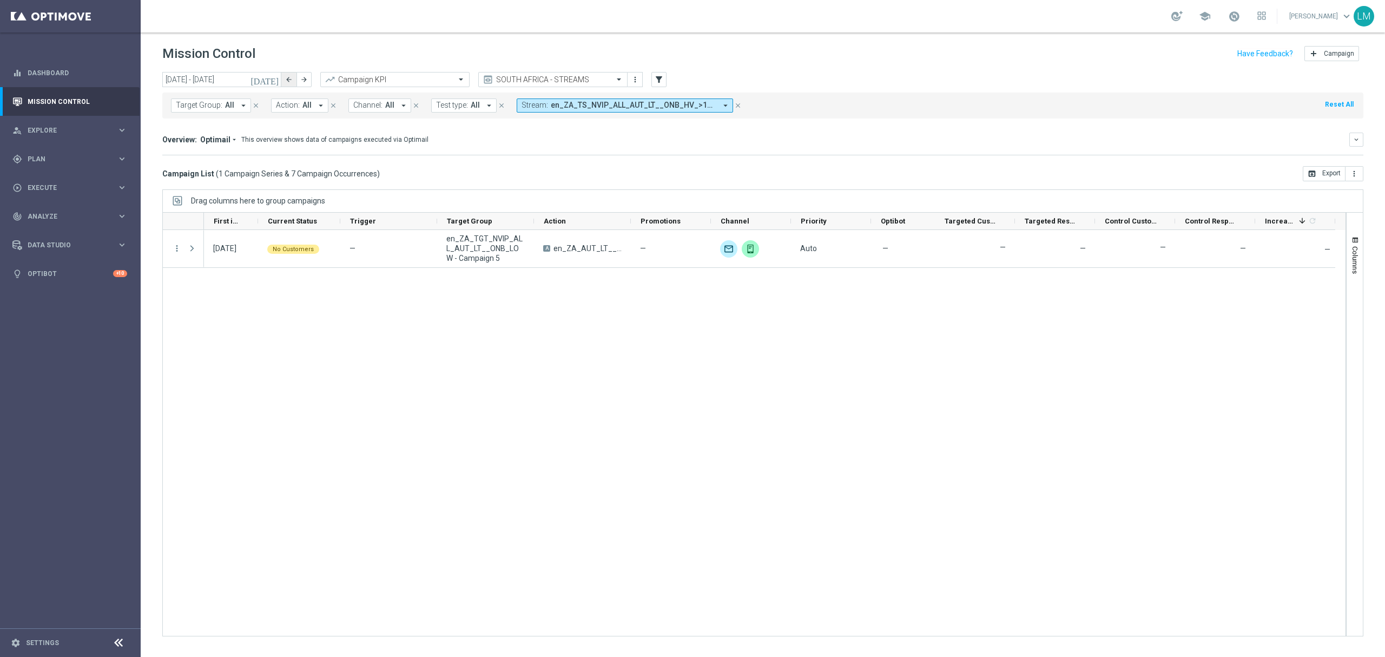
click at [286, 85] on button "arrow_back" at bounding box center [288, 79] width 15 height 15
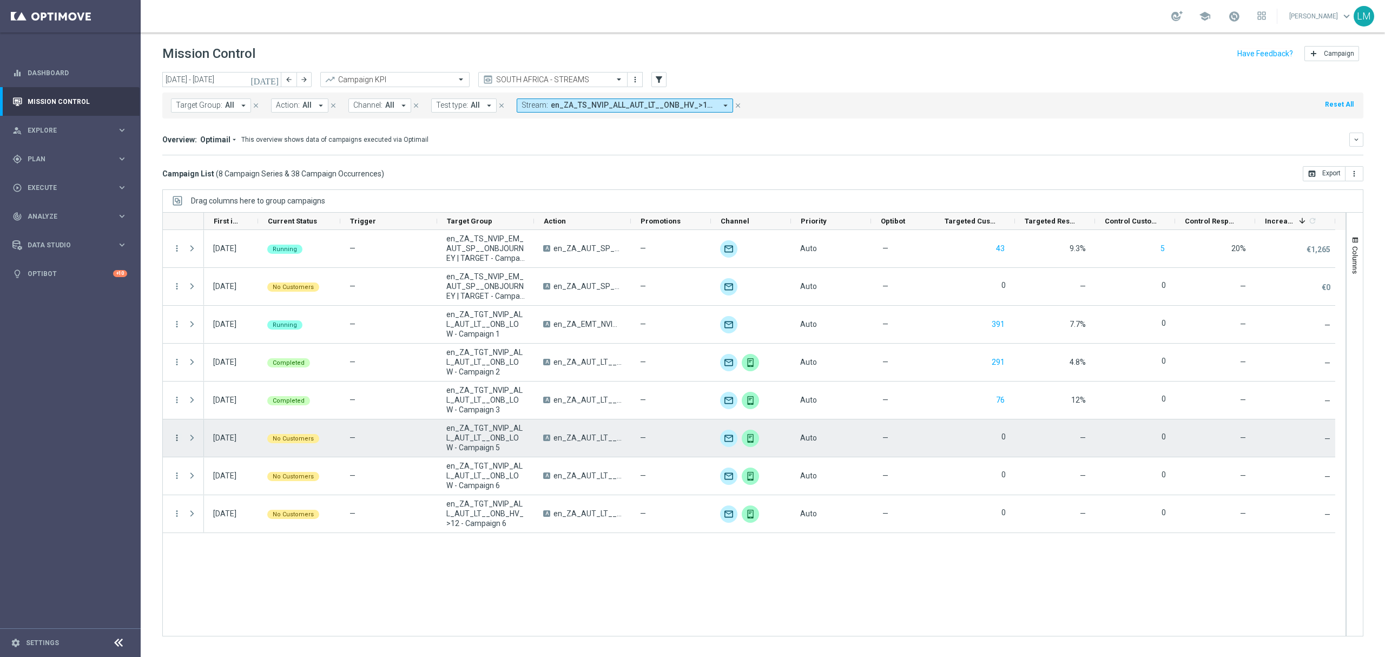
click at [172, 437] on icon "more_vert" at bounding box center [177, 438] width 10 height 10
click at [215, 549] on div "delete_forever Delete" at bounding box center [243, 556] width 122 height 15
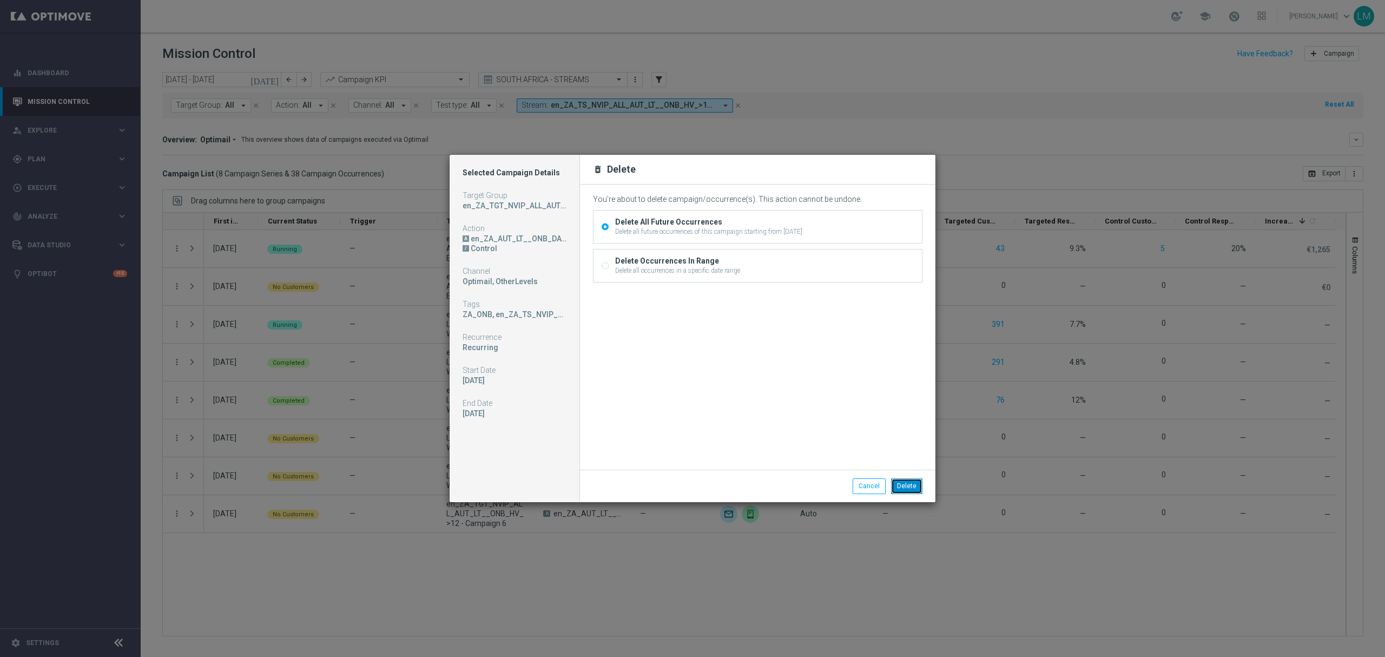
click at [901, 492] on button "Delete" at bounding box center [906, 485] width 31 height 15
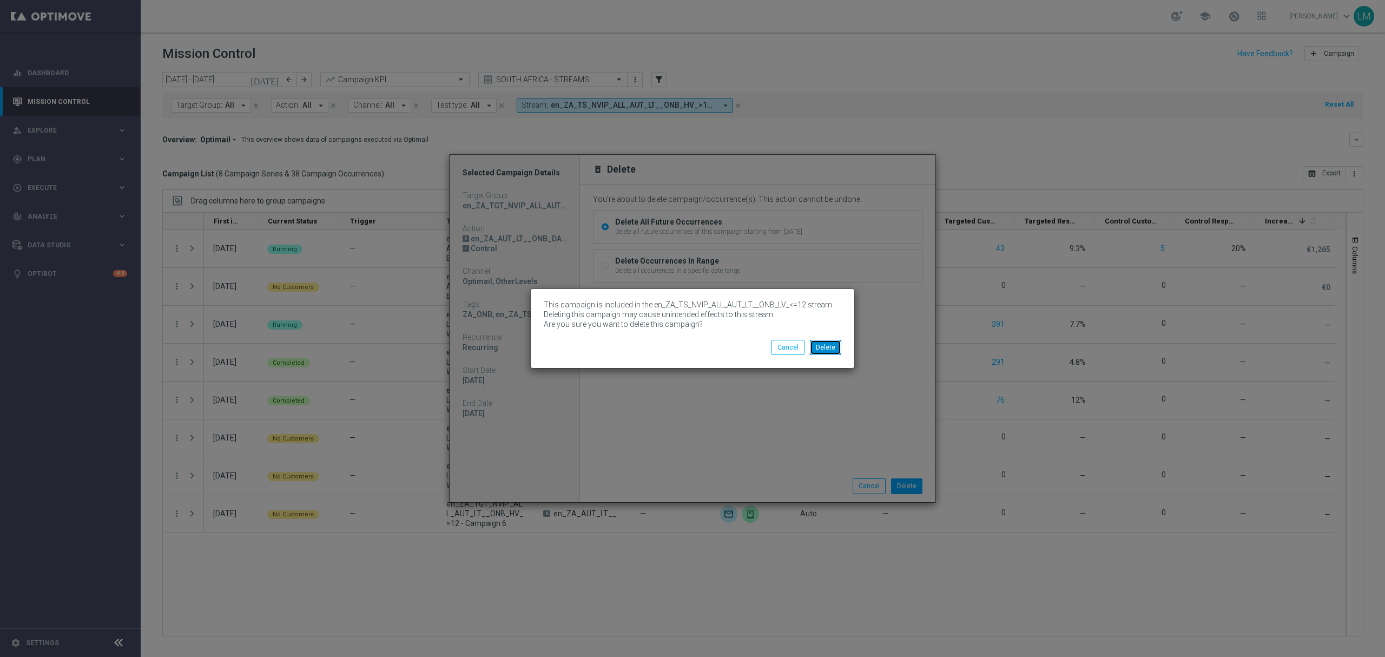
click at [818, 341] on button "Delete" at bounding box center [825, 347] width 31 height 15
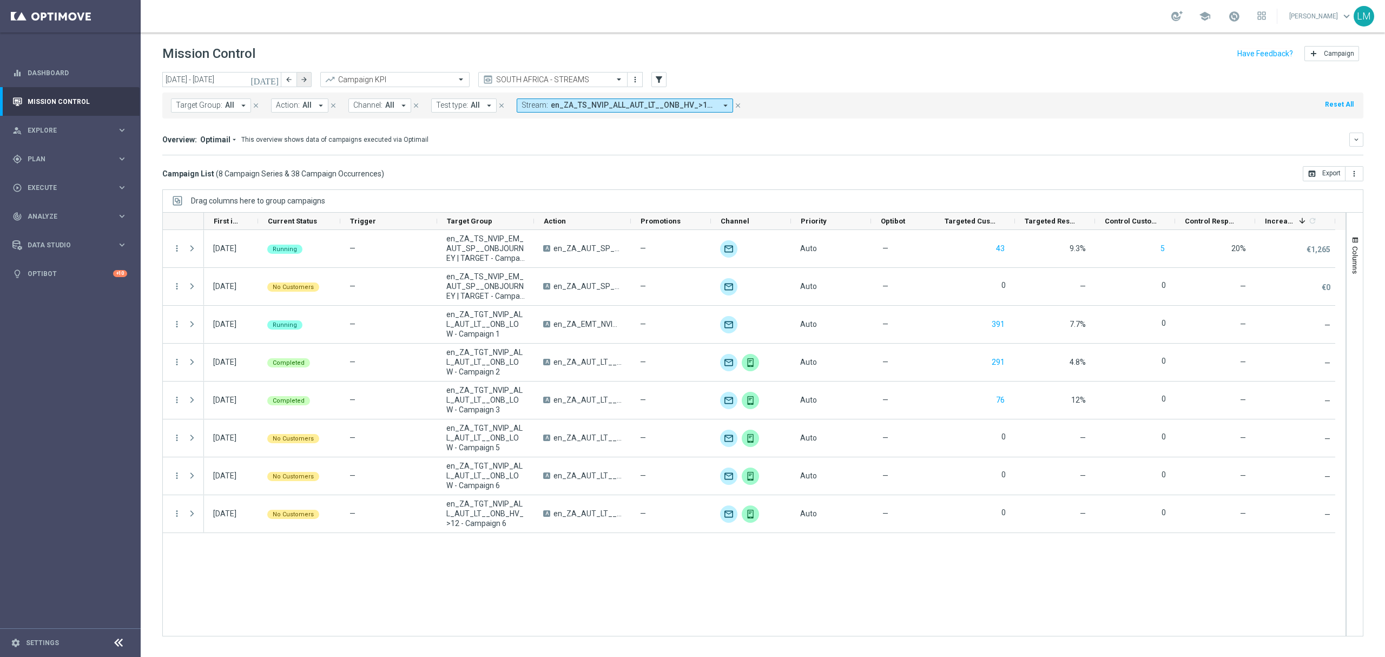
click at [302, 80] on icon "arrow_forward" at bounding box center [304, 80] width 8 height 8
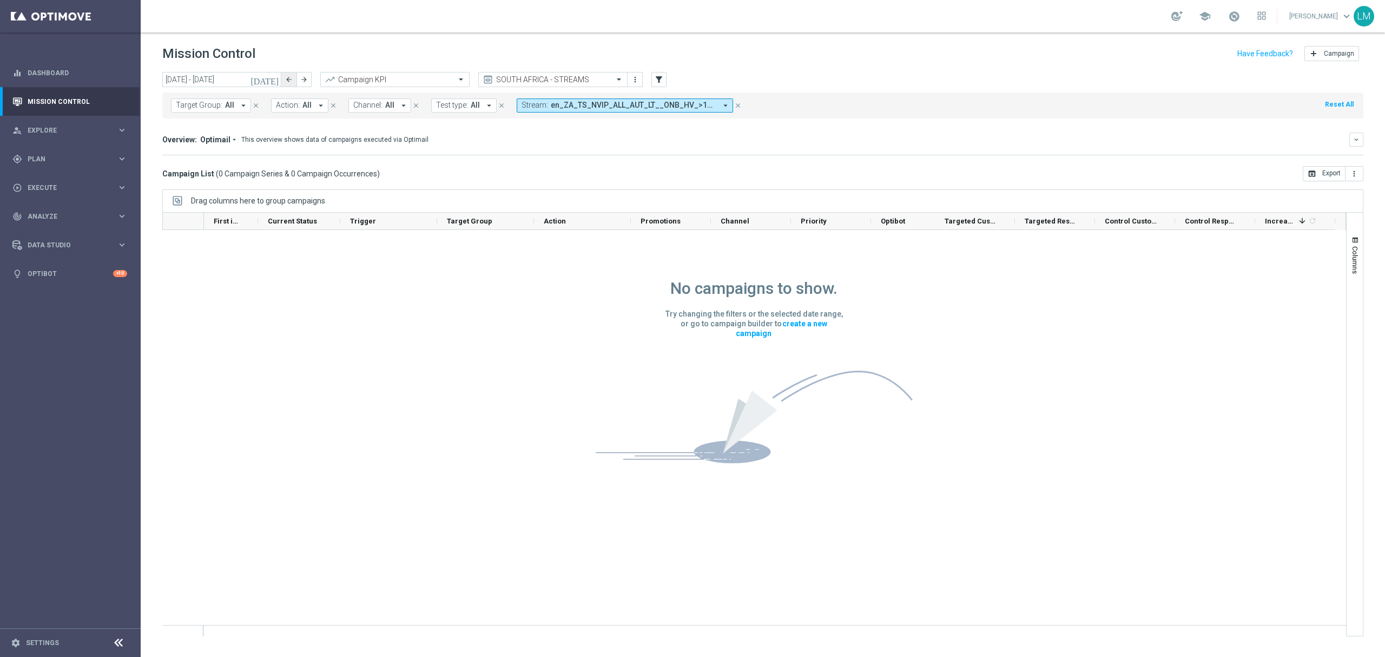
click at [294, 82] on button "arrow_back" at bounding box center [288, 79] width 15 height 15
type input "22 Sep 2025 - 28 Sep 2025"
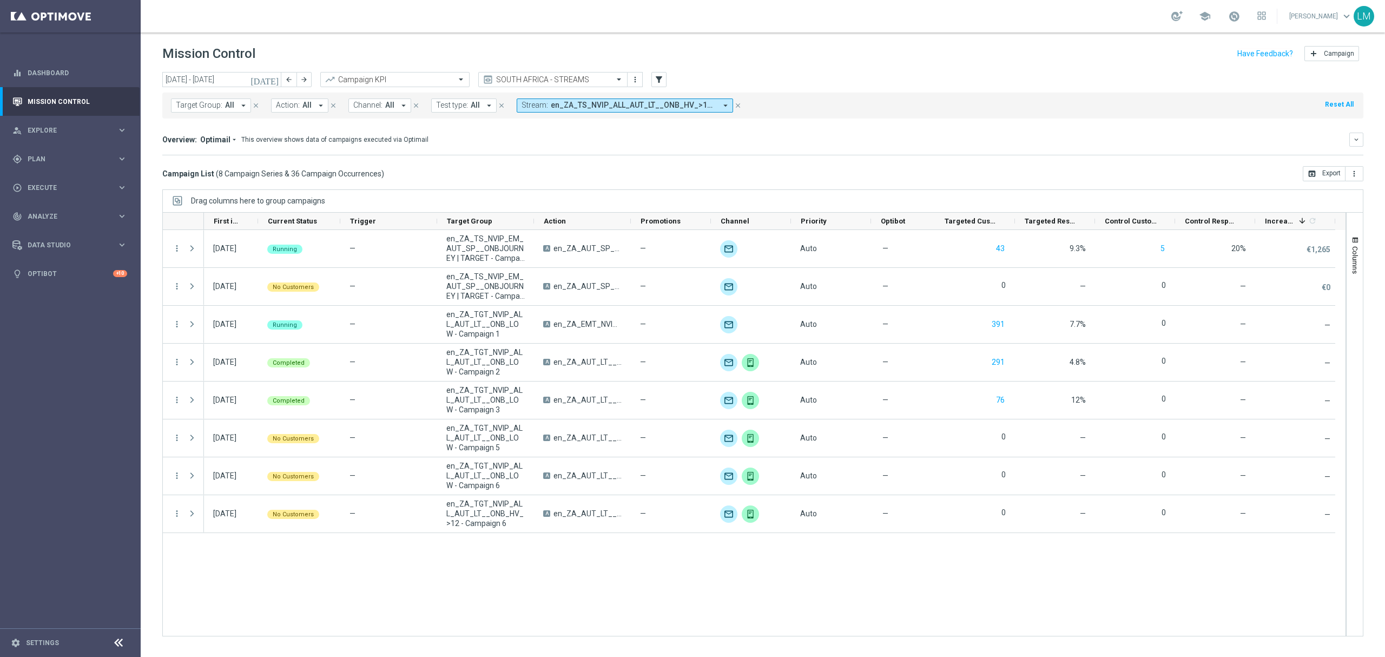
click at [585, 104] on span "en_ZA_TS_NVIP_ALL_AUT_LT__ONB_HV_>12 [ID 404], en_ZA_TS_NVIP_ALL_AUT_LT__ONB_LV…" at bounding box center [634, 105] width 166 height 9
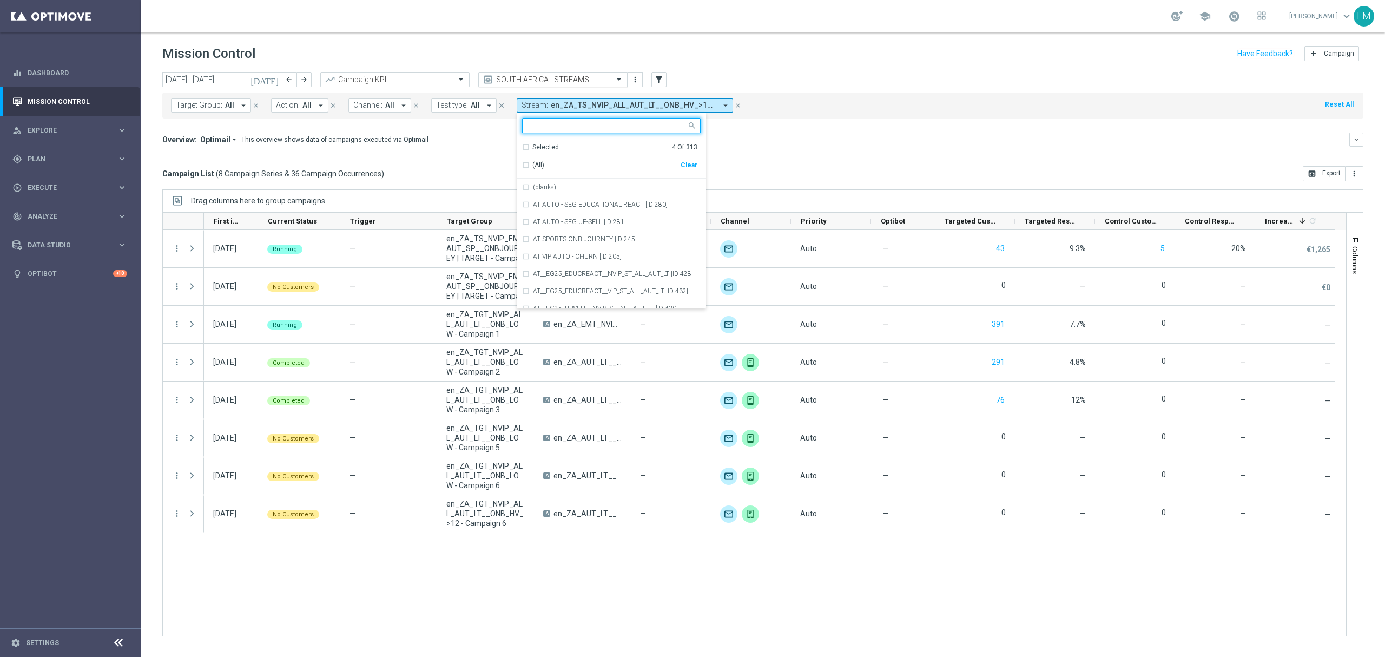
click at [579, 77] on input "text" at bounding box center [542, 79] width 116 height 9
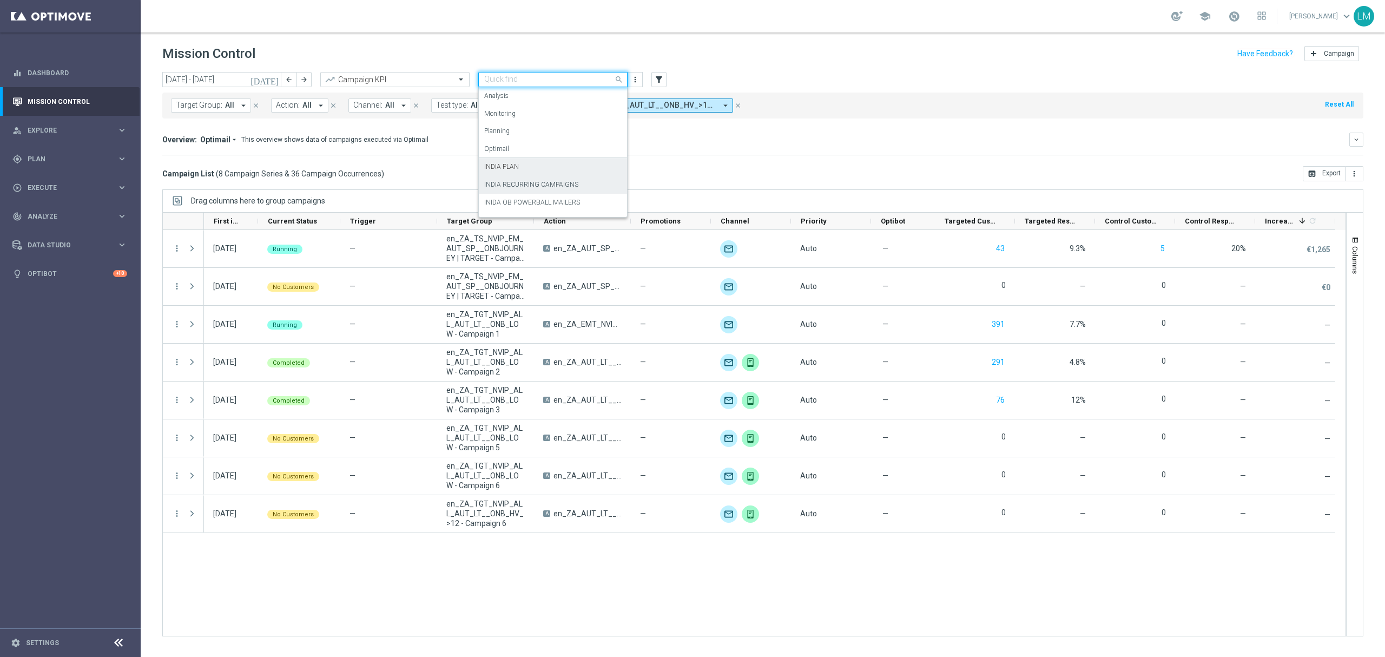
scroll to position [66, 0]
click at [531, 191] on label "SOUTH AFRICA PLAN" at bounding box center [516, 189] width 64 height 9
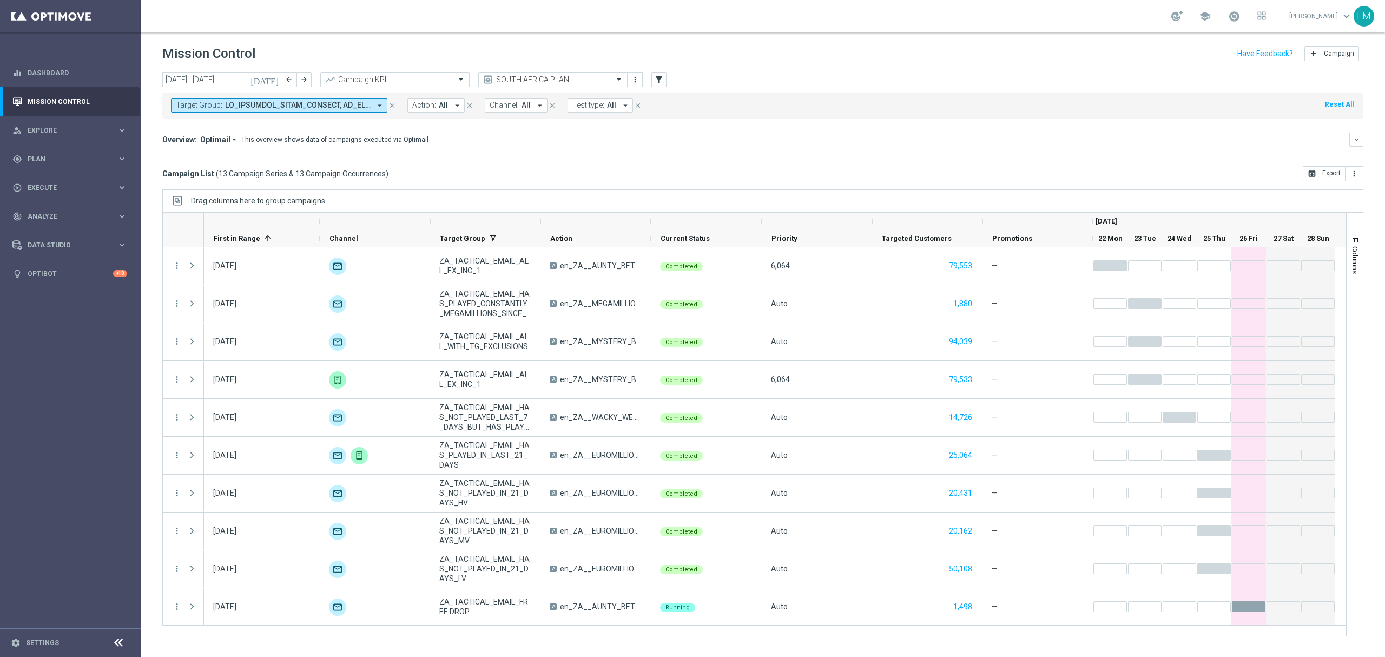
scroll to position [115, 0]
